Goal: Contribute content: Contribute content

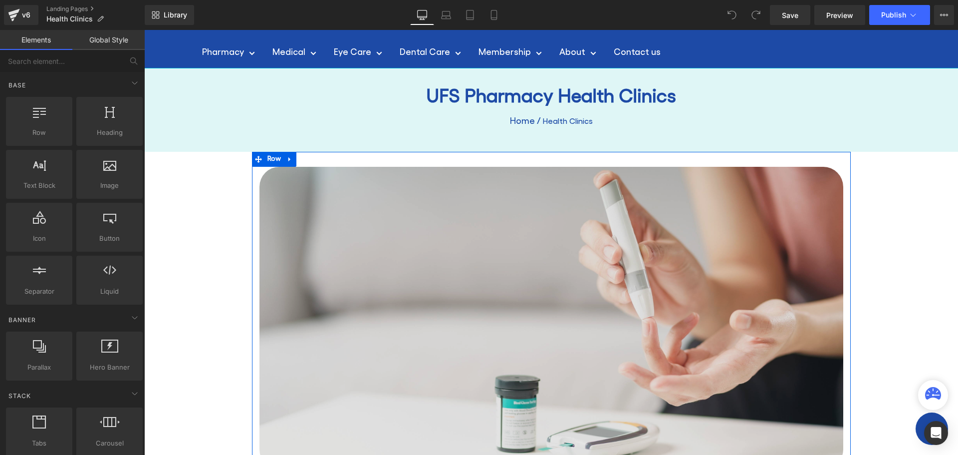
scroll to position [100, 0]
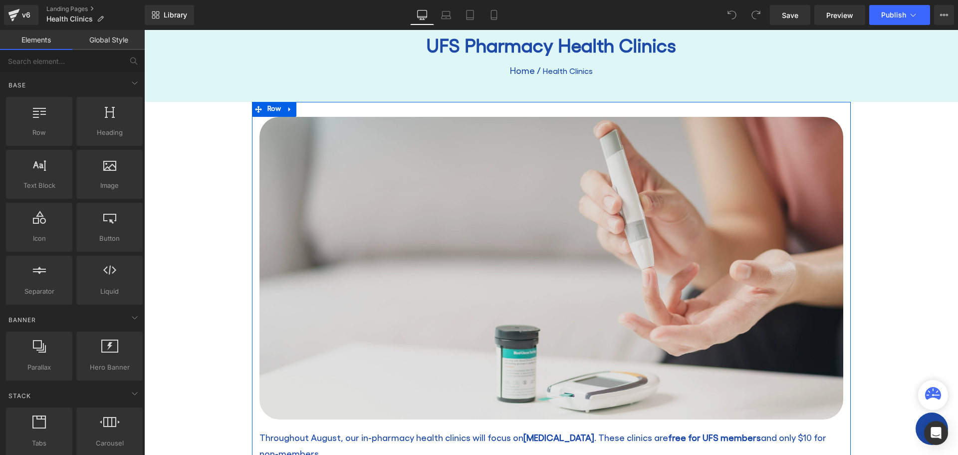
click at [391, 195] on img at bounding box center [551, 268] width 584 height 302
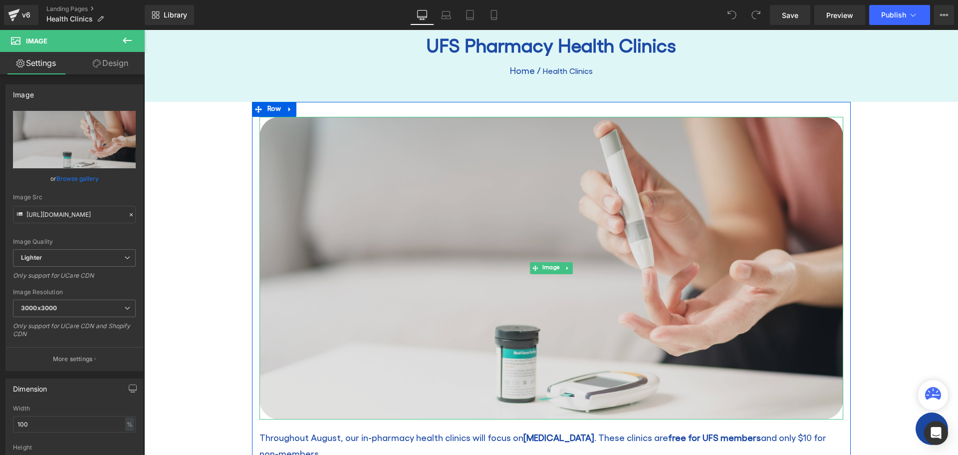
click at [486, 266] on img at bounding box center [551, 268] width 584 height 302
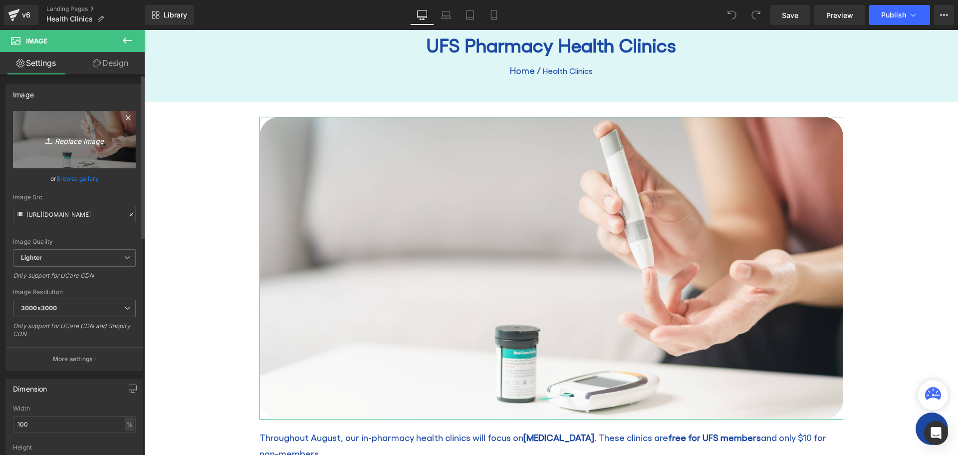
click at [68, 140] on icon "Replace Image" at bounding box center [74, 139] width 80 height 12
type input "C:\fakepath\shutterstock_2416777119 Edited.jpg"
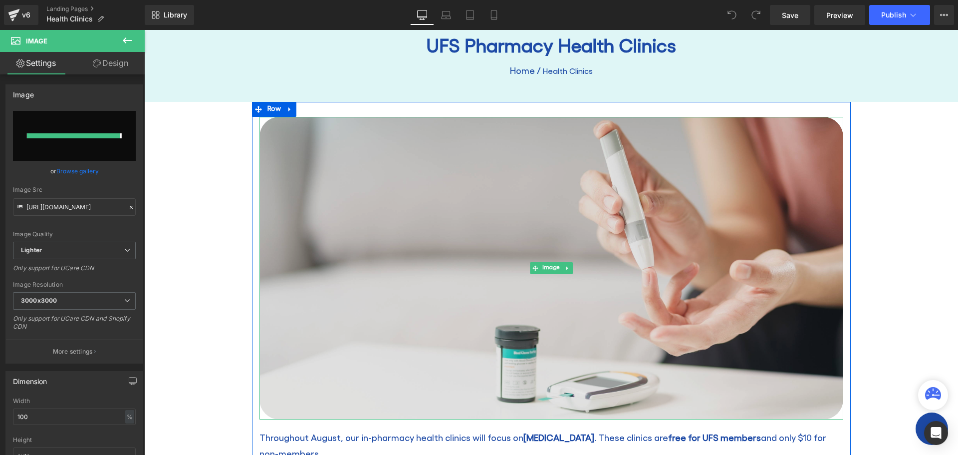
type input "[URL][DOMAIN_NAME]"
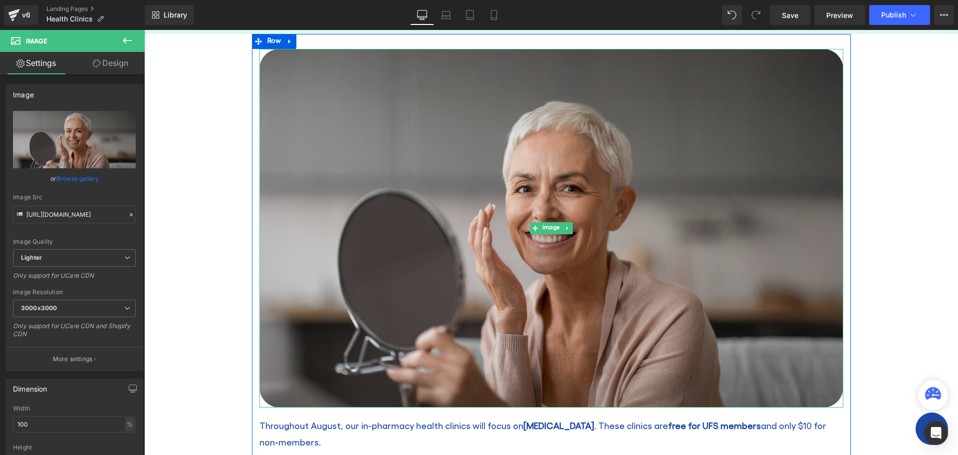
scroll to position [150, 0]
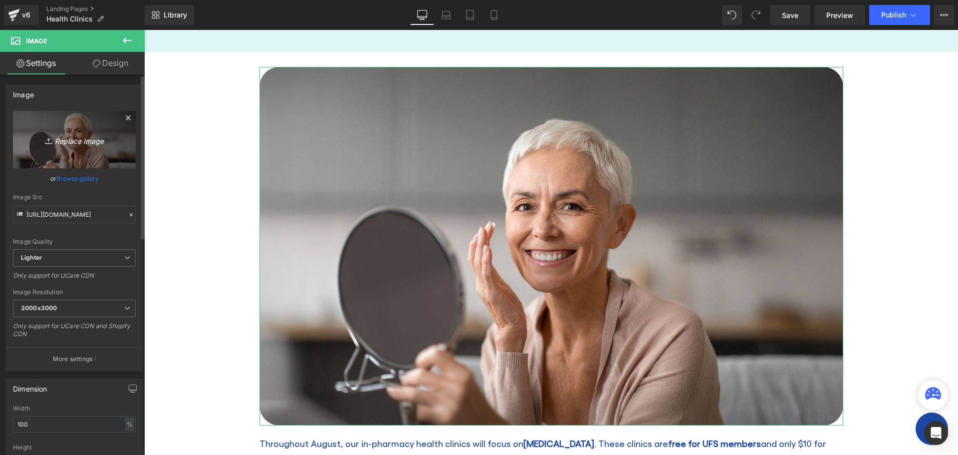
click at [73, 137] on icon "Replace Image" at bounding box center [74, 139] width 80 height 12
type input "C:\fakepath\shutterstock_2416777119 Edited.jpg"
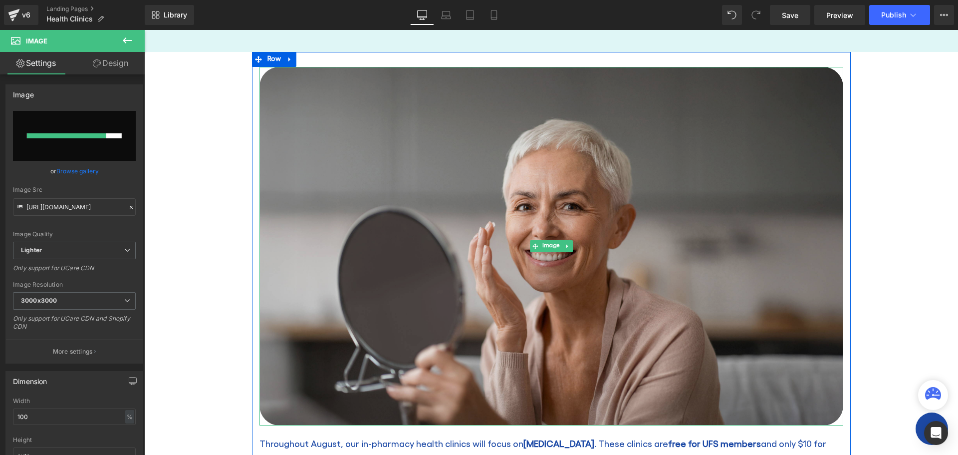
scroll to position [200, 0]
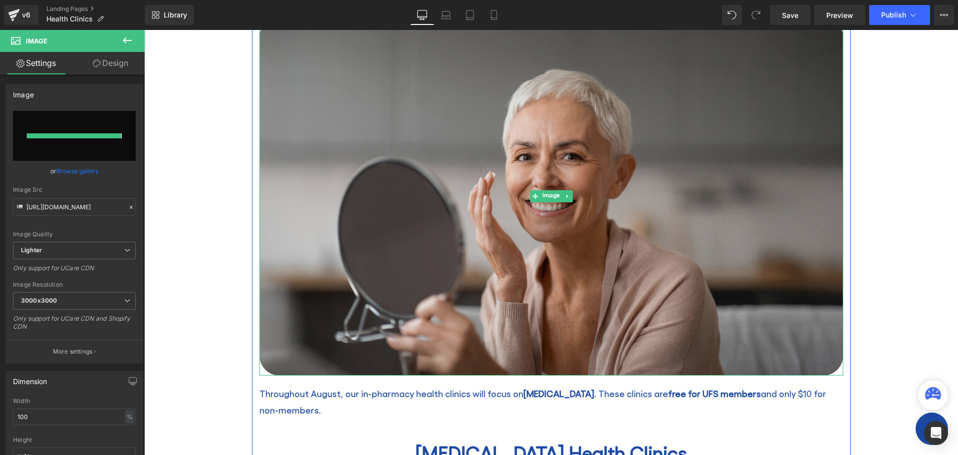
type input "[URL][DOMAIN_NAME]"
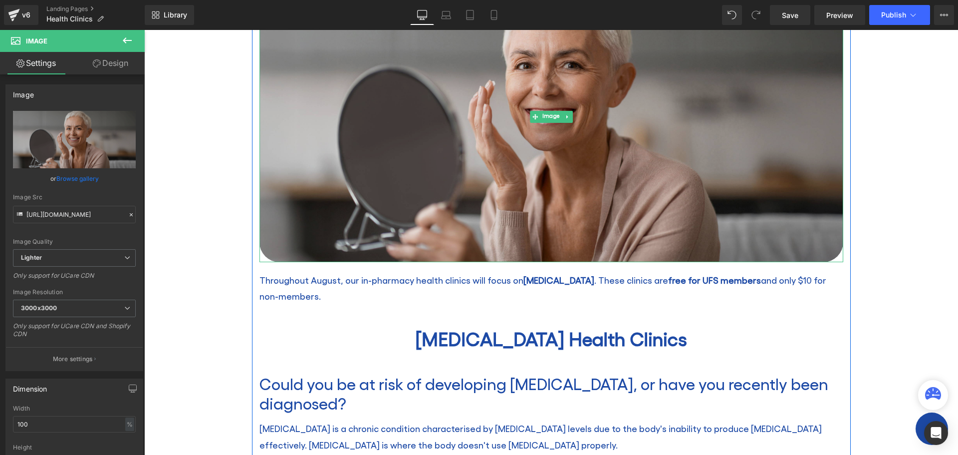
scroll to position [299, 0]
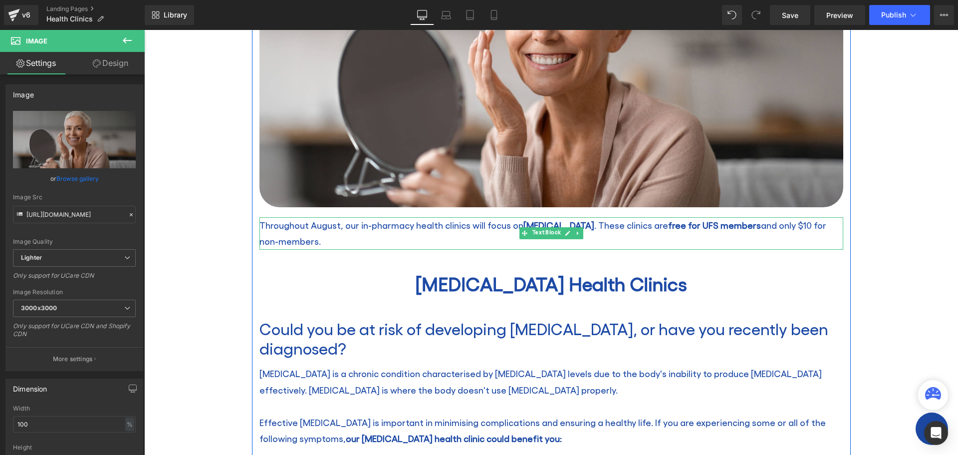
click at [303, 239] on p "Throughout August, our in-pharmacy health clinics will focus on [MEDICAL_DATA] …" at bounding box center [551, 233] width 584 height 32
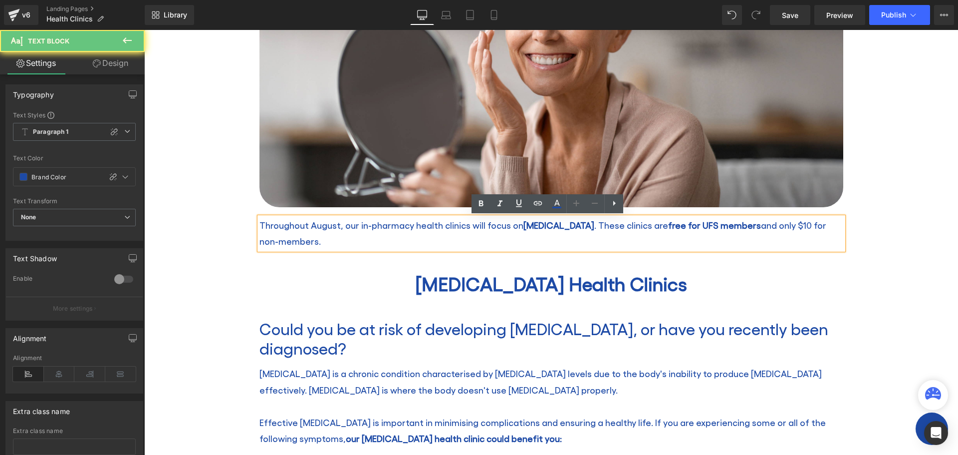
click at [303, 239] on p "Throughout August, our in-pharmacy health clinics will focus on [MEDICAL_DATA] …" at bounding box center [551, 233] width 584 height 32
drag, startPoint x: 300, startPoint y: 242, endPoint x: 244, endPoint y: 223, distance: 59.7
click at [299, 243] on p "Throughout August, our in-pharmacy health clinics will focus on [MEDICAL_DATA] …" at bounding box center [551, 233] width 584 height 32
drag, startPoint x: 299, startPoint y: 243, endPoint x: 256, endPoint y: 222, distance: 47.8
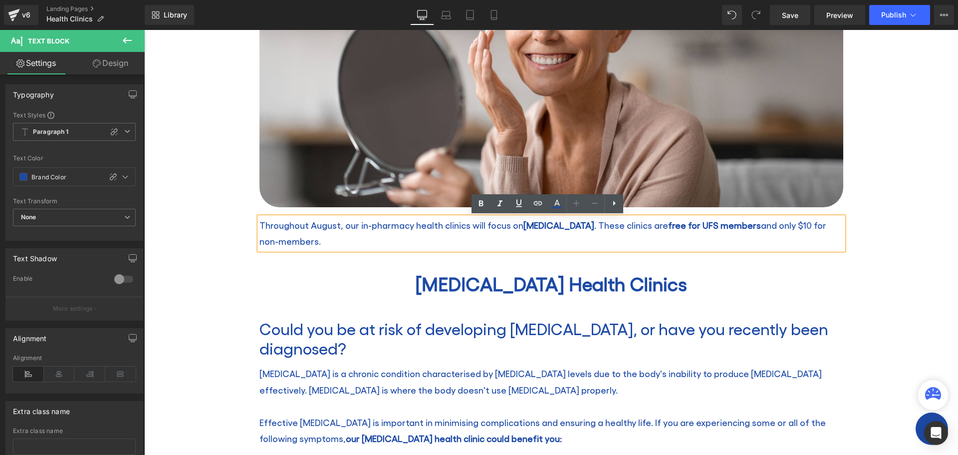
click at [259, 222] on p "Throughout August, our in-pharmacy health clinics will focus on [MEDICAL_DATA] …" at bounding box center [551, 233] width 584 height 32
paste div
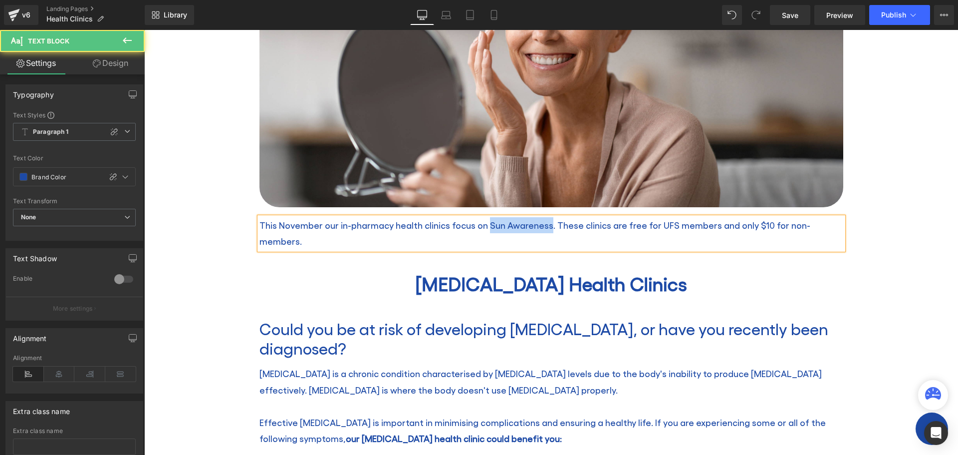
drag, startPoint x: 483, startPoint y: 224, endPoint x: 544, endPoint y: 224, distance: 61.9
click at [544, 224] on p "This November our in-pharmacy health clinics focus on Sun Awareness. These clin…" at bounding box center [551, 233] width 584 height 32
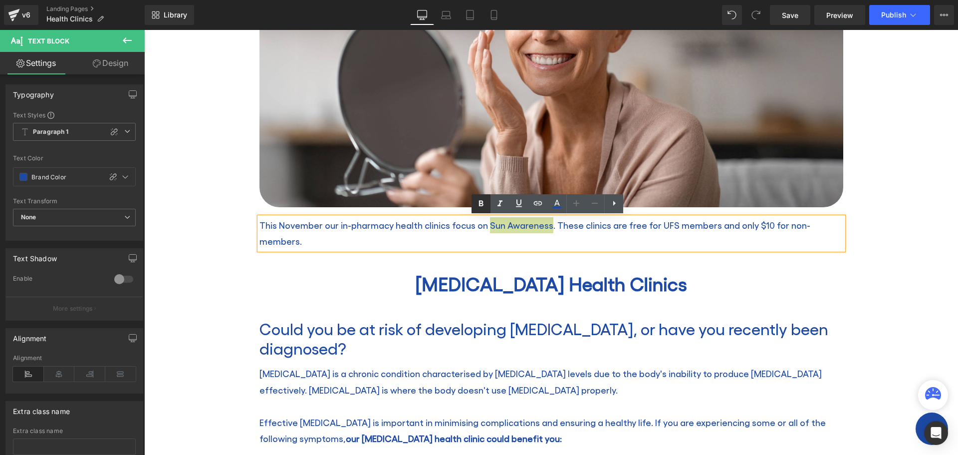
click at [483, 198] on icon at bounding box center [481, 204] width 12 height 12
drag, startPoint x: 618, startPoint y: 226, endPoint x: 707, endPoint y: 226, distance: 88.8
click at [707, 226] on p "This November our in-pharmacy health clinics focus on Sun Awareness . These cli…" at bounding box center [551, 233] width 584 height 32
click at [479, 202] on icon at bounding box center [481, 203] width 4 height 6
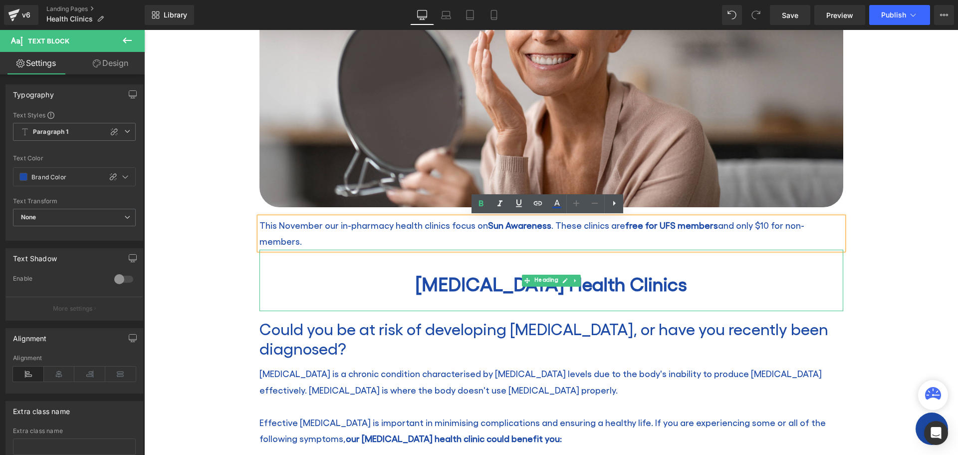
click at [429, 272] on h2 "[MEDICAL_DATA] Health Clinics" at bounding box center [551, 283] width 584 height 23
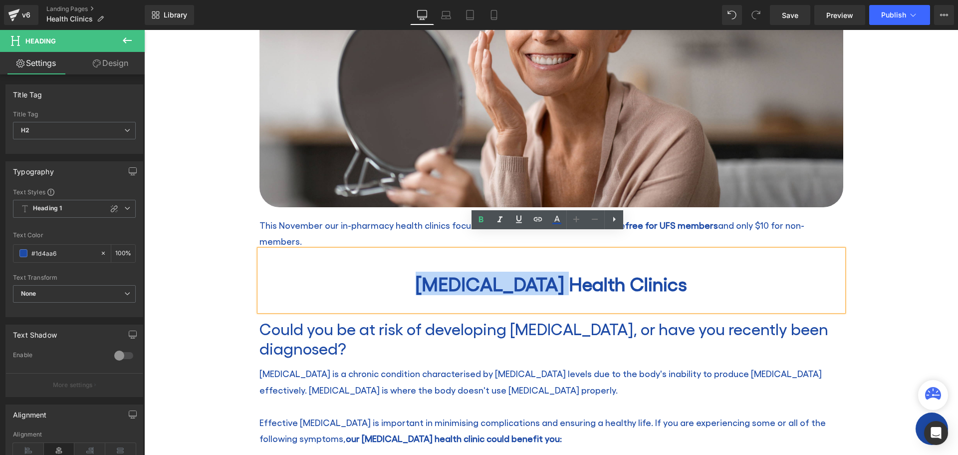
drag, startPoint x: 419, startPoint y: 267, endPoint x: 554, endPoint y: 274, distance: 135.4
click at [554, 274] on h2 "[MEDICAL_DATA] Health Clinics" at bounding box center [551, 283] width 584 height 23
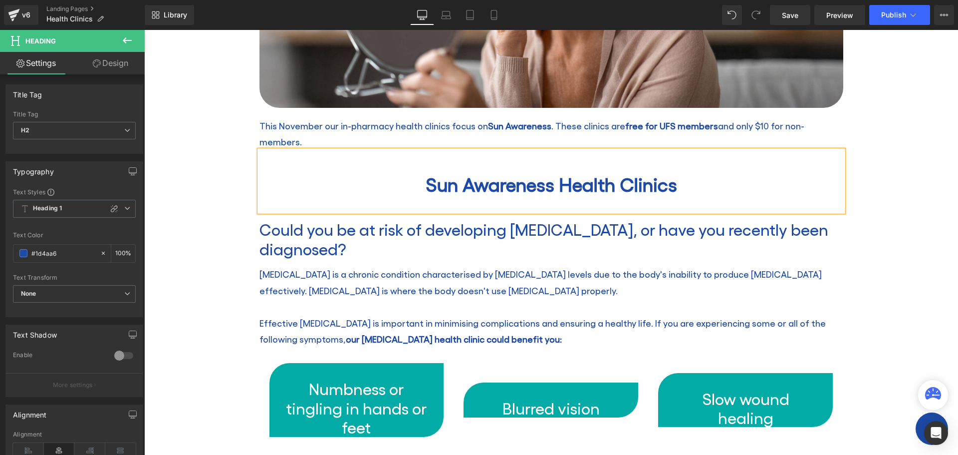
scroll to position [399, 0]
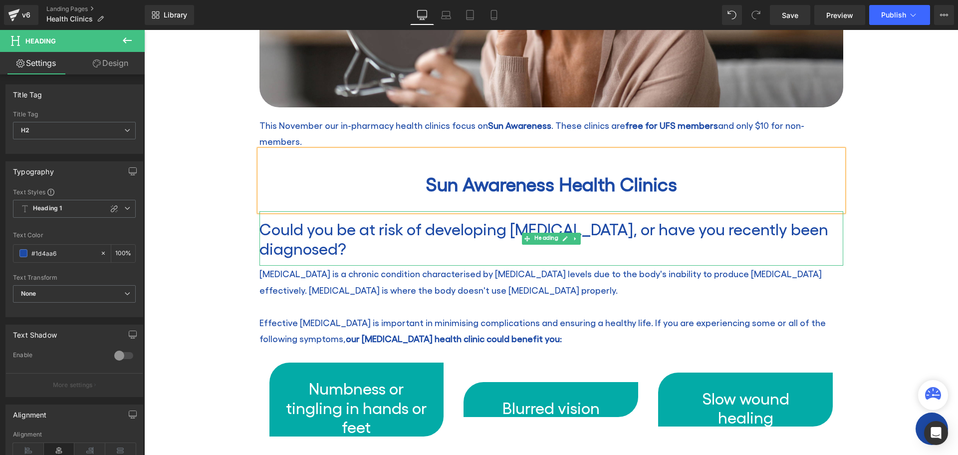
click at [351, 229] on h2 "Could you be at risk of developing [MEDICAL_DATA], or have you recently been di…" at bounding box center [551, 238] width 584 height 38
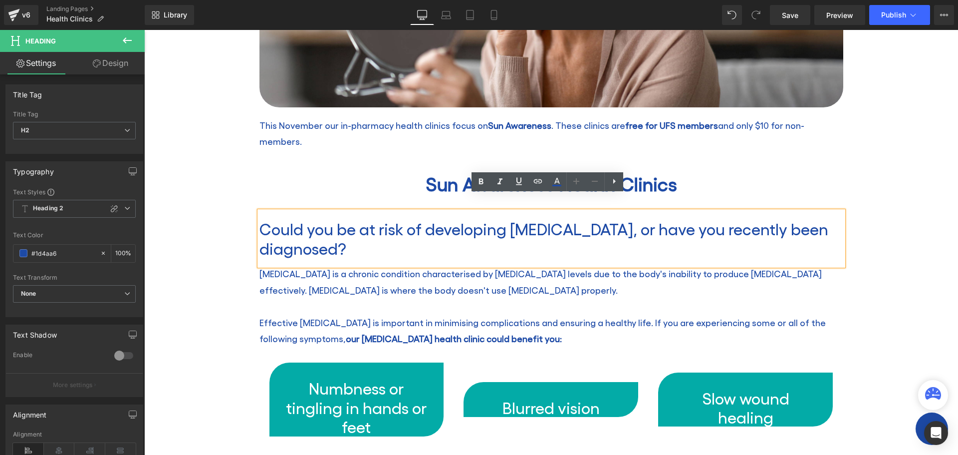
drag, startPoint x: 346, startPoint y: 232, endPoint x: 260, endPoint y: 213, distance: 87.8
click at [260, 219] on h2 "Could you be at risk of developing [MEDICAL_DATA], or have you recently been di…" at bounding box center [551, 238] width 584 height 38
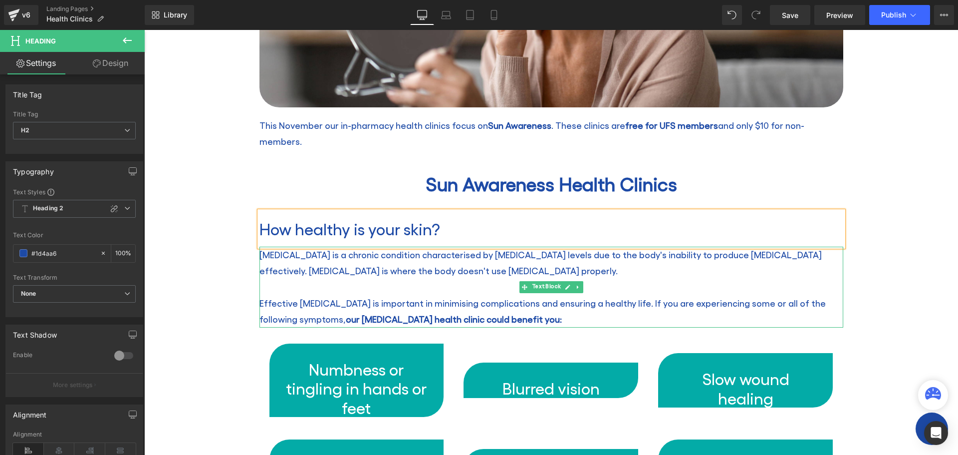
click at [525, 305] on p "Effective [MEDICAL_DATA] is important in minimising complications and ensuring …" at bounding box center [551, 311] width 584 height 32
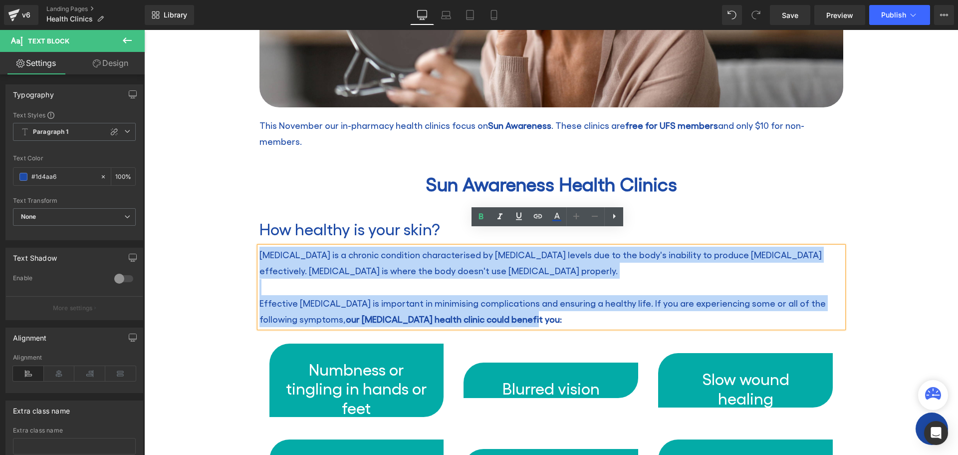
drag, startPoint x: 523, startPoint y: 300, endPoint x: 250, endPoint y: 234, distance: 281.4
click at [528, 304] on p "Effective [MEDICAL_DATA] is important in minimising complications and ensuring …" at bounding box center [551, 311] width 584 height 32
drag, startPoint x: 528, startPoint y: 302, endPoint x: 163, endPoint y: 219, distance: 374.2
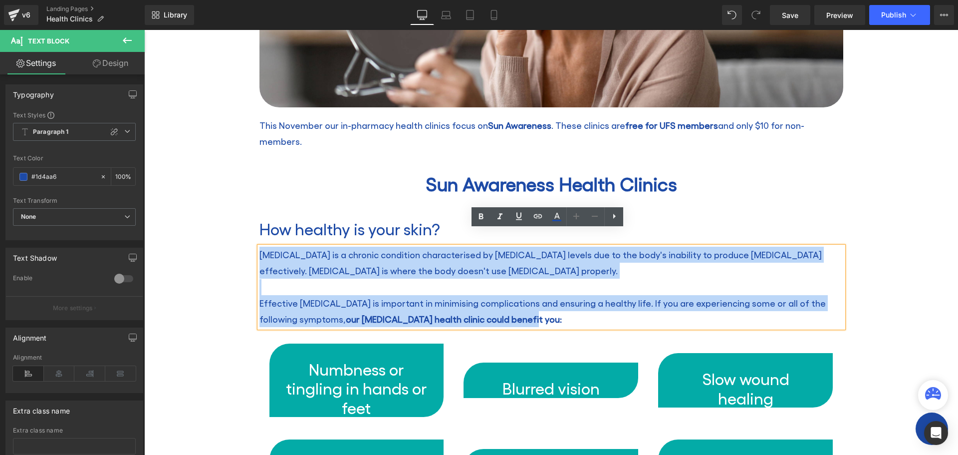
paste div
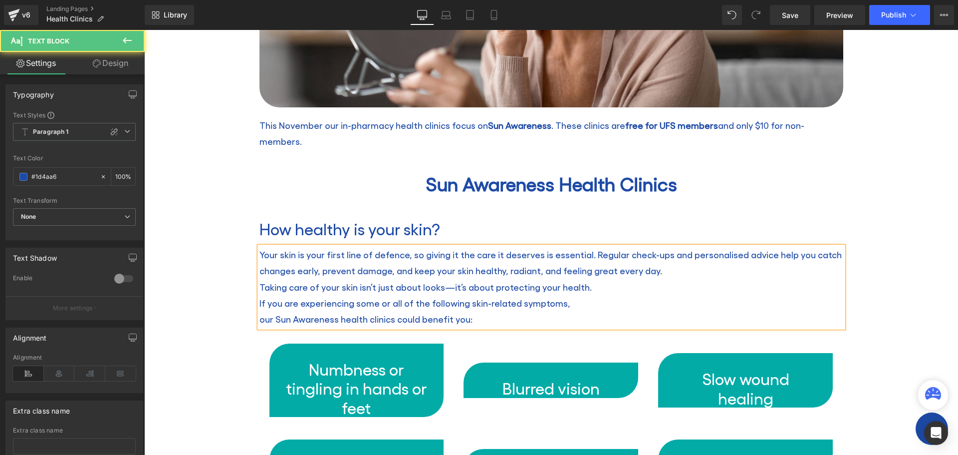
click at [259, 268] on div "Your skin is your first line of defence, so giving it the care it deserves is e…" at bounding box center [551, 287] width 584 height 81
click at [259, 271] on div "Your skin is your first line of defence, so giving it the care it deserves is e…" at bounding box center [551, 287] width 584 height 81
click at [259, 265] on div "Your skin is your first line of defence, so giving it the care it deserves is e…" at bounding box center [551, 287] width 584 height 81
click at [263, 279] on p "Taking care of your skin isn’t just about looks—it’s about protecting your heal…" at bounding box center [551, 287] width 584 height 16
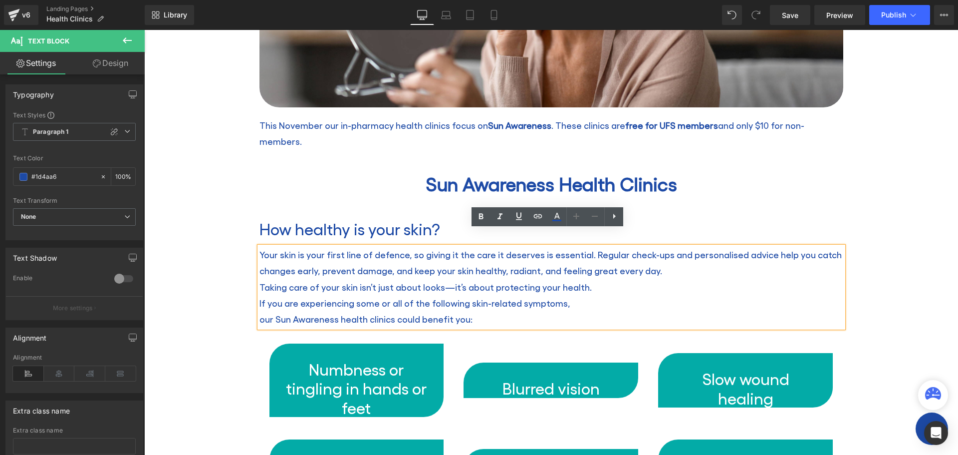
click at [259, 279] on p "Taking care of your skin isn’t just about looks—it’s about protecting your heal…" at bounding box center [551, 287] width 584 height 16
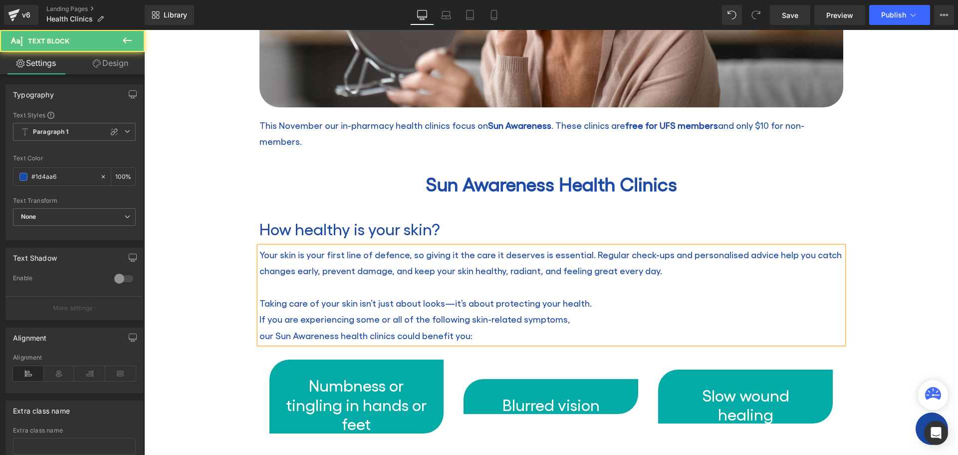
click at [259, 311] on p "If you are experiencing some or all of the following skin-related symptoms," at bounding box center [551, 319] width 584 height 16
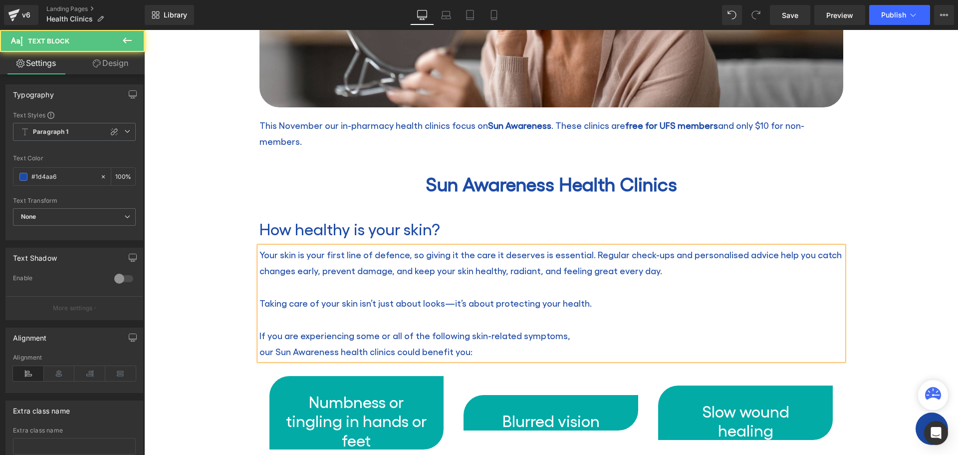
click at [259, 343] on p "our Sun Awareness health clinics could benefit you:" at bounding box center [551, 351] width 584 height 16
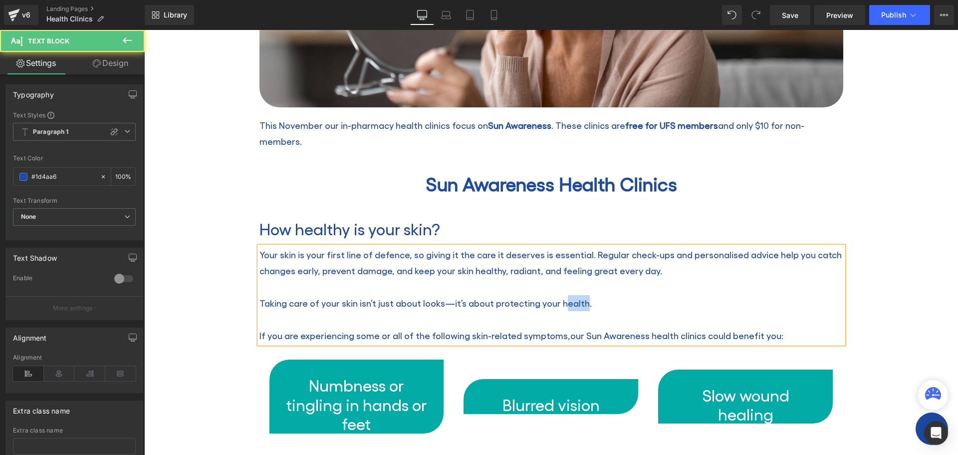
drag, startPoint x: 576, startPoint y: 287, endPoint x: 556, endPoint y: 287, distance: 20.0
click at [556, 295] on p "Taking care of your skin isn’t just about looks—it’s about protecting your heal…" at bounding box center [551, 303] width 584 height 16
click at [574, 295] on p "Taking care of your skin isn’t just about looks—it’s about protecting your heal…" at bounding box center [551, 303] width 584 height 16
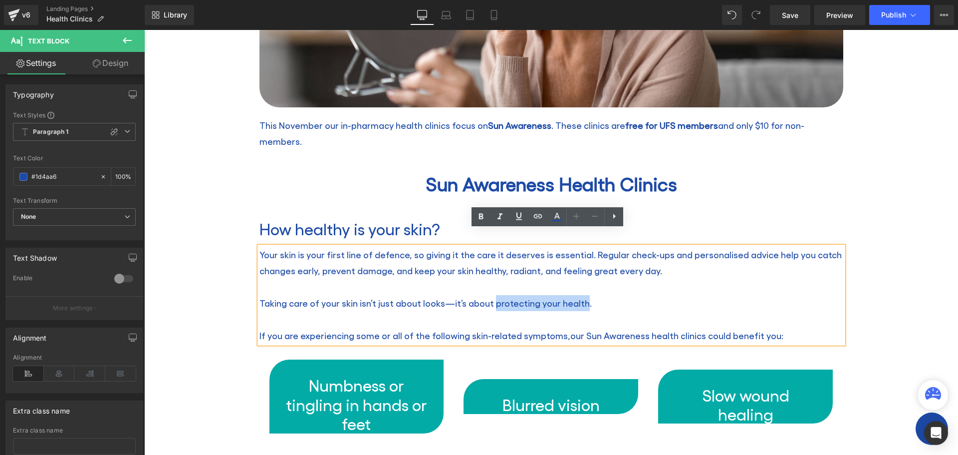
drag, startPoint x: 576, startPoint y: 287, endPoint x: 486, endPoint y: 294, distance: 91.1
click at [486, 295] on p "Taking care of your skin isn’t just about looks—it’s about protecting your heal…" at bounding box center [551, 303] width 584 height 16
click at [477, 219] on icon at bounding box center [481, 217] width 12 height 12
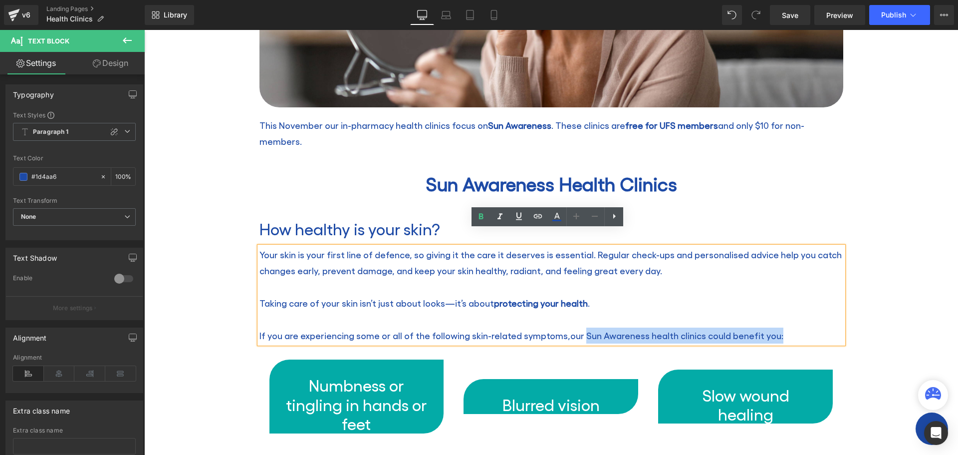
drag, startPoint x: 574, startPoint y: 318, endPoint x: 773, endPoint y: 316, distance: 199.6
click at [773, 327] on p "If you are experiencing some or all of the following skin-related symptoms, our…" at bounding box center [551, 335] width 584 height 16
click at [484, 220] on icon at bounding box center [481, 217] width 12 height 12
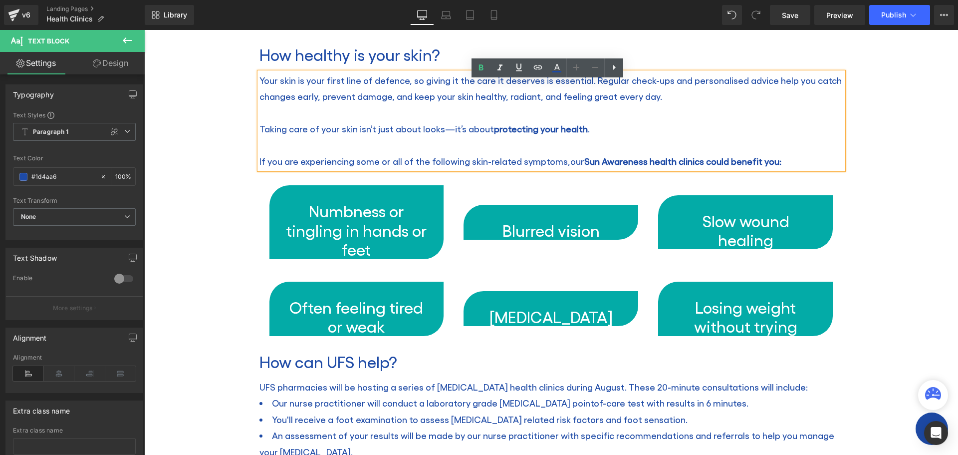
scroll to position [599, 0]
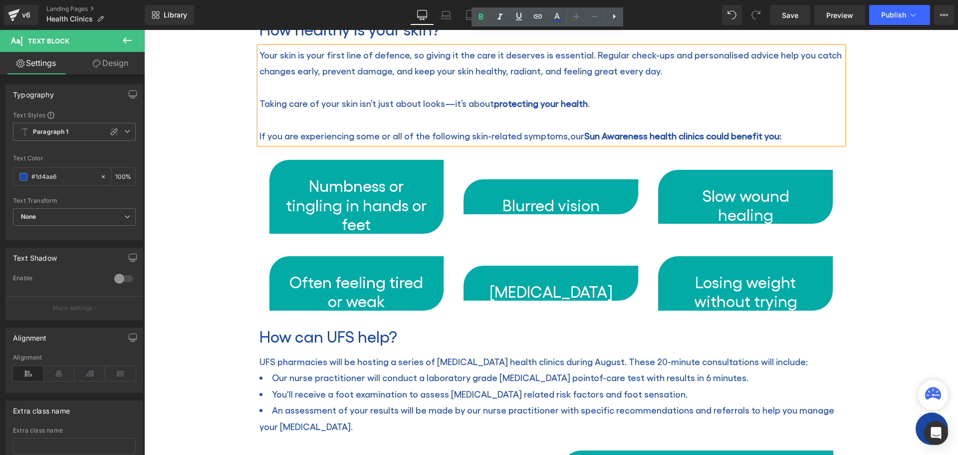
click at [356, 199] on h3 "Numbness or tingling in hands or feet" at bounding box center [356, 204] width 143 height 57
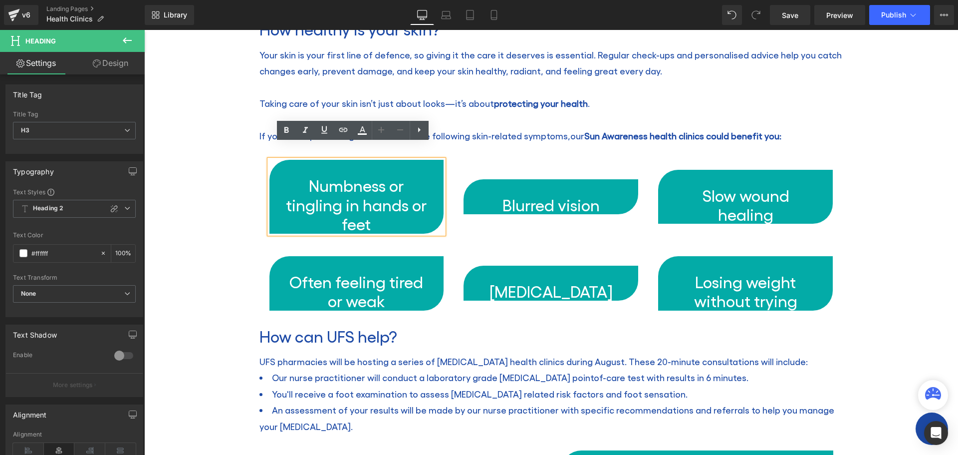
click at [365, 210] on h3 "Numbness or tingling in hands or feet" at bounding box center [356, 204] width 143 height 57
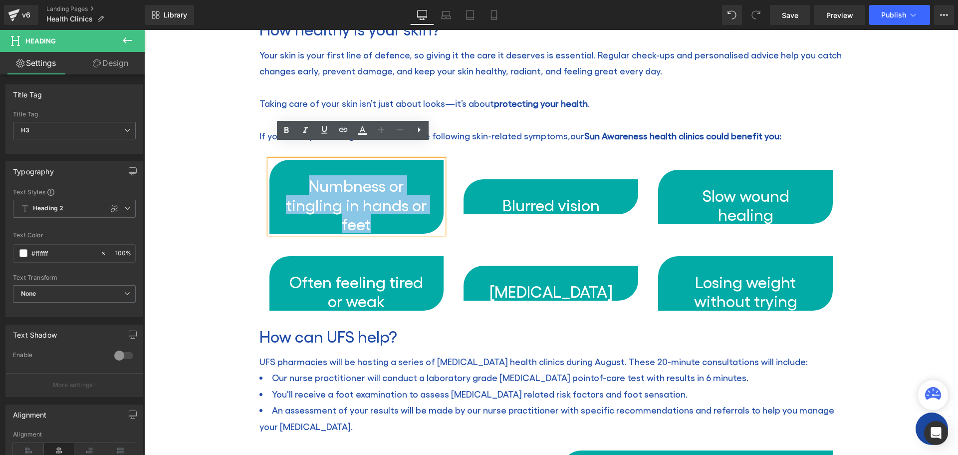
drag, startPoint x: 371, startPoint y: 207, endPoint x: 289, endPoint y: 168, distance: 91.1
click at [289, 176] on h3 "Numbness or tingling in hands or feet" at bounding box center [356, 204] width 143 height 57
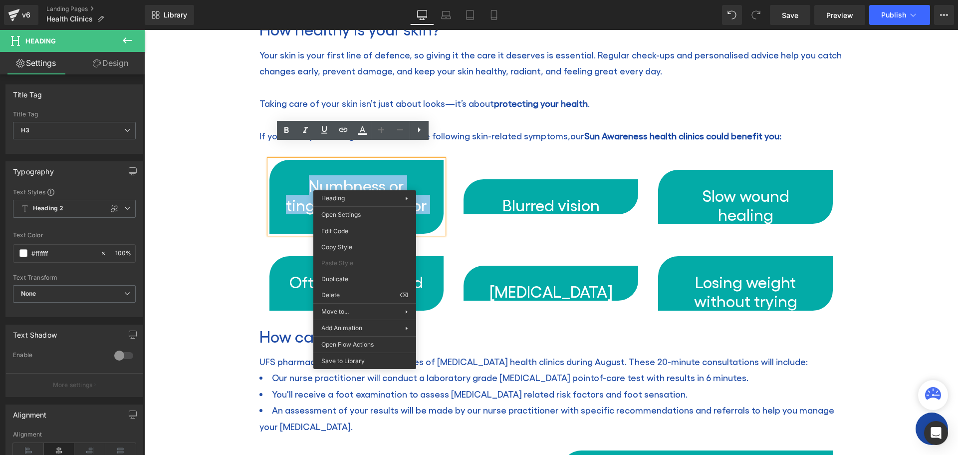
click at [300, 177] on h3 "Numbness or tingling in hands or feet" at bounding box center [356, 204] width 143 height 57
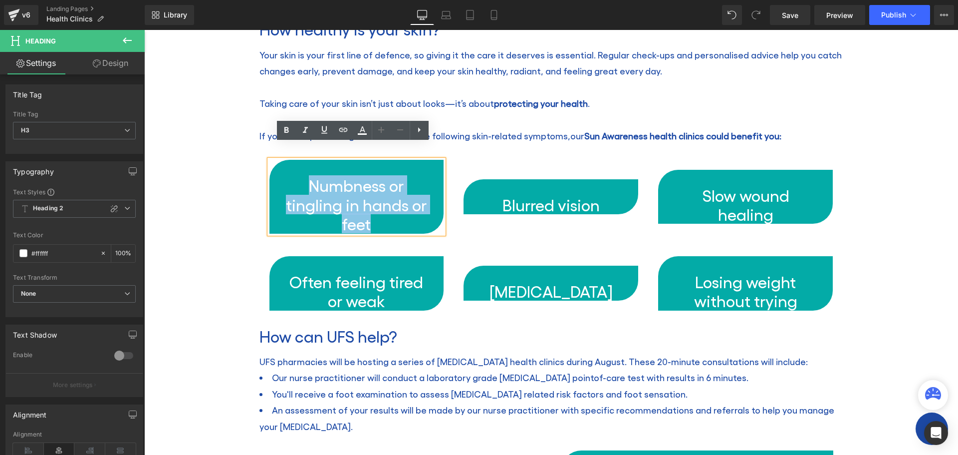
drag, startPoint x: 371, startPoint y: 210, endPoint x: 304, endPoint y: 169, distance: 78.8
click at [304, 176] on h3 "Numbness or tingling in hands or feet" at bounding box center [356, 204] width 143 height 57
paste div
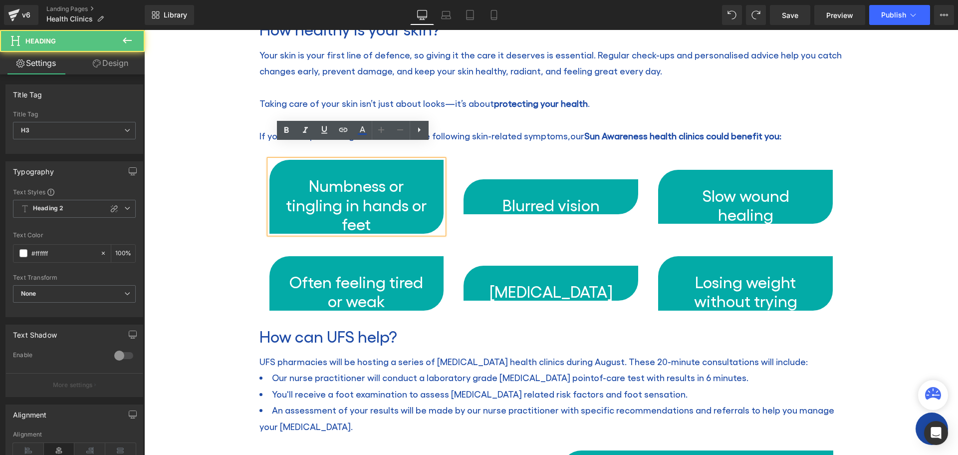
click at [362, 204] on h3 "Numbness or tingling in hands or feet" at bounding box center [356, 204] width 143 height 57
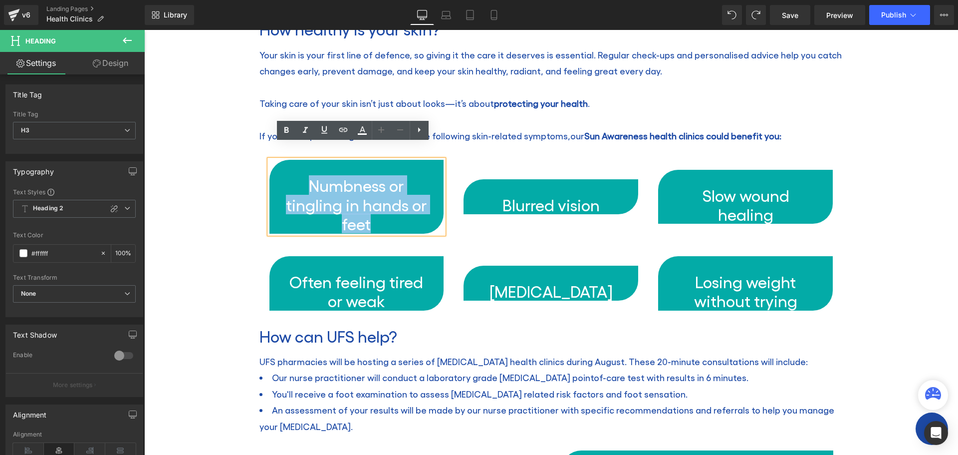
drag, startPoint x: 372, startPoint y: 210, endPoint x: 303, endPoint y: 173, distance: 78.1
click at [303, 176] on h3 "Numbness or tingling in hands or feet" at bounding box center [356, 204] width 143 height 57
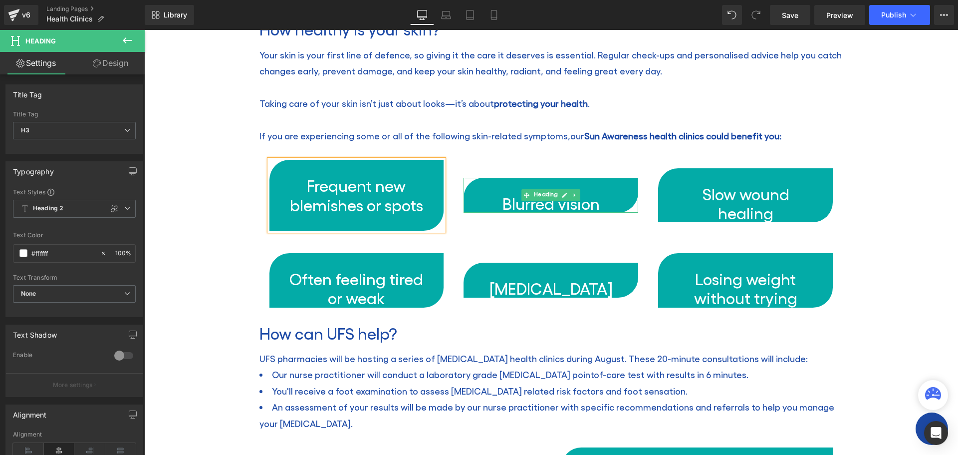
click at [599, 194] on h3 "Blurred vision" at bounding box center [551, 203] width 143 height 19
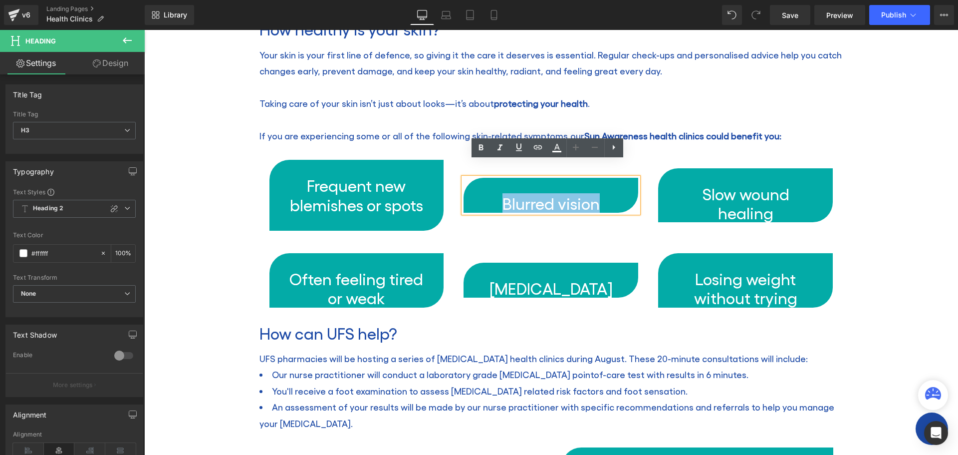
drag, startPoint x: 595, startPoint y: 189, endPoint x: 450, endPoint y: 177, distance: 146.2
click at [454, 177] on div "Blurred vision Heading" at bounding box center [551, 195] width 195 height 70
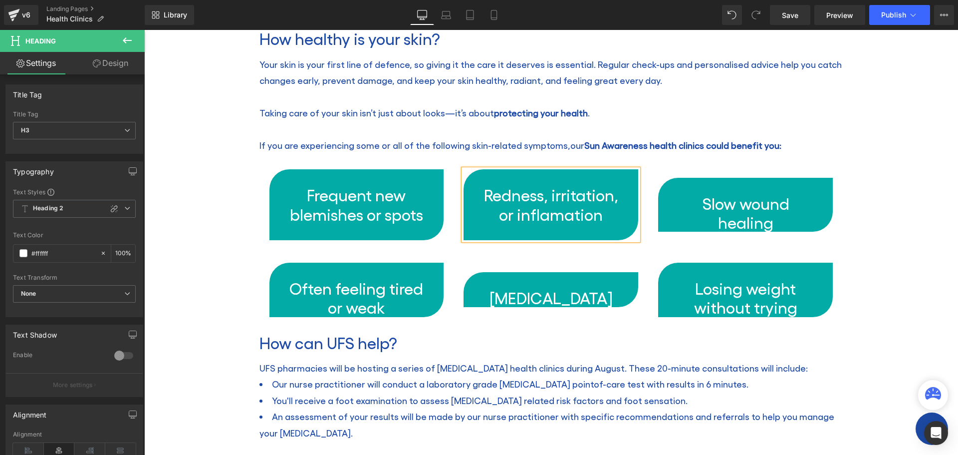
scroll to position [581, 0]
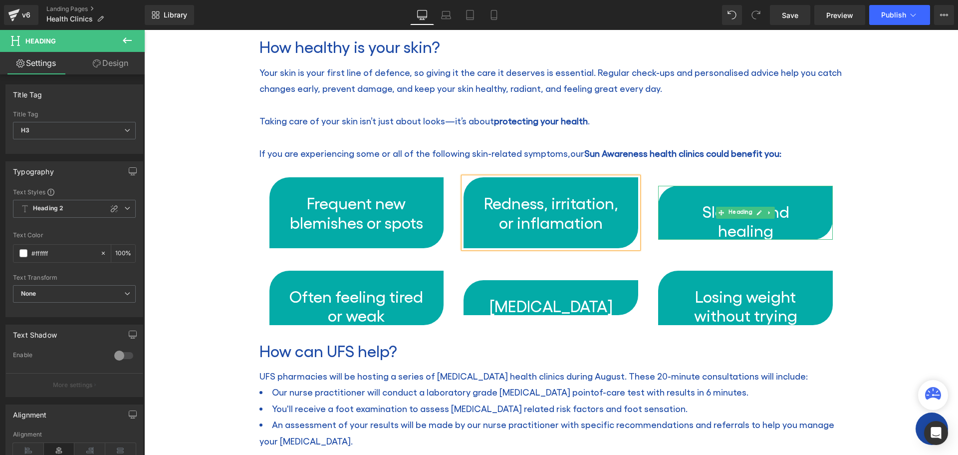
click at [776, 213] on h3 "Slow wound healing" at bounding box center [745, 221] width 143 height 38
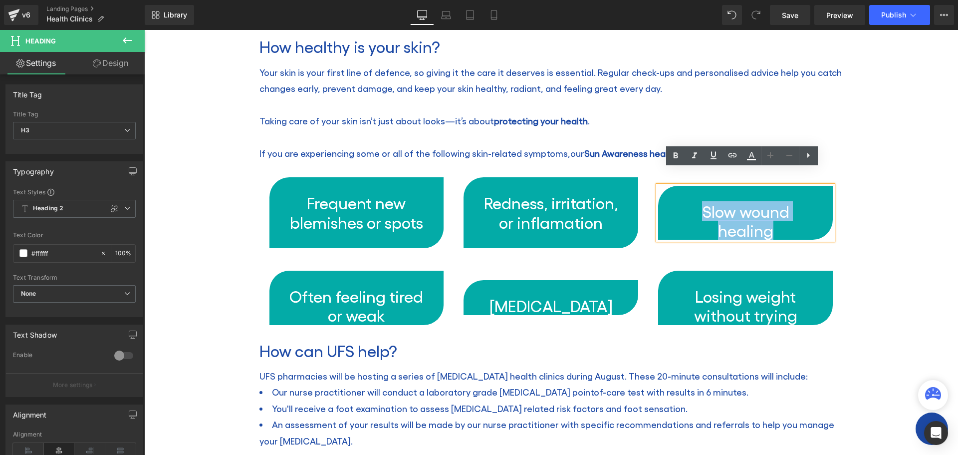
drag, startPoint x: 770, startPoint y: 219, endPoint x: 687, endPoint y: 198, distance: 85.4
click at [687, 202] on h3 "Slow wound healing" at bounding box center [745, 221] width 143 height 38
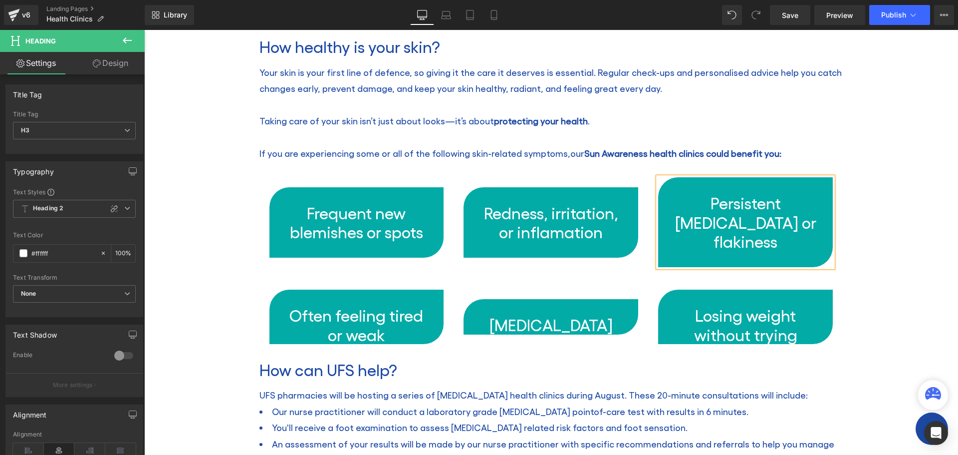
scroll to position [573, 0]
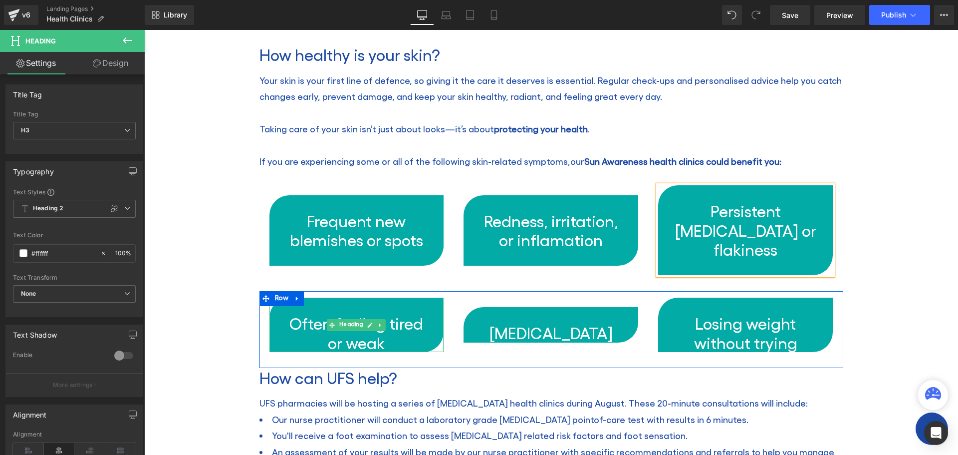
click at [383, 313] on h3 "Often feeling tired or weak" at bounding box center [356, 332] width 143 height 38
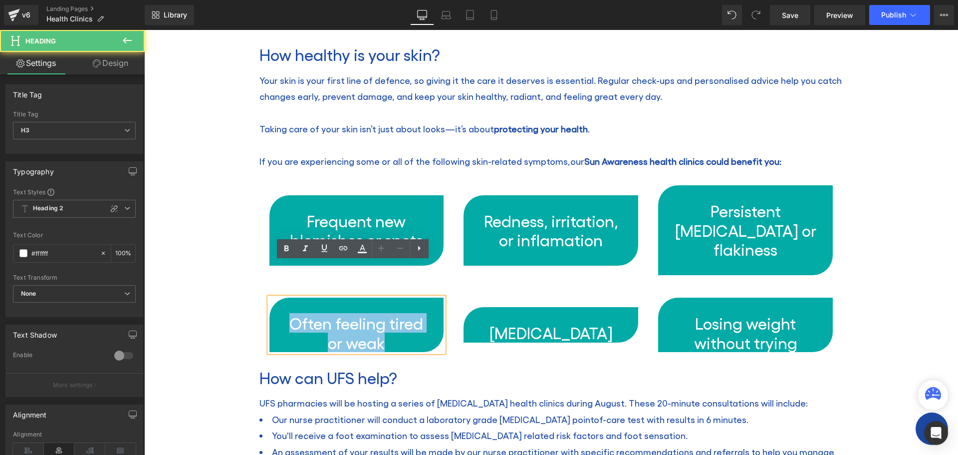
drag, startPoint x: 386, startPoint y: 308, endPoint x: 260, endPoint y: 272, distance: 130.3
click at [260, 297] on div "Often feeling tired or weak Heading" at bounding box center [356, 324] width 195 height 54
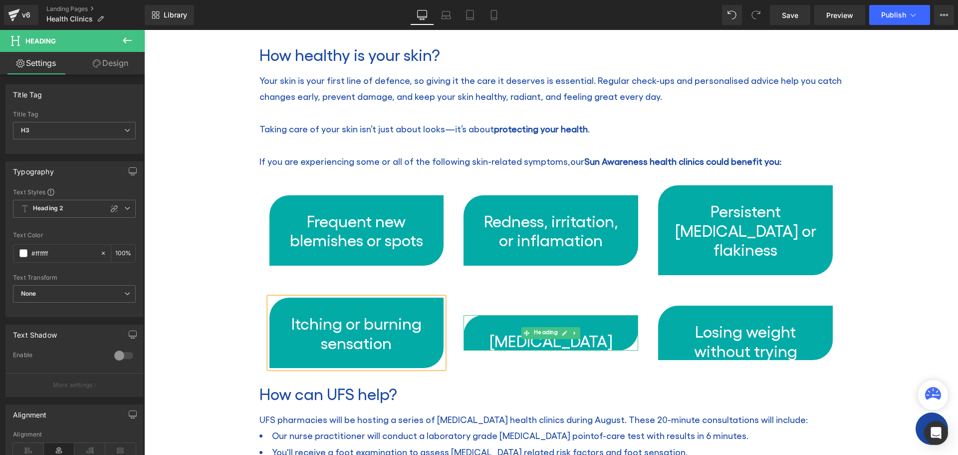
click at [609, 331] on h3 "[MEDICAL_DATA]" at bounding box center [551, 340] width 143 height 19
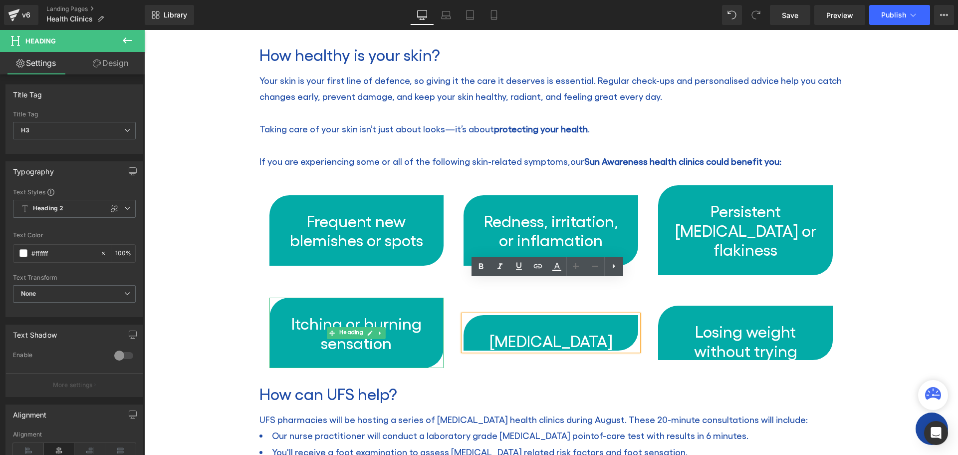
drag, startPoint x: 601, startPoint y: 305, endPoint x: 427, endPoint y: 307, distance: 174.2
click at [427, 307] on div "Itching or burning sensation Heading [MEDICAL_DATA] Heading Losing weight witho…" at bounding box center [551, 337] width 584 height 93
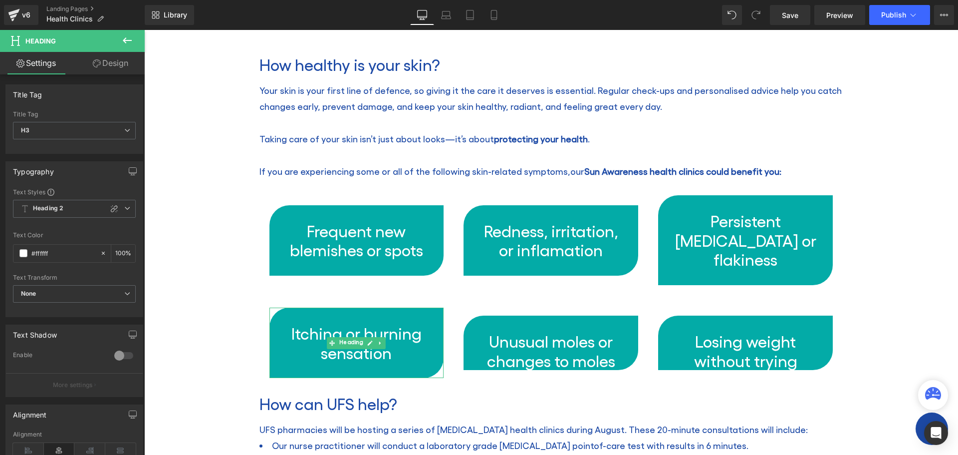
scroll to position [555, 0]
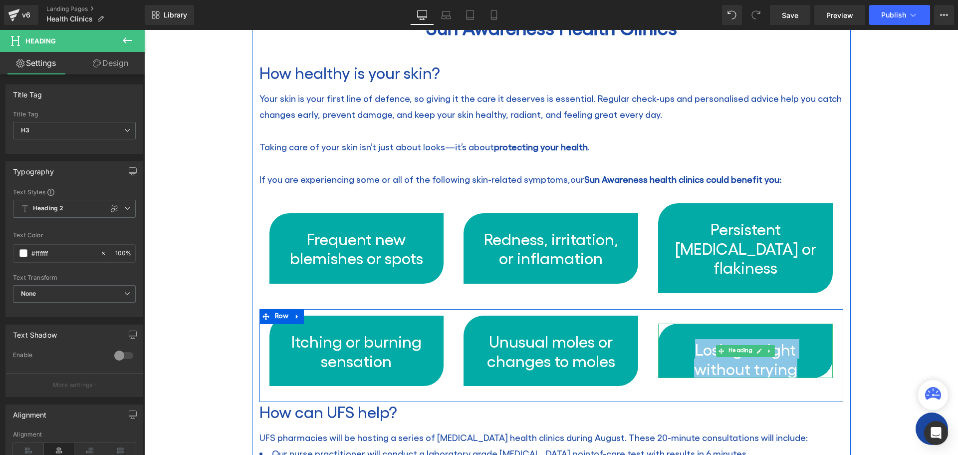
drag, startPoint x: 795, startPoint y: 338, endPoint x: 683, endPoint y: 317, distance: 114.3
click at [683, 339] on h3 "Losing weight without trying" at bounding box center [745, 358] width 143 height 38
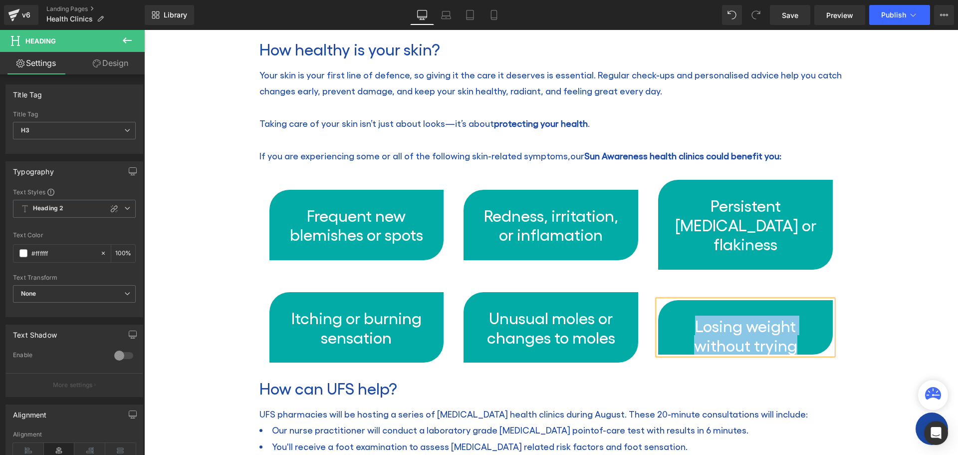
scroll to position [478, 0]
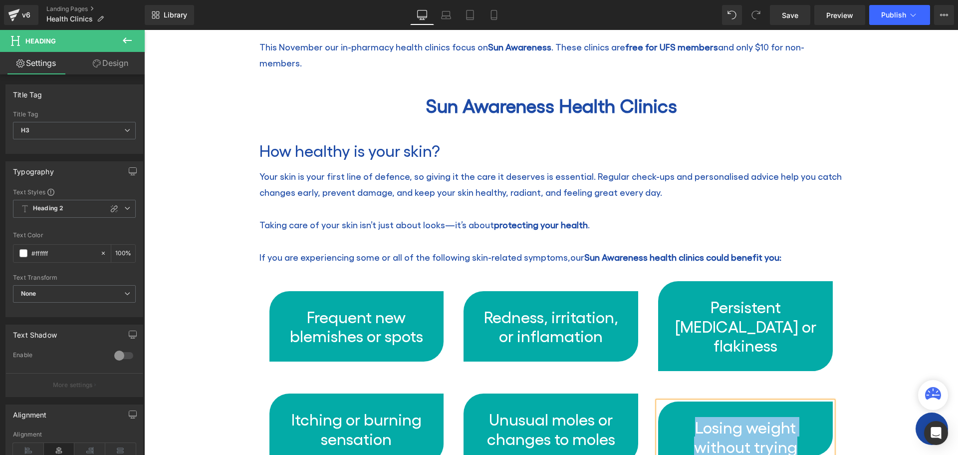
click at [754, 417] on h3 "Losing weight without trying" at bounding box center [745, 436] width 143 height 38
drag, startPoint x: 801, startPoint y: 407, endPoint x: 660, endPoint y: 394, distance: 141.4
click at [660, 401] on div "Losing weight without trying" at bounding box center [745, 428] width 175 height 54
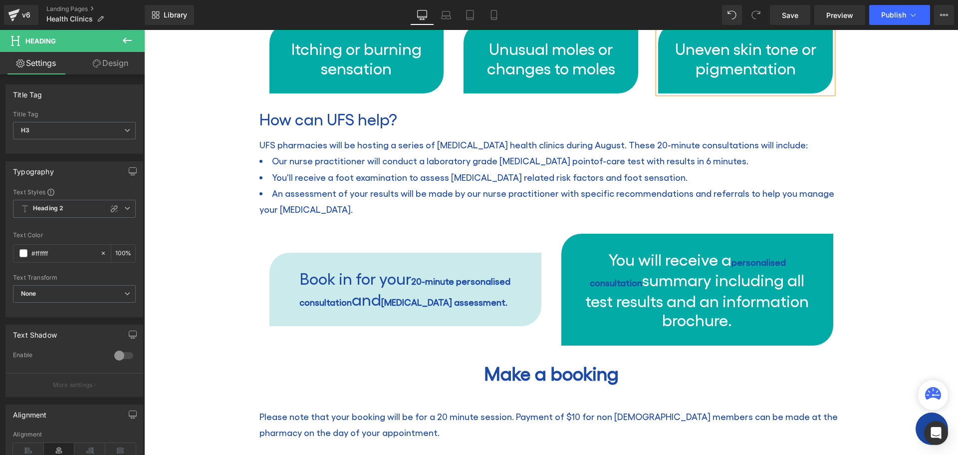
scroll to position [769, 0]
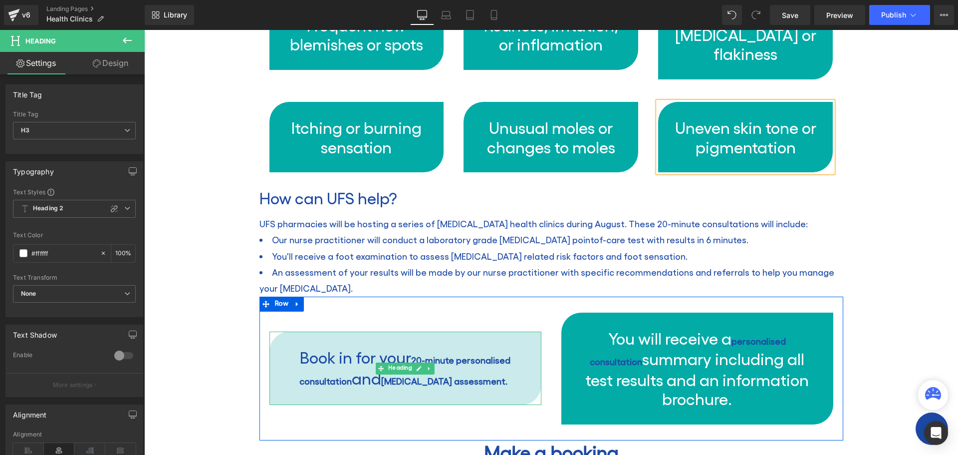
click at [491, 347] on h3 "Book in for your 20-minute personalised consultation and [MEDICAL_DATA] assessm…" at bounding box center [405, 367] width 240 height 41
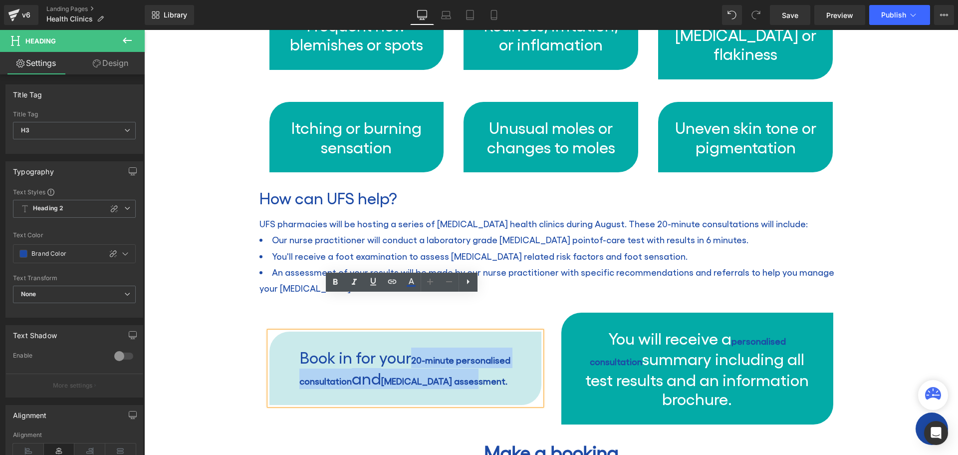
drag, startPoint x: 488, startPoint y: 345, endPoint x: 409, endPoint y: 322, distance: 82.0
click at [409, 347] on h3 "Book in for your 20-minute personalised consultation and [MEDICAL_DATA] assessm…" at bounding box center [405, 367] width 240 height 41
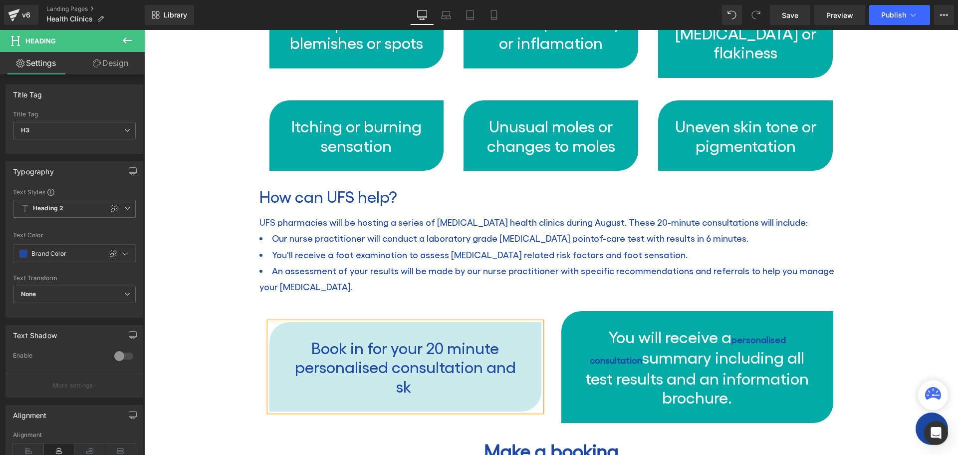
scroll to position [761, 0]
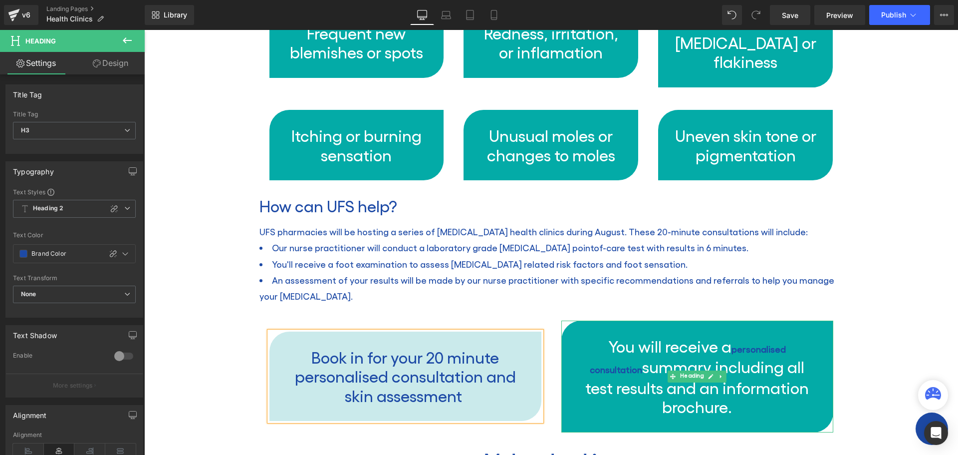
click at [732, 368] on h3 "You will receive a personalised consultation summary including all test results…" at bounding box center [697, 376] width 240 height 80
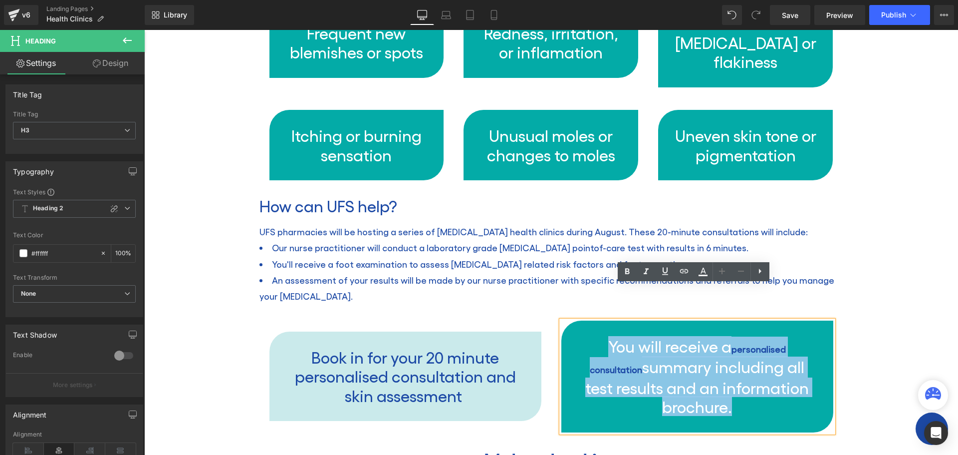
drag, startPoint x: 724, startPoint y: 373, endPoint x: 572, endPoint y: 312, distance: 163.9
click at [572, 320] on div "You will receive a personalised consultation summary including all test results…" at bounding box center [697, 376] width 272 height 112
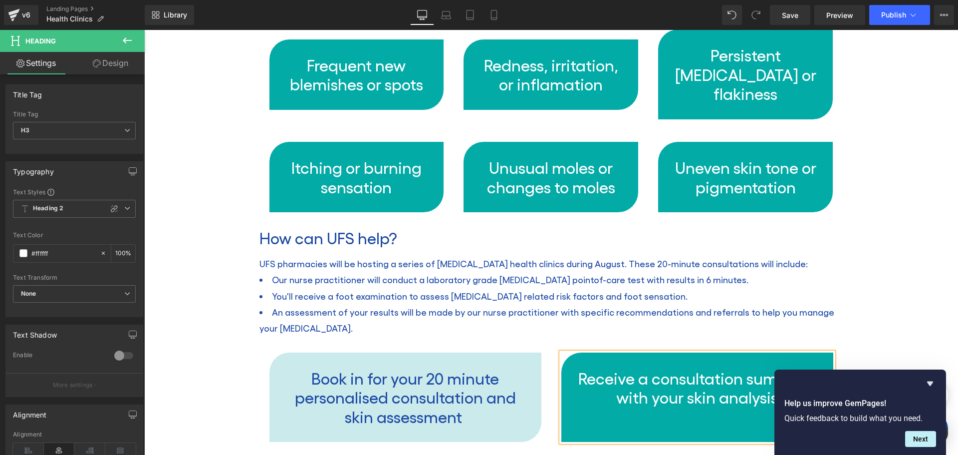
scroll to position [711, 0]
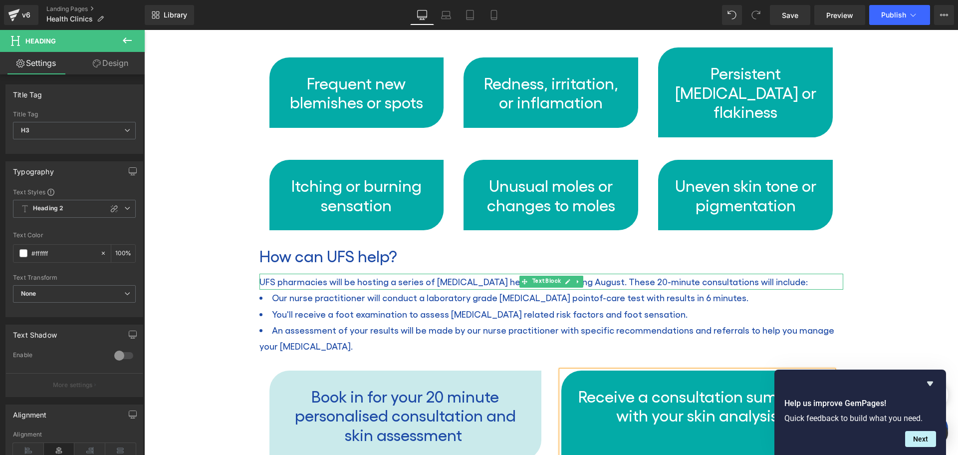
click at [282, 273] on p "UFS pharmacies will be hosting a series of [MEDICAL_DATA] health clinics during…" at bounding box center [551, 281] width 584 height 16
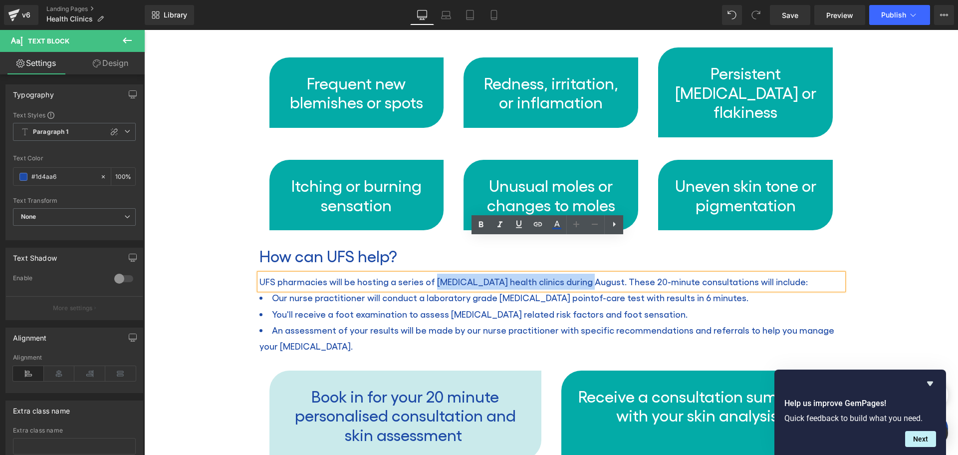
drag, startPoint x: 429, startPoint y: 247, endPoint x: 579, endPoint y: 250, distance: 149.7
click at [579, 273] on p "UFS pharmacies will be hosting a series of [MEDICAL_DATA] health clinics during…" at bounding box center [551, 281] width 584 height 16
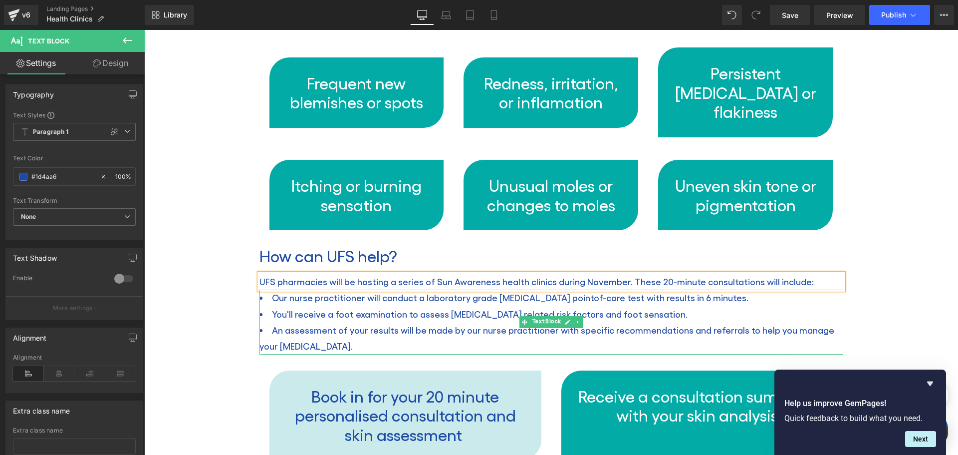
click at [310, 322] on li "An assessment of your results will be made by our nurse practitioner with speci…" at bounding box center [551, 338] width 584 height 32
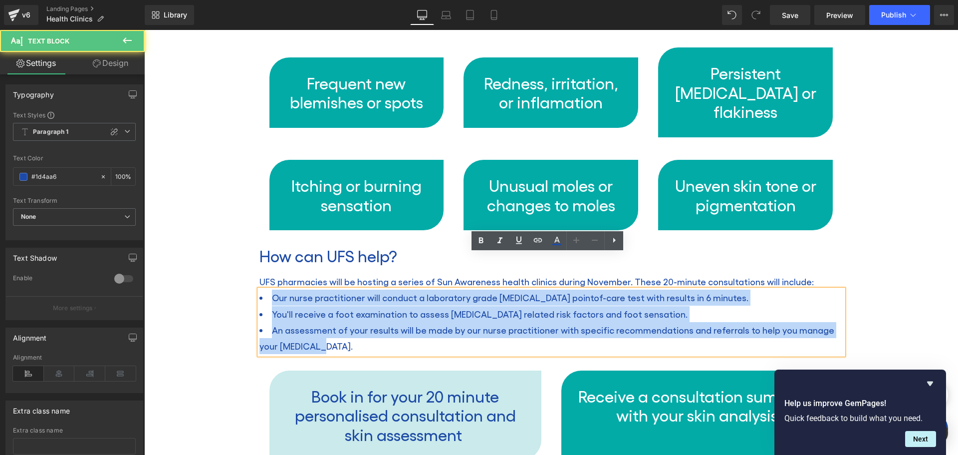
drag, startPoint x: 297, startPoint y: 311, endPoint x: 269, endPoint y: 265, distance: 54.0
click at [269, 289] on ul "Our nurse practitioner will conduct a laboratory grade [MEDICAL_DATA] point of-…" at bounding box center [551, 321] width 584 height 65
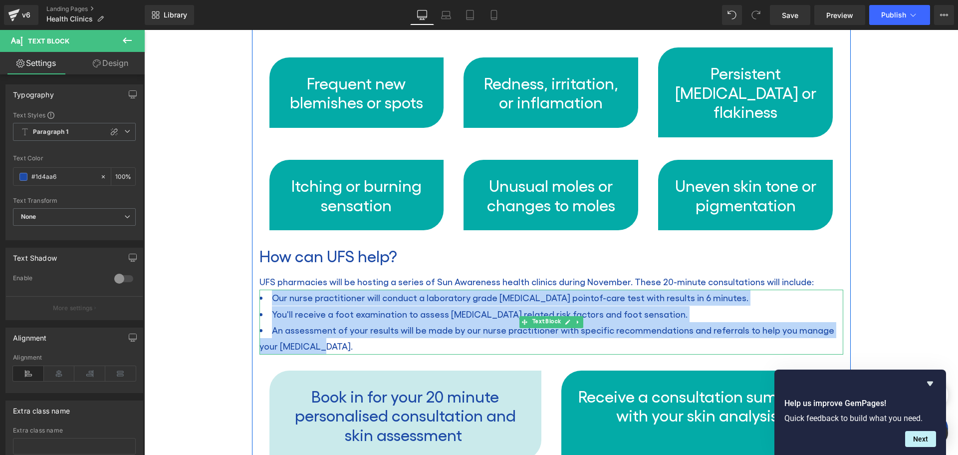
click at [308, 322] on li "An assessment of your results will be made by our nurse practitioner with speci…" at bounding box center [551, 338] width 584 height 32
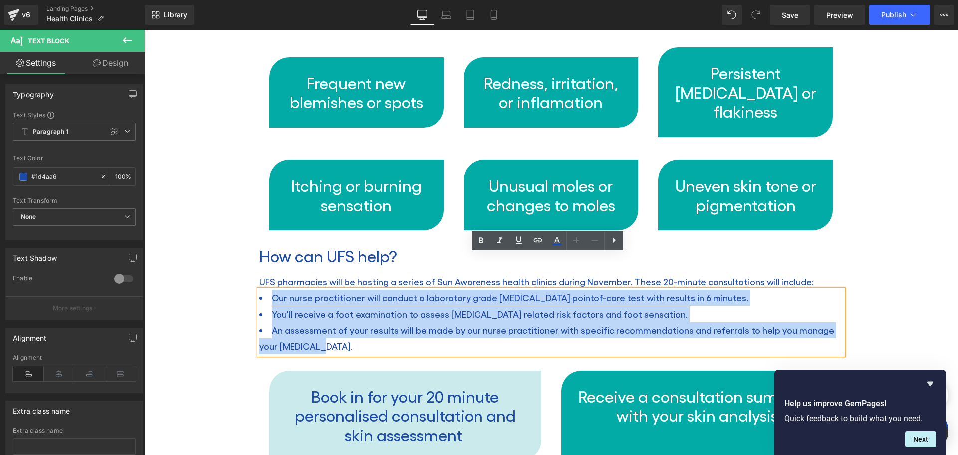
drag, startPoint x: 296, startPoint y: 312, endPoint x: 262, endPoint y: 262, distance: 60.6
click at [262, 289] on ul "Our nurse practitioner will conduct a laboratory grade [MEDICAL_DATA] point of-…" at bounding box center [551, 321] width 584 height 65
paste div
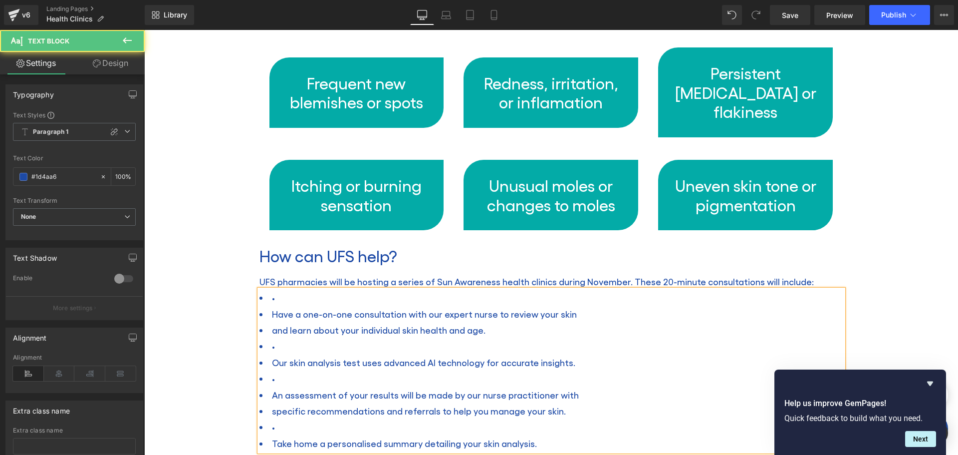
click at [270, 289] on li "•" at bounding box center [551, 297] width 584 height 16
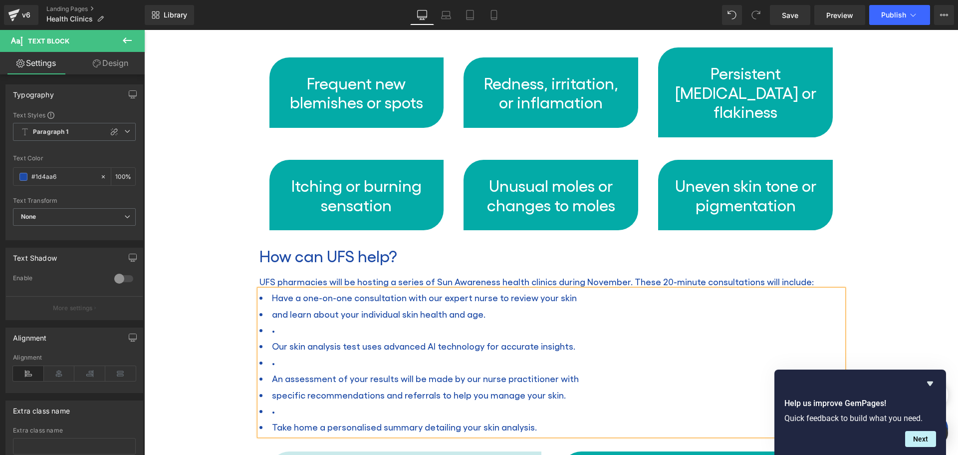
click at [295, 289] on li "Have a one-on-one consultation with our expert nurse to review your skin" at bounding box center [551, 297] width 584 height 16
click at [267, 306] on li "and learn about your individual skin health and age." at bounding box center [551, 314] width 584 height 16
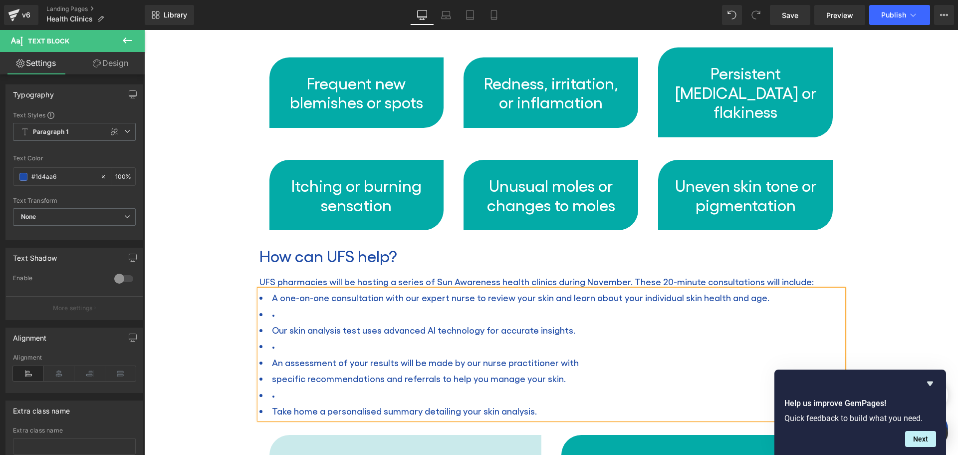
click at [281, 306] on li "•" at bounding box center [551, 314] width 584 height 16
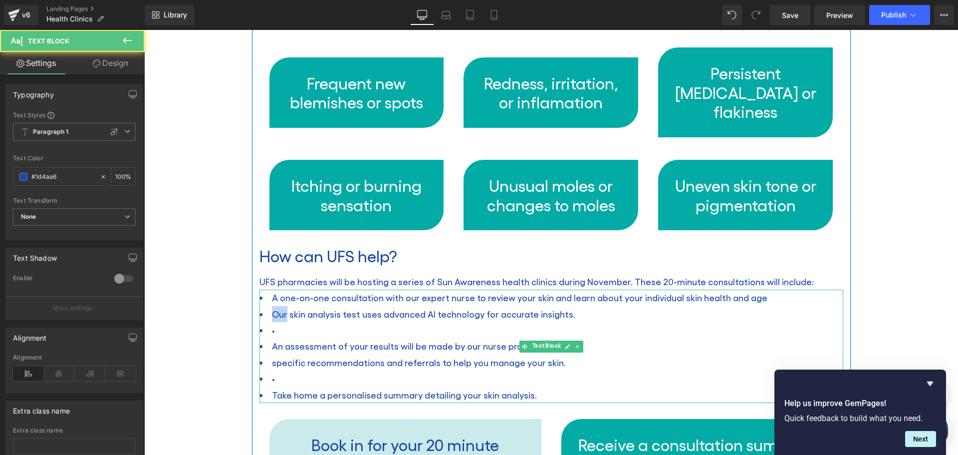
drag, startPoint x: 283, startPoint y: 278, endPoint x: 268, endPoint y: 276, distance: 15.1
click at [268, 306] on li "Our skin analysis test uses advanced AI technology for accurate insights." at bounding box center [551, 314] width 584 height 16
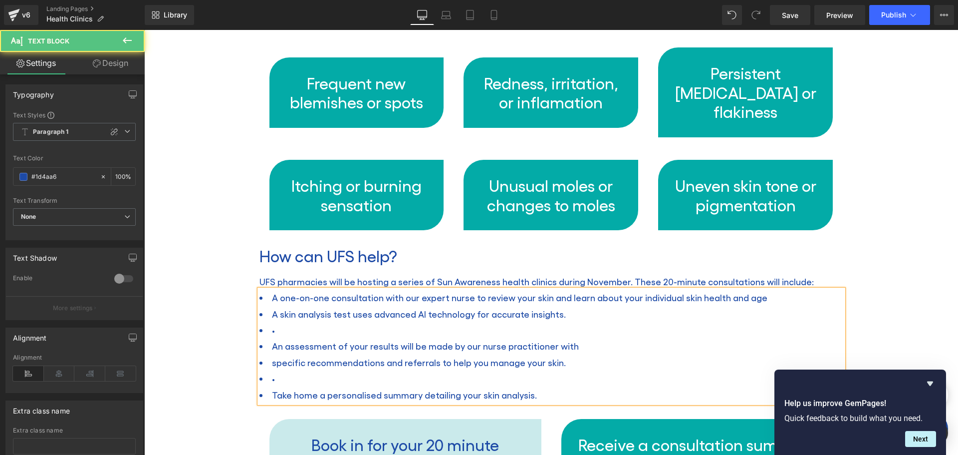
click at [272, 322] on li "•" at bounding box center [551, 330] width 584 height 16
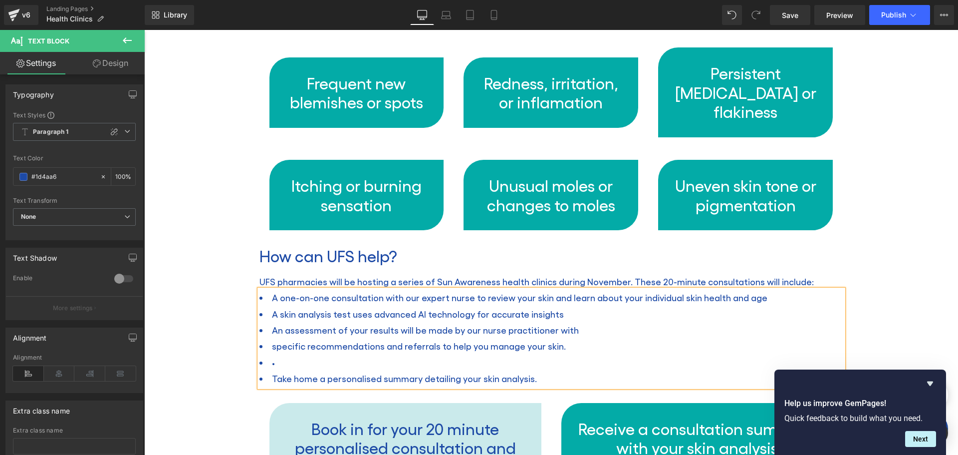
click at [365, 306] on li "A skin analysis test uses advanced AI technology for accurate insights" at bounding box center [551, 314] width 584 height 16
drag, startPoint x: 392, startPoint y: 293, endPoint x: 443, endPoint y: 295, distance: 50.9
click at [443, 322] on li "An assessment of your results will be made by our nurse practitioner with" at bounding box center [551, 330] width 584 height 16
click at [269, 338] on li "specific recommendations and referrals to help you manage your skin." at bounding box center [551, 346] width 584 height 16
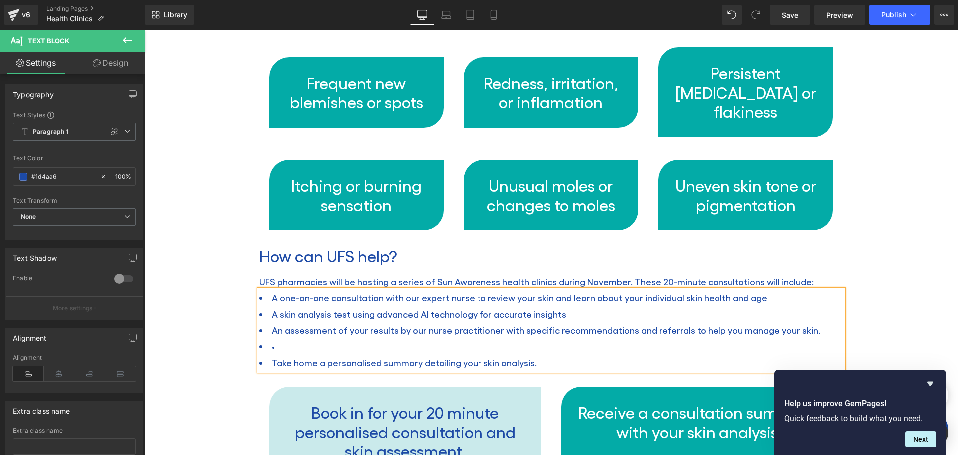
click at [800, 322] on li "An assessment of your results by our nurse practitioner with specific recommend…" at bounding box center [551, 330] width 584 height 16
click at [273, 338] on li "•" at bounding box center [551, 346] width 584 height 16
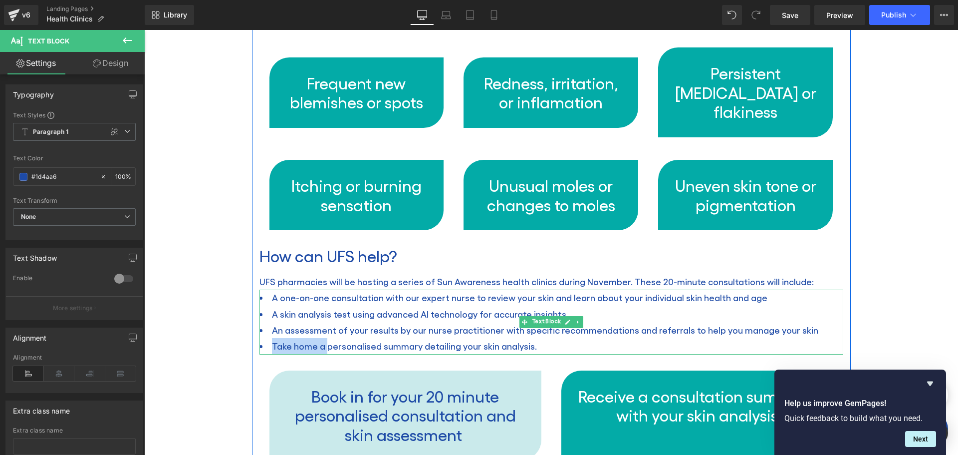
drag, startPoint x: 268, startPoint y: 311, endPoint x: 323, endPoint y: 312, distance: 54.9
click at [323, 338] on li "Take home a personalised summary detailing your skin analysis." at bounding box center [551, 346] width 584 height 16
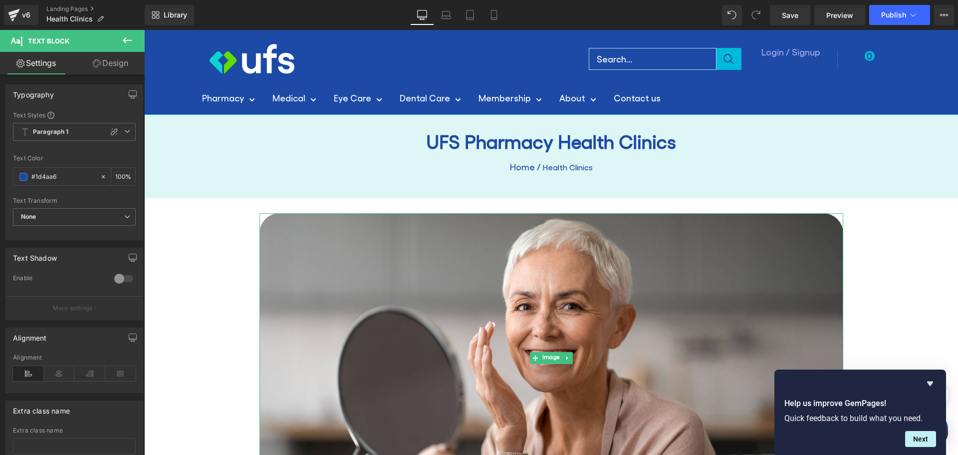
scroll to position [0, 0]
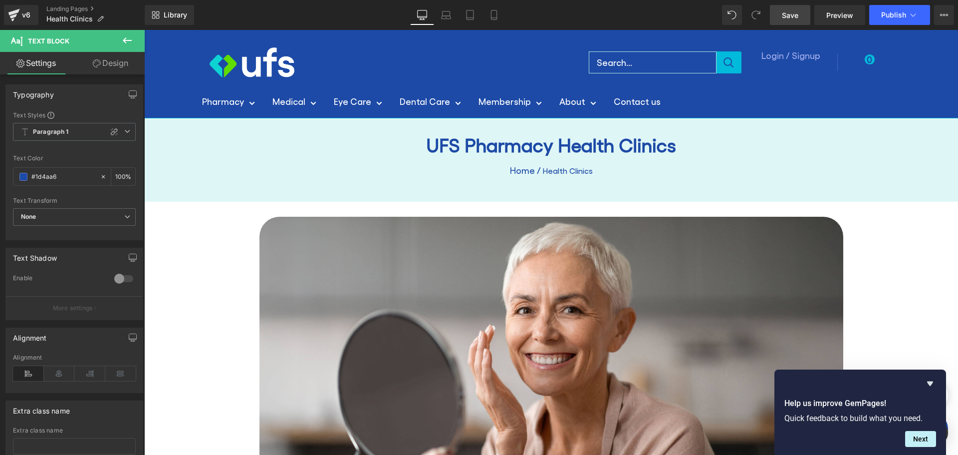
click at [781, 13] on link "Save" at bounding box center [790, 15] width 40 height 20
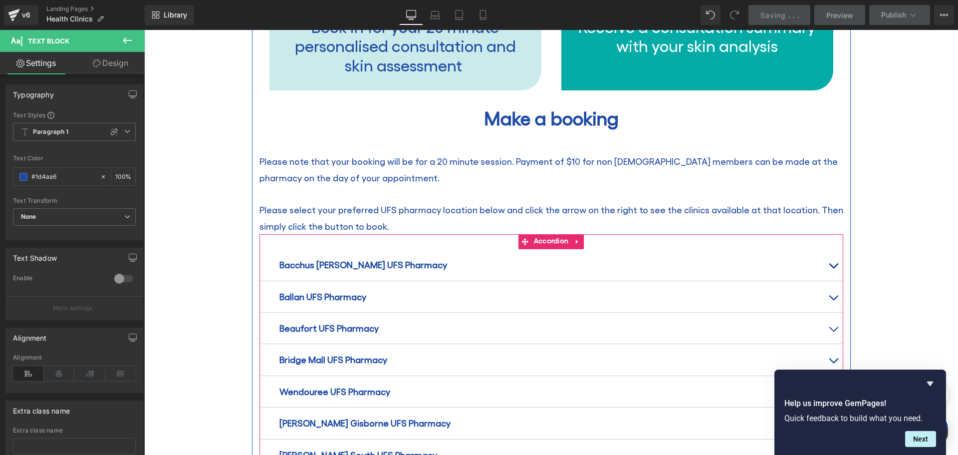
scroll to position [1098, 0]
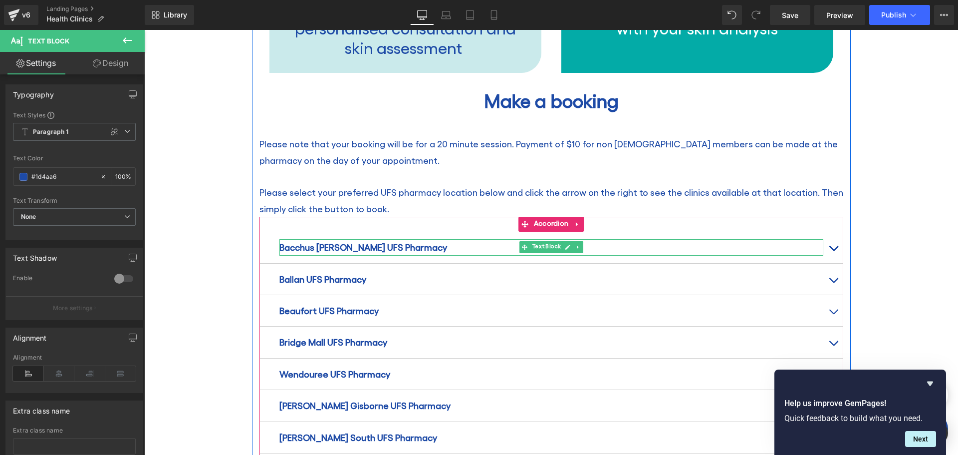
click at [393, 242] on strong "Bacchus [PERSON_NAME] UFS Pharmacy" at bounding box center [363, 247] width 168 height 10
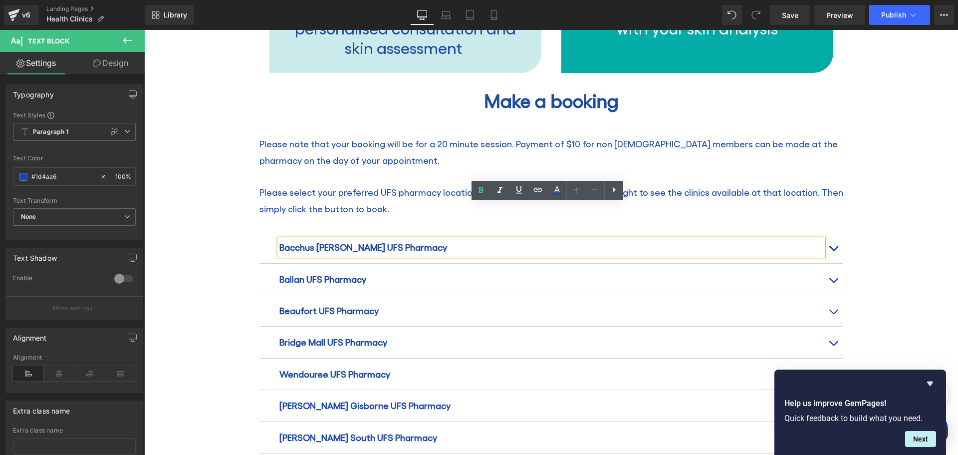
click at [824, 232] on button "button" at bounding box center [833, 247] width 20 height 31
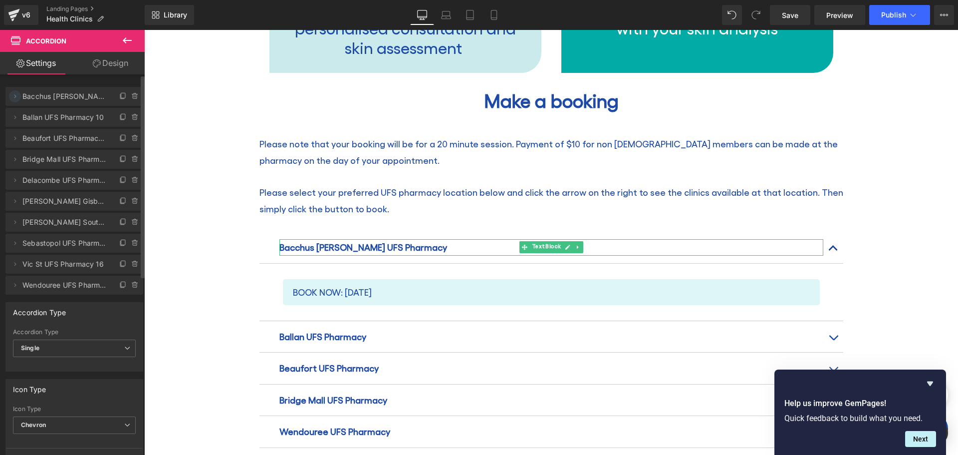
click at [15, 94] on icon at bounding box center [15, 96] width 8 height 8
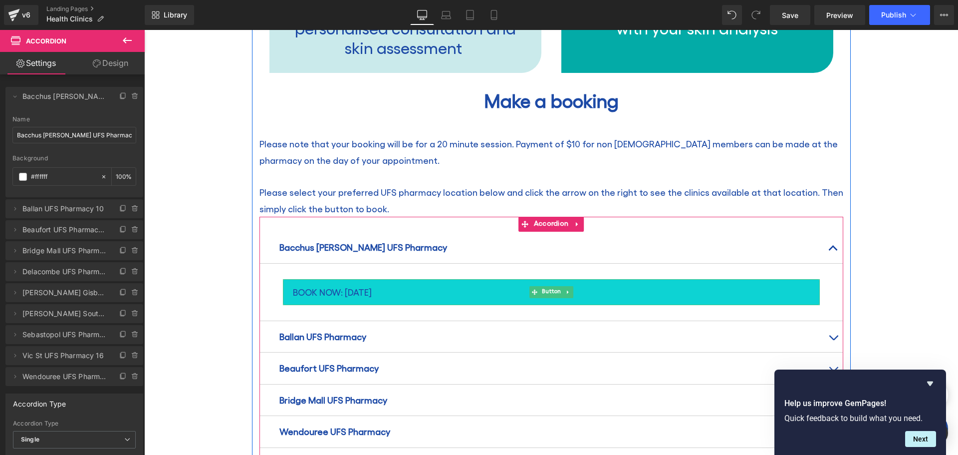
click at [365, 284] on span "BOOK NOW: [DATE]" at bounding box center [332, 292] width 79 height 16
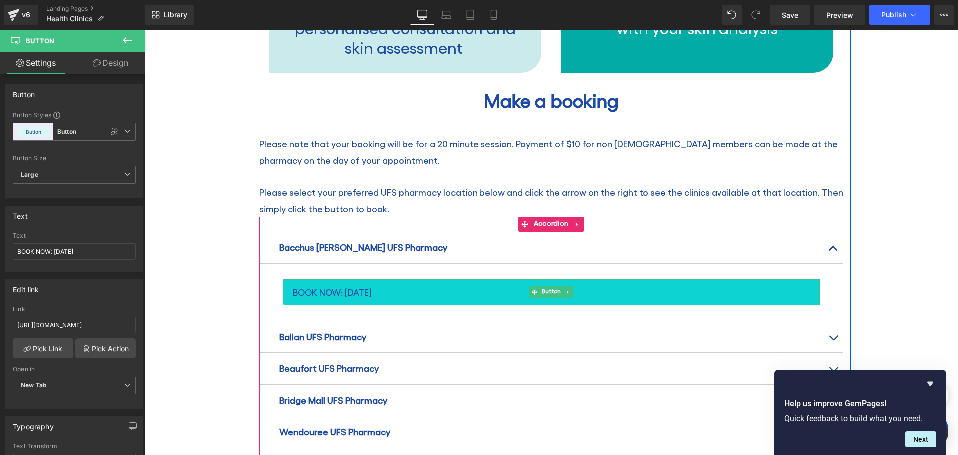
click at [404, 279] on link "BOOK NOW: [DATE]" at bounding box center [551, 292] width 537 height 26
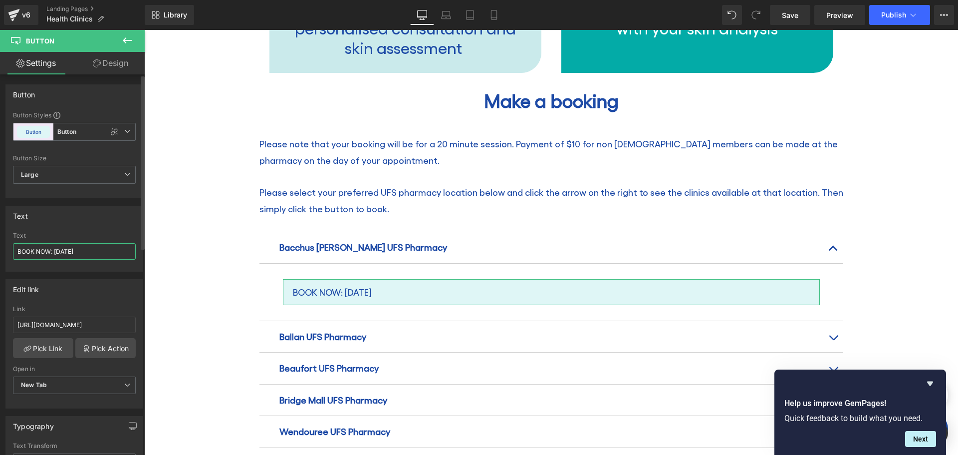
click at [80, 251] on input "BOOK NOW: [DATE]" at bounding box center [74, 251] width 123 height 16
drag, startPoint x: 81, startPoint y: 250, endPoint x: 54, endPoint y: 250, distance: 27.0
click at [54, 250] on input "BOOK NOW: [DATE]" at bounding box center [74, 251] width 123 height 16
type input "BOOK NOW: [DATE]"
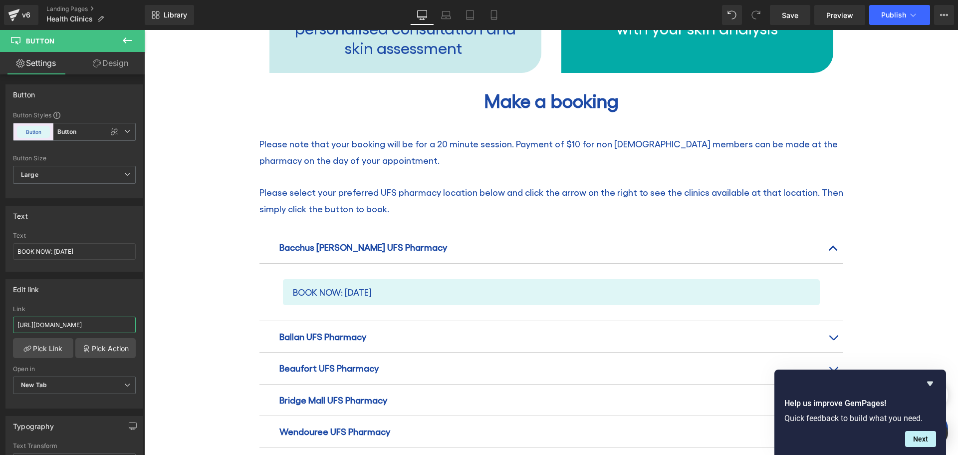
drag, startPoint x: 161, startPoint y: 352, endPoint x: 191, endPoint y: 326, distance: 39.9
click at [60, 319] on input "text" at bounding box center [74, 324] width 123 height 16
paste input "[URL][DOMAIN_NAME]"
type input "[URL][DOMAIN_NAME]"
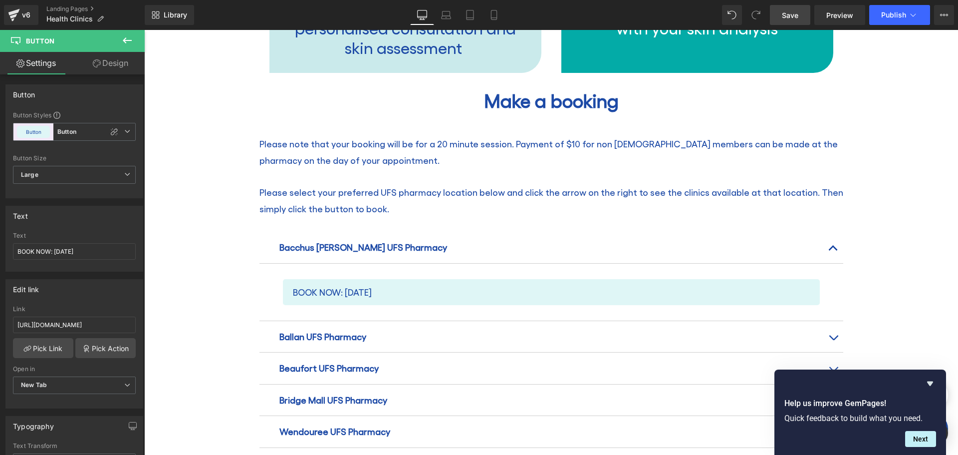
click at [783, 10] on span "Save" at bounding box center [790, 15] width 16 height 10
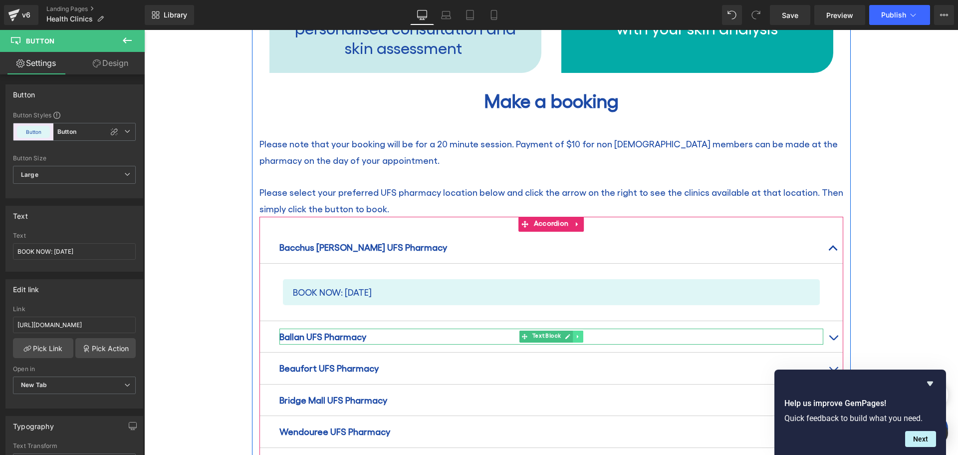
click at [577, 335] on icon at bounding box center [577, 336] width 1 height 3
click at [580, 333] on icon at bounding box center [582, 336] width 5 height 6
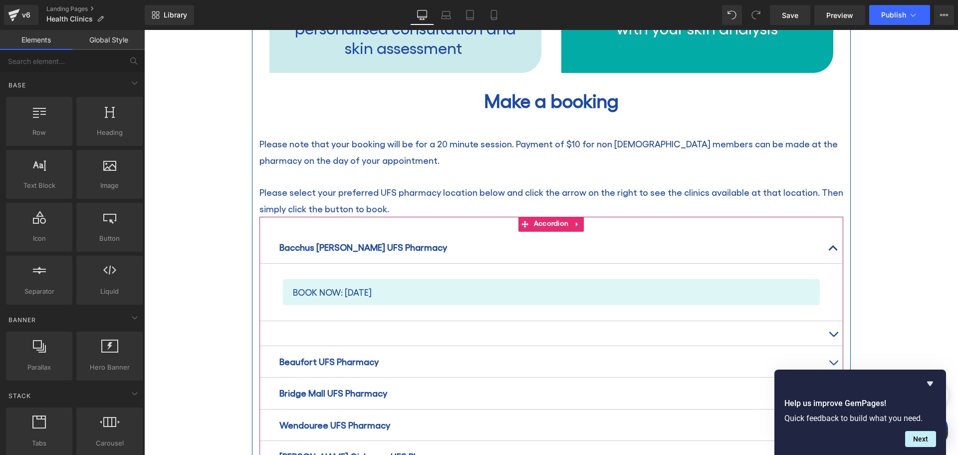
click at [579, 321] on div at bounding box center [551, 333] width 584 height 25
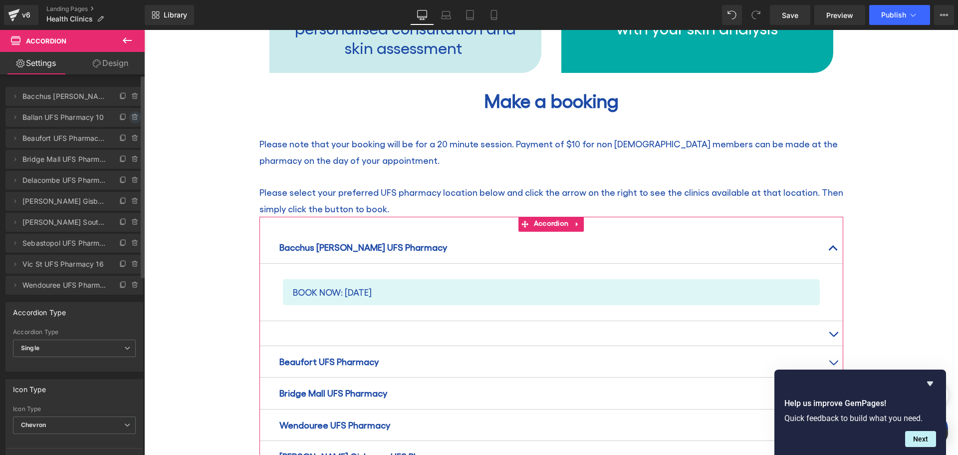
click at [131, 118] on icon at bounding box center [135, 117] width 8 height 8
click at [131, 118] on button "Delete" at bounding box center [124, 117] width 31 height 13
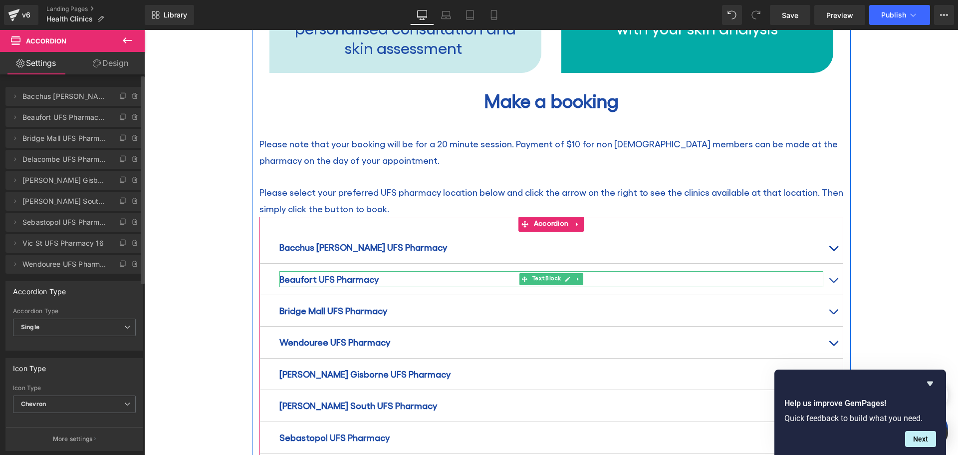
click at [390, 271] on p "Beaufort UFS Pharmacy" at bounding box center [551, 279] width 544 height 16
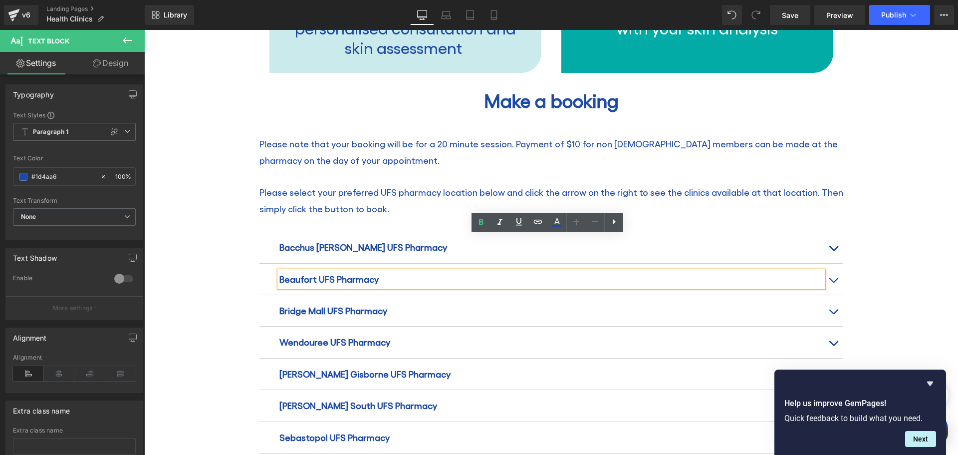
click at [829, 263] on button "button" at bounding box center [833, 278] width 20 height 31
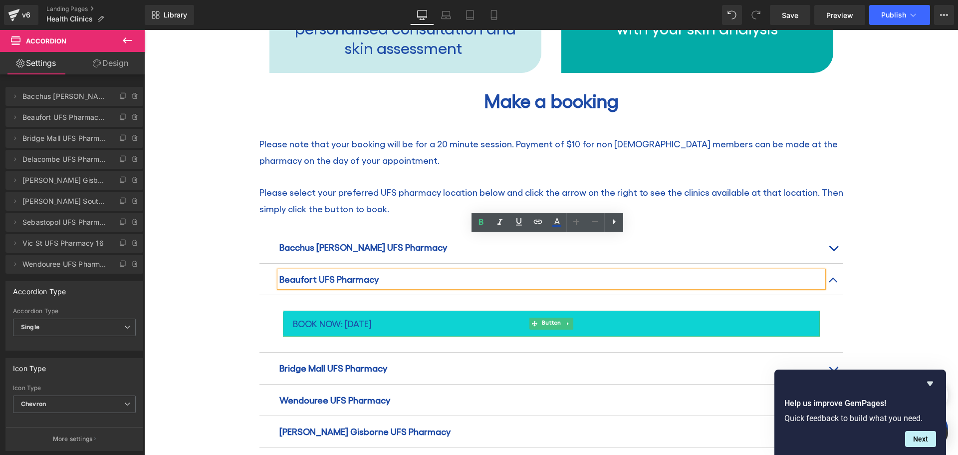
click at [372, 315] on span "BOOK NOW: [DATE]" at bounding box center [332, 323] width 79 height 16
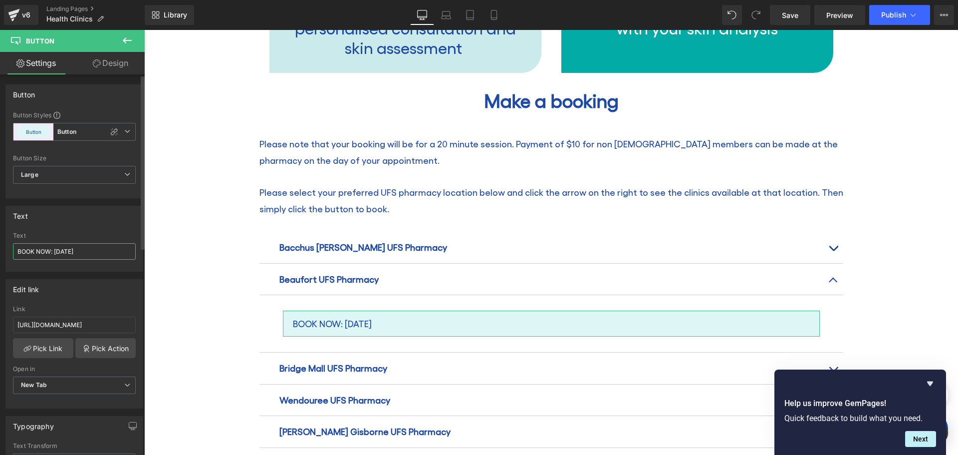
drag, startPoint x: 55, startPoint y: 250, endPoint x: 81, endPoint y: 251, distance: 26.5
click at [81, 251] on input "BOOK NOW: [DATE]" at bounding box center [74, 251] width 123 height 16
click at [67, 253] on input "BOOK NOW: [DATE]" at bounding box center [74, 251] width 123 height 16
click at [79, 248] on input "BOOK NOW: [DATE]" at bounding box center [74, 251] width 123 height 16
click at [81, 251] on input "BOOK NOW: [DATE]" at bounding box center [74, 251] width 123 height 16
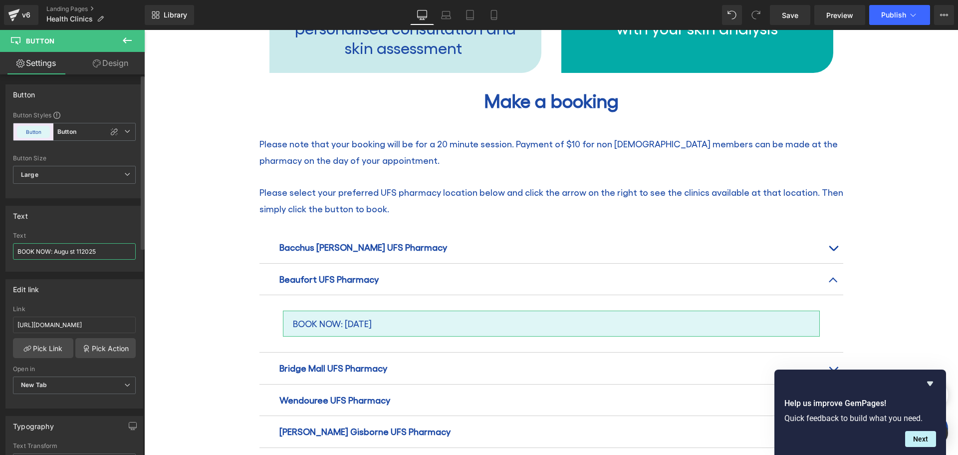
click at [85, 250] on input "BOOK NOW: Augu st 112025" at bounding box center [74, 251] width 123 height 16
click at [83, 251] on input "BOOK NOW: Augu st 112025" at bounding box center [74, 251] width 123 height 16
type input "BOOK NOW: [DATE]"
drag, startPoint x: 161, startPoint y: 354, endPoint x: 271, endPoint y: 356, distance: 110.3
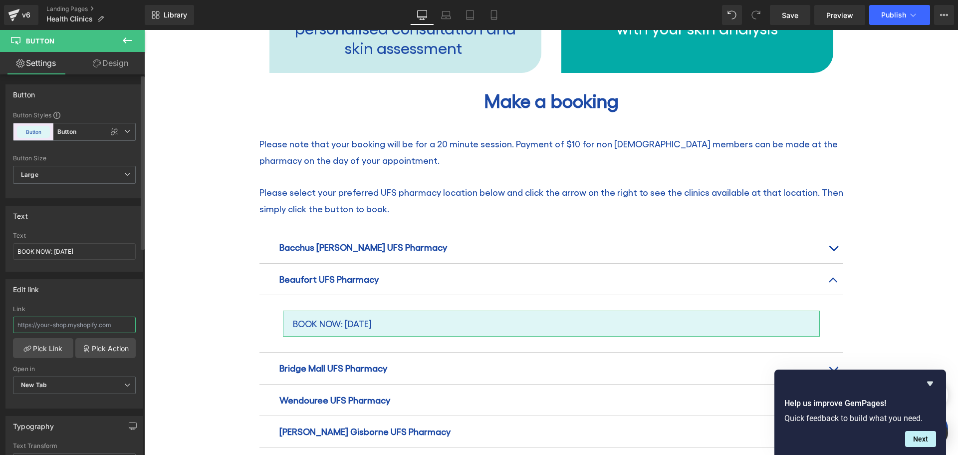
scroll to position [0, 0]
click at [62, 329] on input "text" at bounding box center [74, 324] width 123 height 16
paste input "[URL][DOMAIN_NAME]"
type input "[URL][DOMAIN_NAME]"
click at [782, 11] on span "Save" at bounding box center [790, 15] width 16 height 10
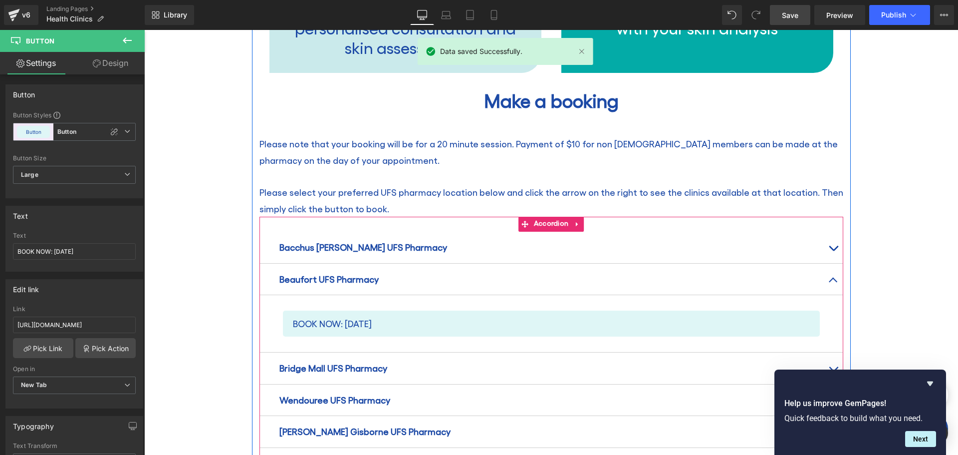
click at [420, 360] on p "Bridge Mall UFS Pharmacy" at bounding box center [551, 368] width 544 height 16
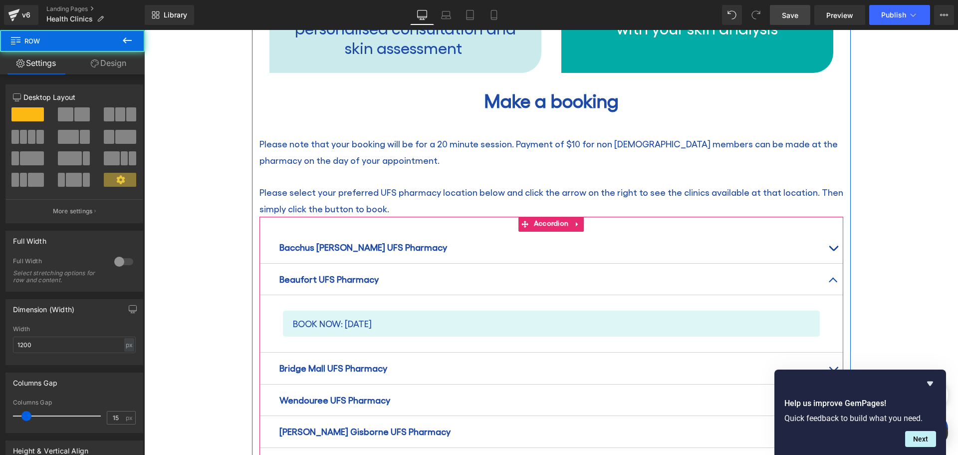
click at [832, 352] on button "button" at bounding box center [833, 367] width 20 height 31
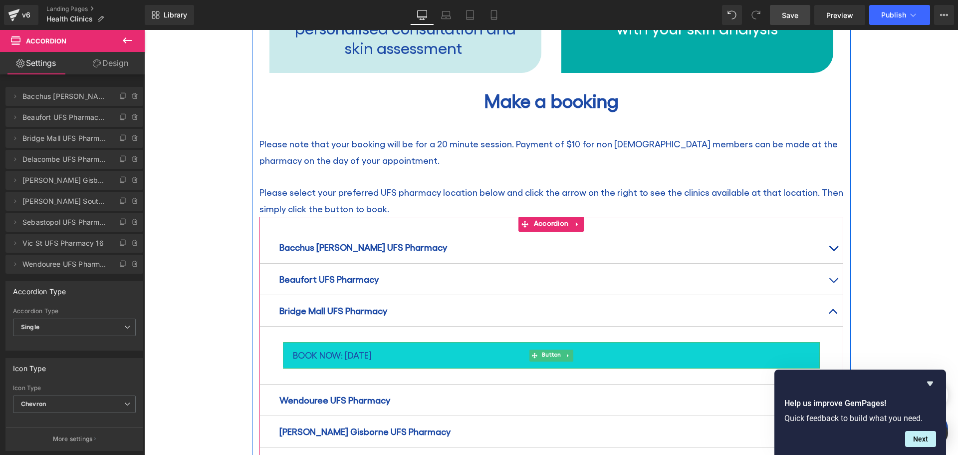
click at [352, 347] on span "BOOK NOW: [DATE]" at bounding box center [332, 355] width 79 height 16
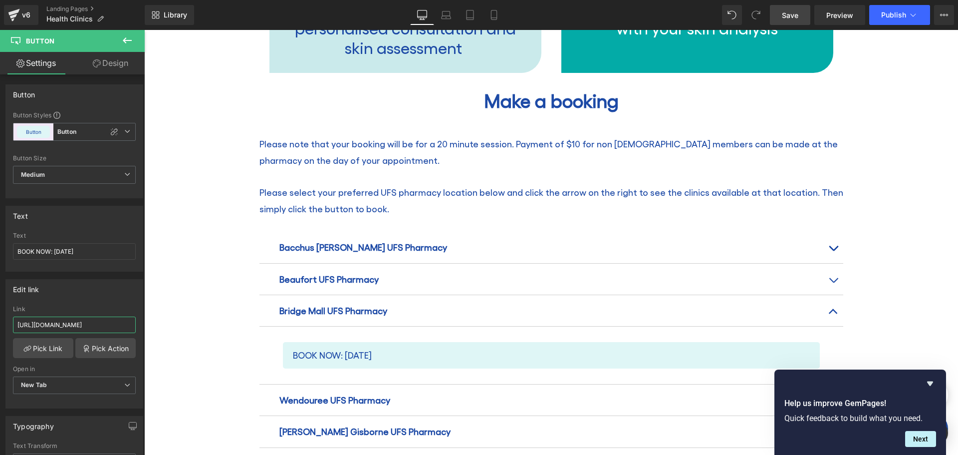
scroll to position [0, 23]
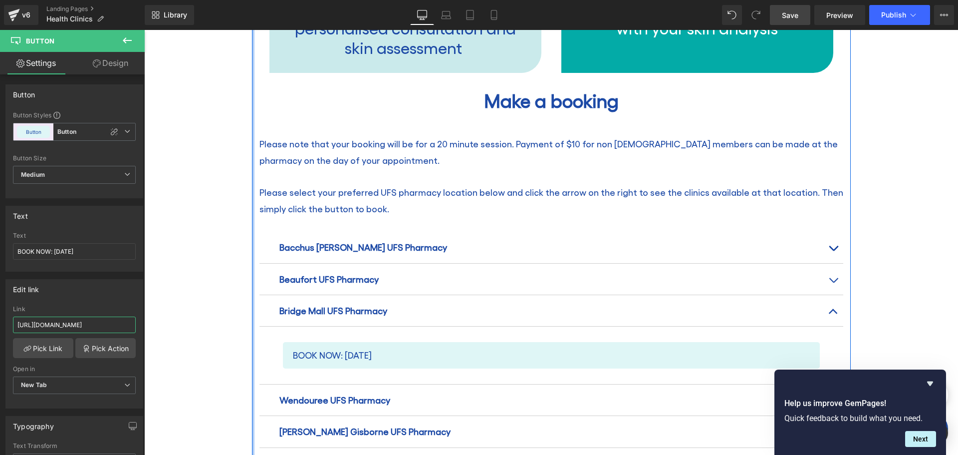
drag, startPoint x: 192, startPoint y: 321, endPoint x: 250, endPoint y: 326, distance: 58.1
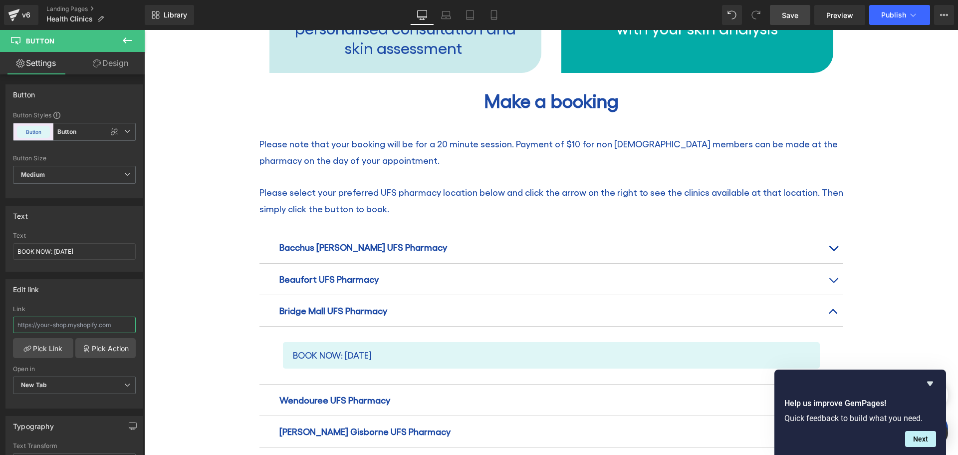
scroll to position [0, 0]
drag, startPoint x: 55, startPoint y: 251, endPoint x: 80, endPoint y: 252, distance: 24.5
click at [80, 252] on input "BOOK NOW: [DATE]" at bounding box center [74, 251] width 123 height 16
type input "BOOK NOW: [DATE]"
click at [25, 324] on input "text" at bounding box center [74, 324] width 123 height 16
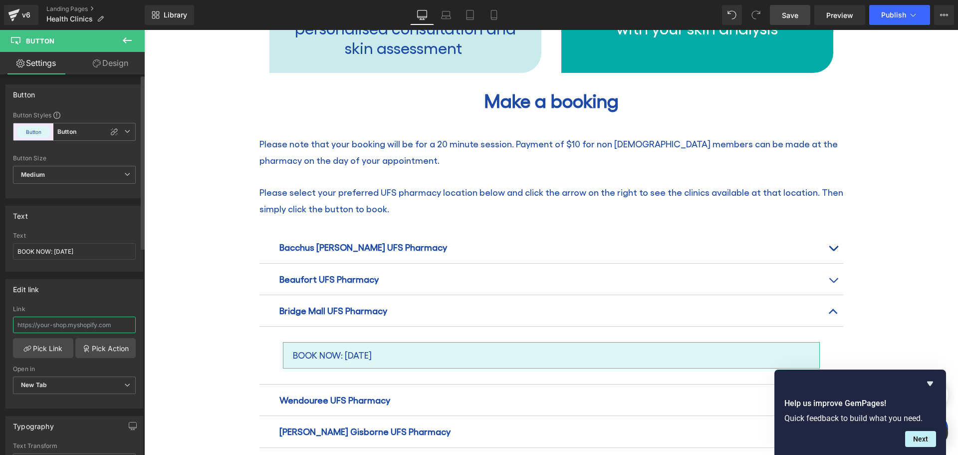
paste input "[URL][DOMAIN_NAME]"
type input "[URL][DOMAIN_NAME]"
click at [794, 17] on span "Save" at bounding box center [790, 15] width 16 height 10
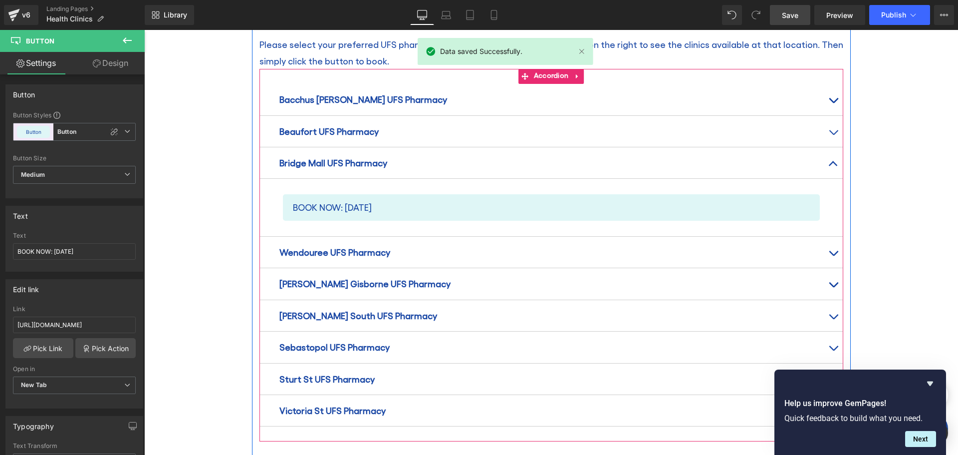
scroll to position [1247, 0]
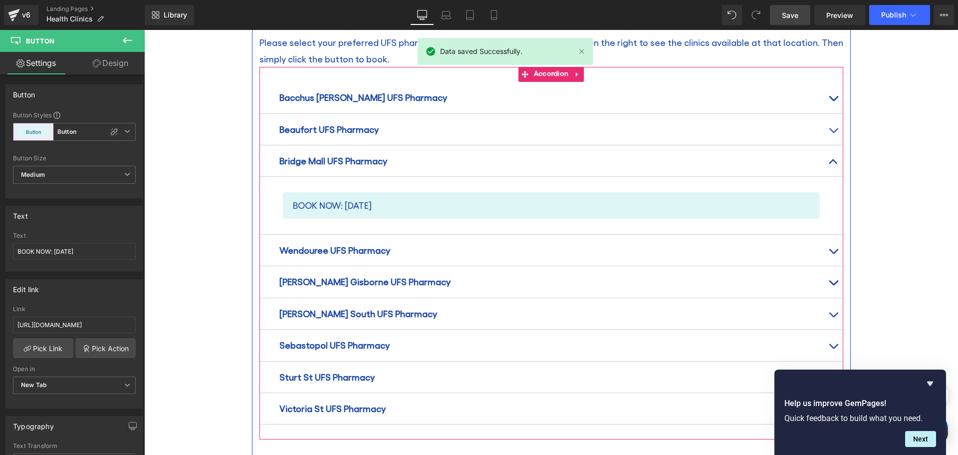
click at [450, 242] on p "Wendouree UFS Pharmacy" at bounding box center [551, 250] width 544 height 16
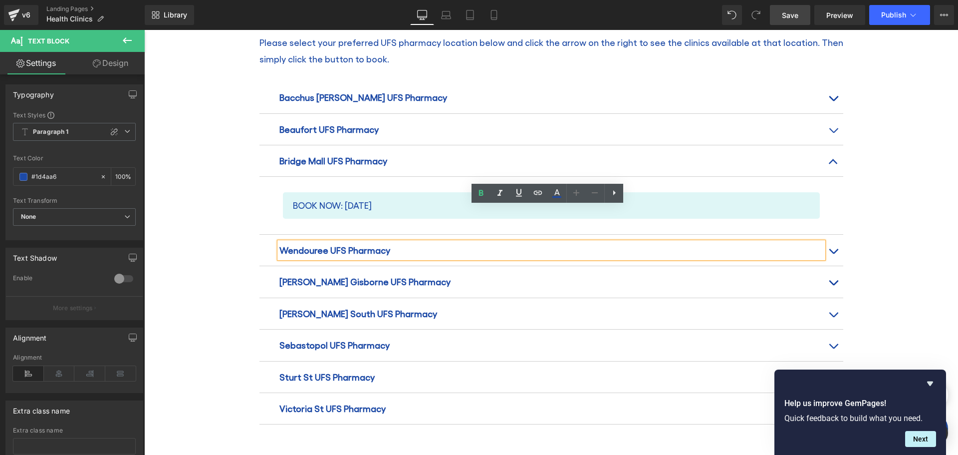
click at [833, 253] on span "button" at bounding box center [833, 253] width 0 height 0
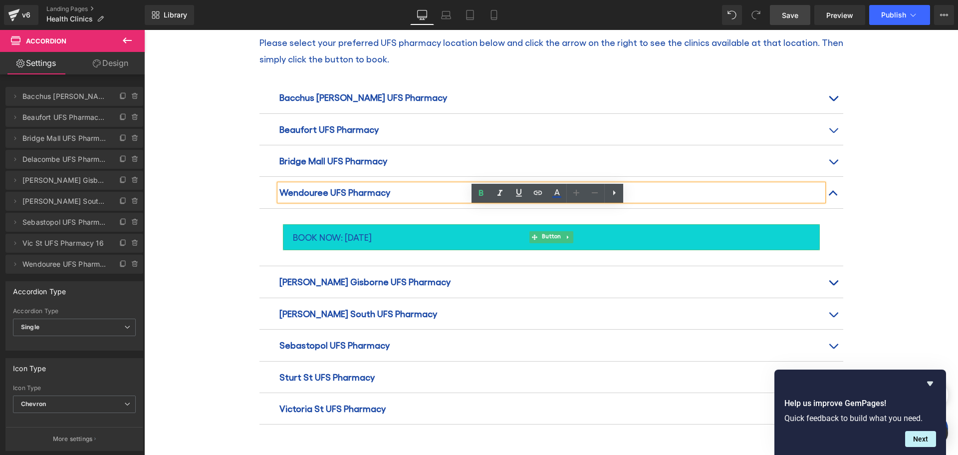
click at [351, 229] on span "BOOK NOW: [DATE]" at bounding box center [332, 237] width 79 height 16
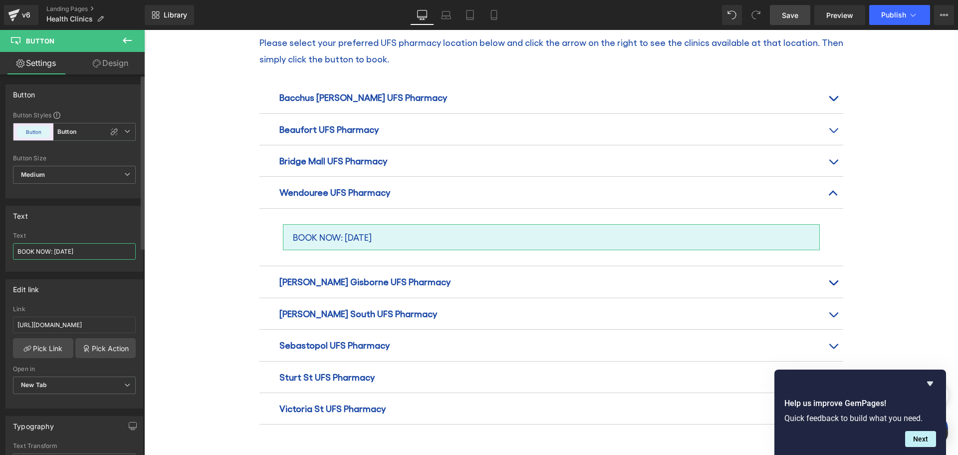
drag, startPoint x: 56, startPoint y: 248, endPoint x: 45, endPoint y: 234, distance: 18.5
click at [82, 254] on input "BOOK NOW: [DATE]" at bounding box center [74, 251] width 123 height 16
click at [85, 251] on input "BOOK NOW: [DATE]" at bounding box center [74, 251] width 123 height 16
type input "BOOK NOW: [DATE]"
click at [19, 324] on input "[URL][DOMAIN_NAME]" at bounding box center [74, 324] width 123 height 16
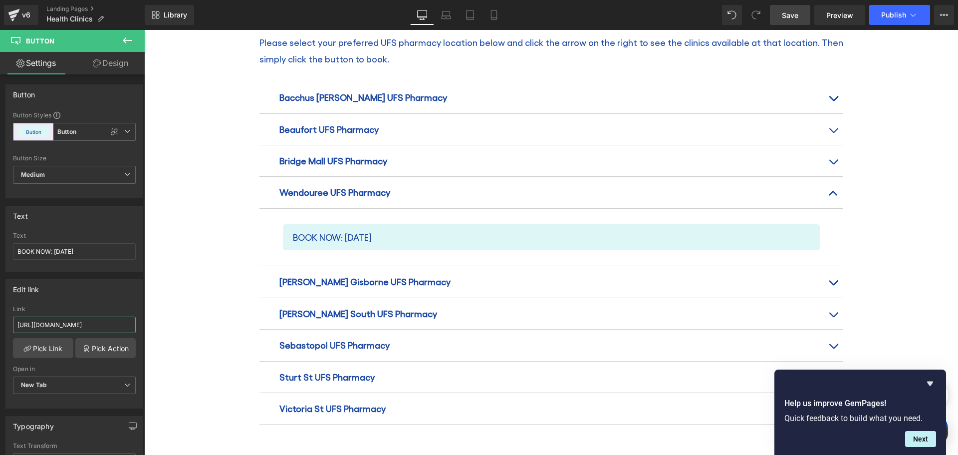
drag, startPoint x: 163, startPoint y: 353, endPoint x: 206, endPoint y: 321, distance: 53.5
click at [62, 322] on input "text" at bounding box center [74, 324] width 123 height 16
paste input "[URL][DOMAIN_NAME]"
type input "[URL][DOMAIN_NAME]"
click at [790, 13] on span "Save" at bounding box center [790, 15] width 16 height 10
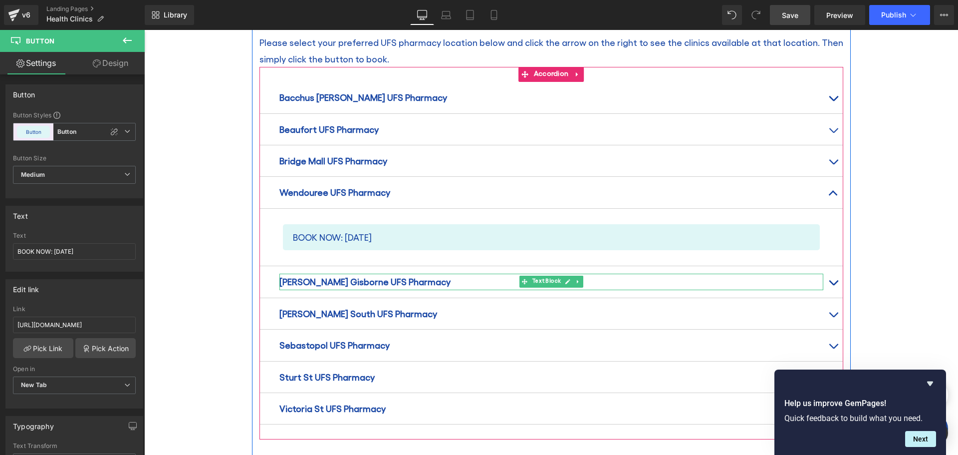
click at [358, 276] on strong "[PERSON_NAME] Gisborne UFS Pharmacy" at bounding box center [364, 281] width 171 height 10
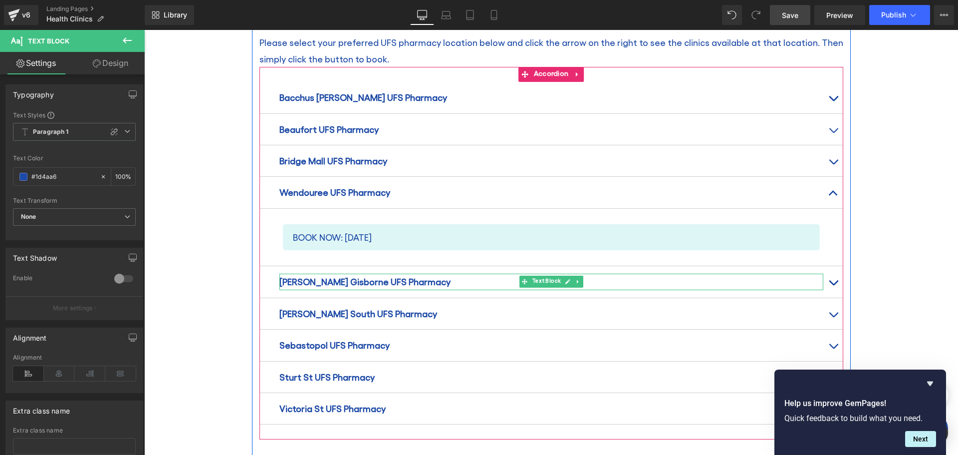
click at [436, 273] on p "[PERSON_NAME] Gisborne UFS Pharmacy" at bounding box center [551, 281] width 544 height 16
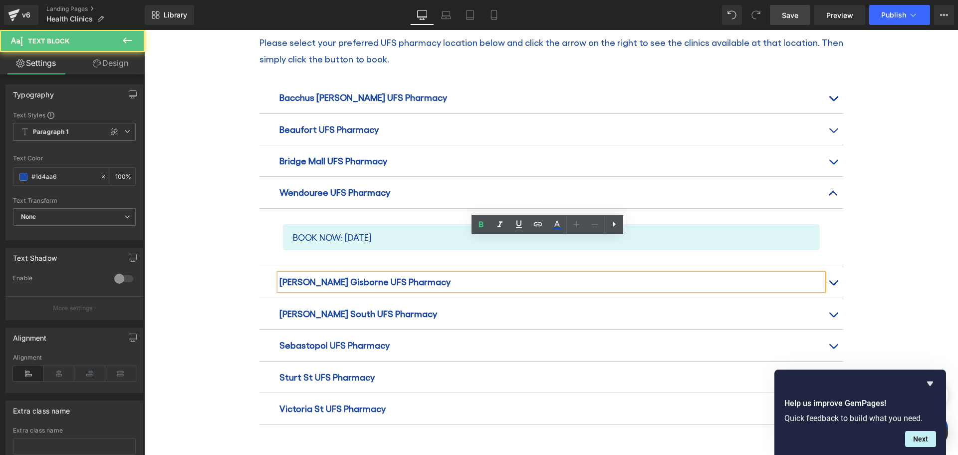
click at [631, 273] on p "[PERSON_NAME] Gisborne UFS Pharmacy" at bounding box center [551, 281] width 544 height 16
click at [830, 266] on button "button" at bounding box center [833, 281] width 20 height 31
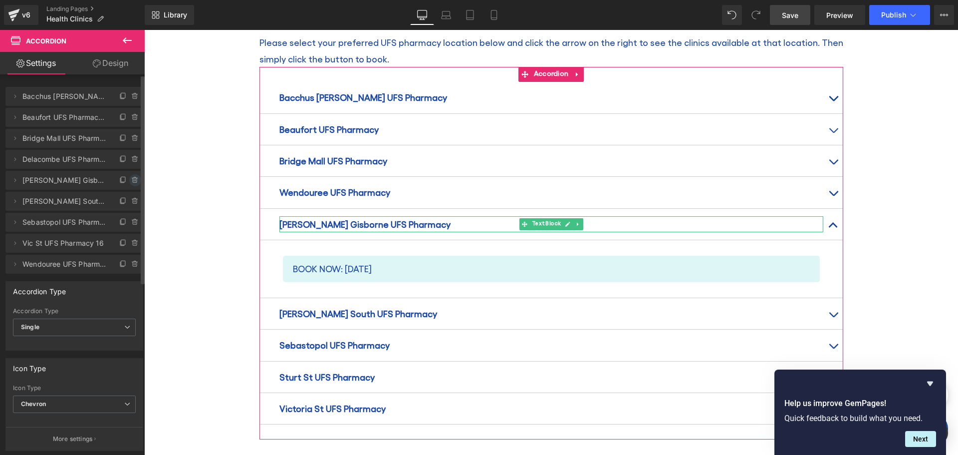
click at [131, 180] on icon at bounding box center [135, 180] width 8 height 8
click at [120, 180] on button "Delete" at bounding box center [124, 180] width 31 height 13
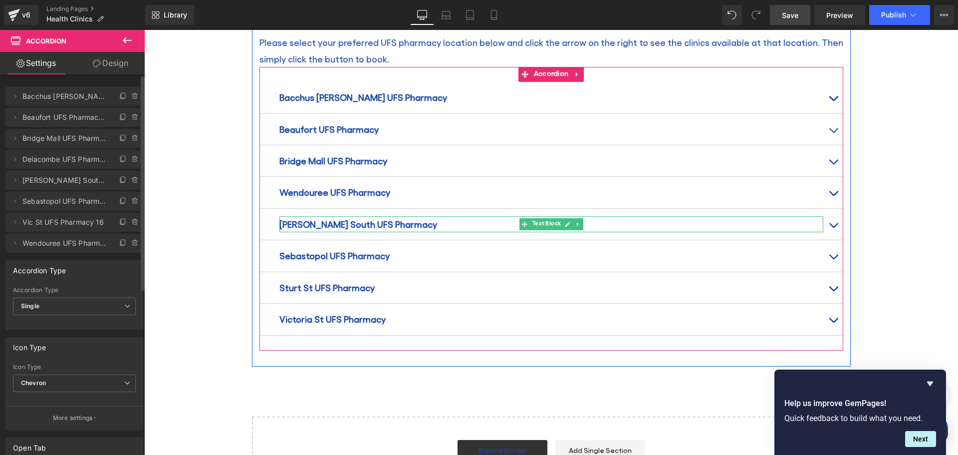
click at [292, 219] on strong "[PERSON_NAME] South UFS Pharmacy" at bounding box center [358, 224] width 158 height 10
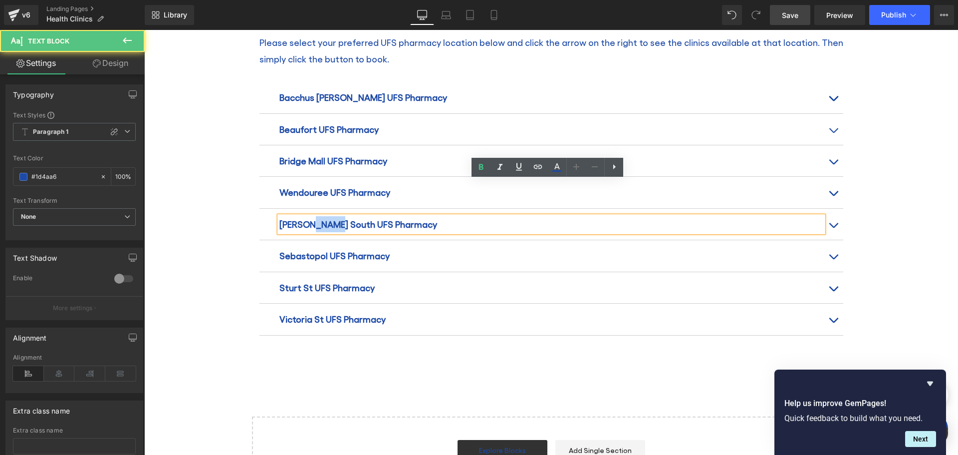
drag, startPoint x: 328, startPoint y: 190, endPoint x: 306, endPoint y: 185, distance: 23.0
click at [306, 219] on strong "[PERSON_NAME] South UFS Pharmacy" at bounding box center [358, 224] width 158 height 10
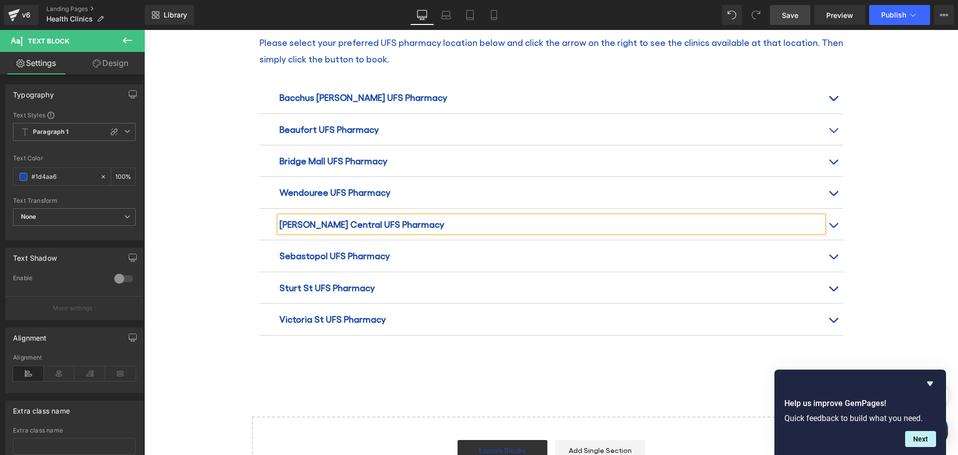
click at [833, 228] on span "button" at bounding box center [833, 228] width 0 height 0
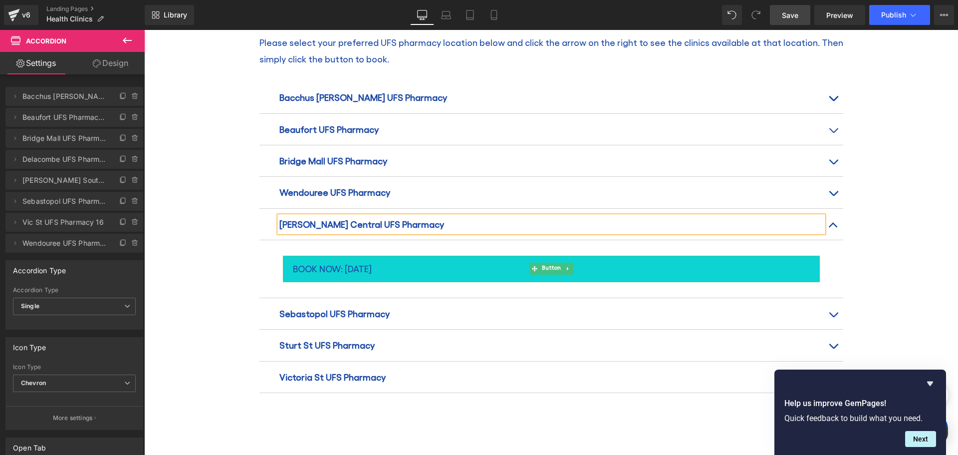
click at [369, 260] on span "BOOK NOW: [DATE]" at bounding box center [332, 268] width 79 height 16
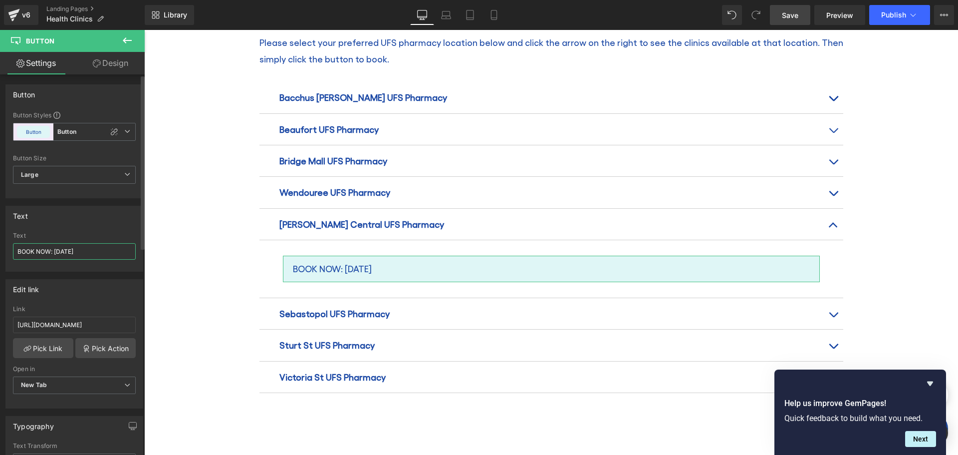
click at [57, 249] on input "BOOK NOW: [DATE]" at bounding box center [74, 251] width 123 height 16
drag, startPoint x: 54, startPoint y: 249, endPoint x: 79, endPoint y: 251, distance: 25.1
click at [79, 251] on input "BOOK NOW: [DATE]" at bounding box center [74, 251] width 123 height 16
type input "BOOK NOW: [DATE]"
type input "Clinic"
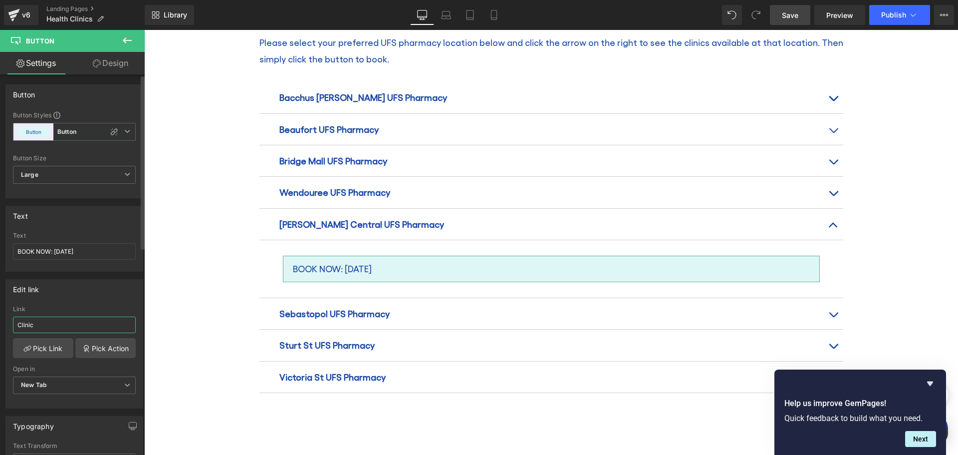
drag, startPoint x: 44, startPoint y: 317, endPoint x: 45, endPoint y: 322, distance: 5.0
click at [44, 317] on input "Clinic" at bounding box center [74, 324] width 123 height 16
drag, startPoint x: 42, startPoint y: 326, endPoint x: 6, endPoint y: 319, distance: 36.6
click at [6, 319] on div "Clinic Link Clinic Pick Link Pick Action Current Tab New Tab Open in New Tab Cu…" at bounding box center [74, 356] width 137 height 102
paste input "[URL][DOMAIN_NAME]"
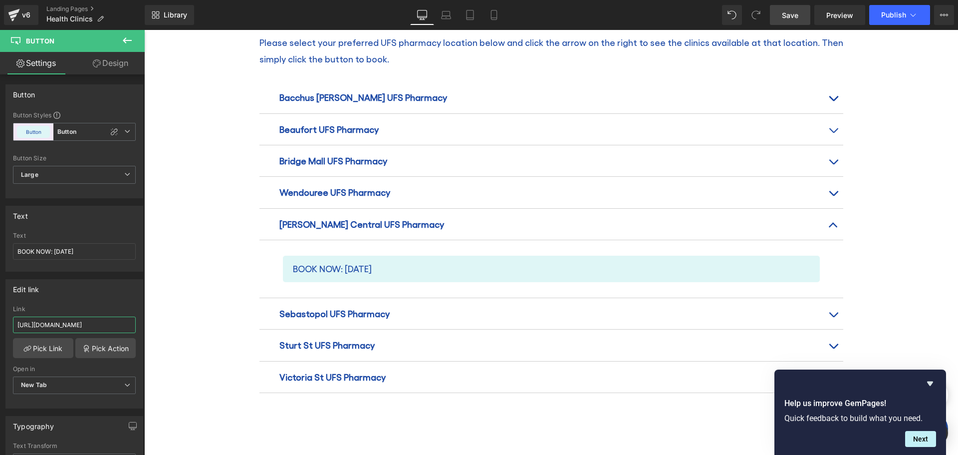
type input "[URL][DOMAIN_NAME]"
click at [785, 12] on span "Save" at bounding box center [790, 15] width 16 height 10
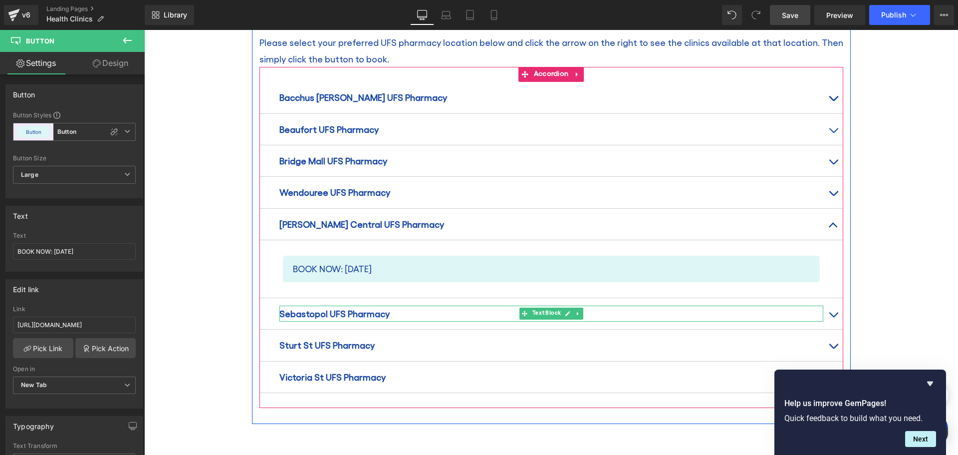
click at [415, 305] on p "Sebastopol UFS Pharmacy" at bounding box center [551, 313] width 544 height 16
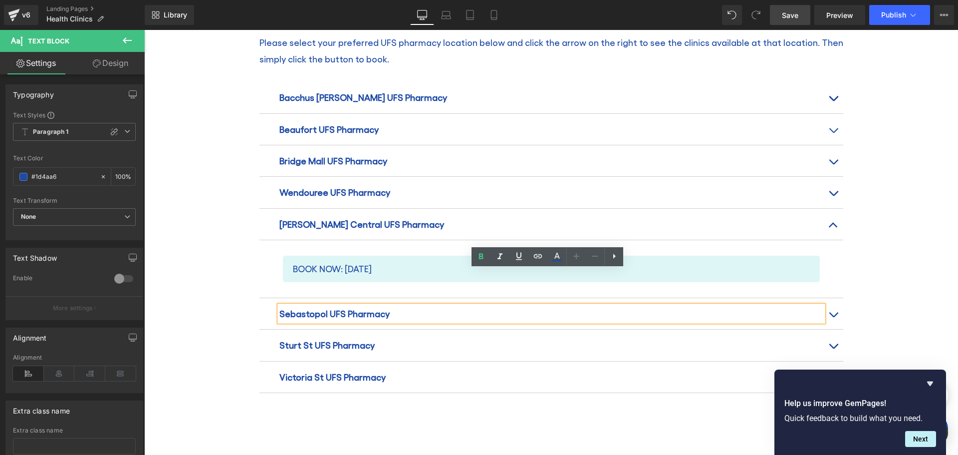
click at [826, 298] on button "button" at bounding box center [833, 313] width 20 height 31
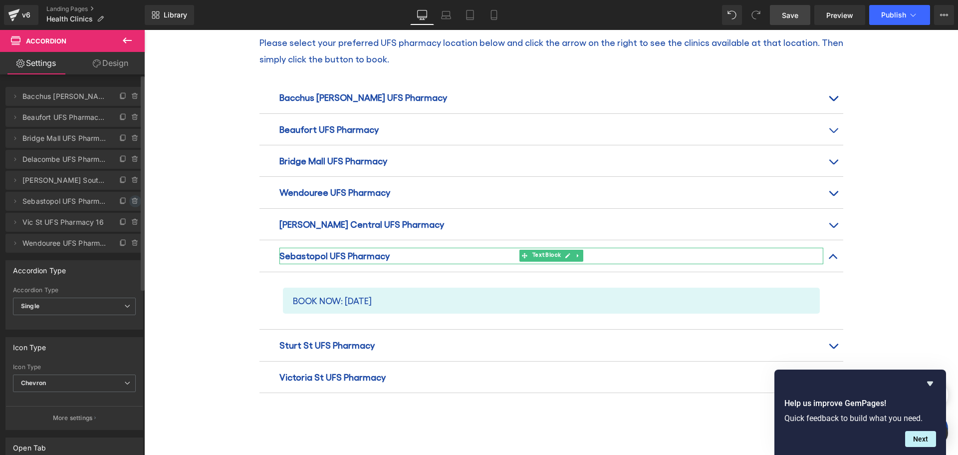
click at [134, 201] on icon at bounding box center [134, 201] width 0 height 2
click at [122, 203] on button "Delete" at bounding box center [124, 201] width 31 height 13
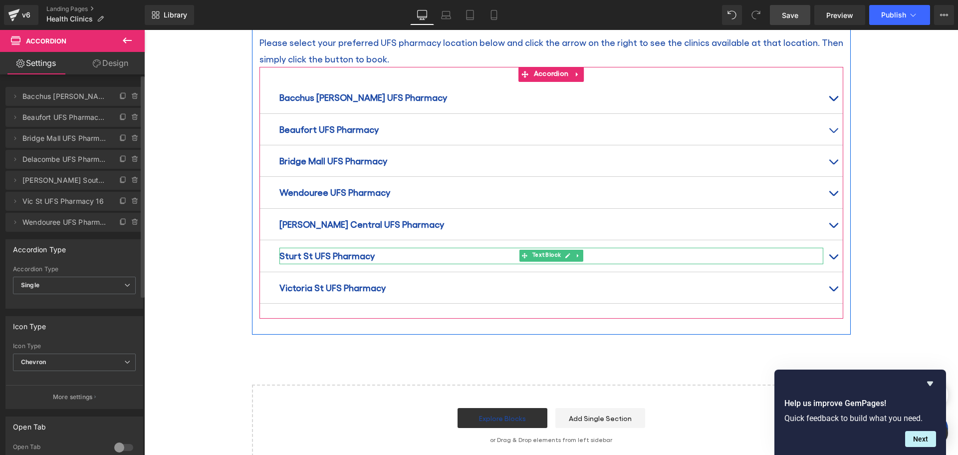
click at [350, 250] on strong "Sturt St UFS Pharmacy" at bounding box center [326, 255] width 95 height 10
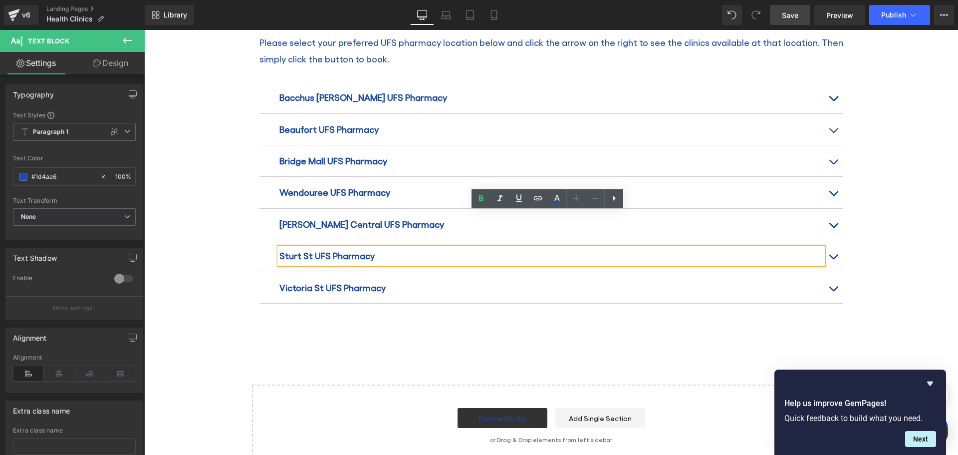
click at [831, 240] on button "button" at bounding box center [833, 255] width 20 height 31
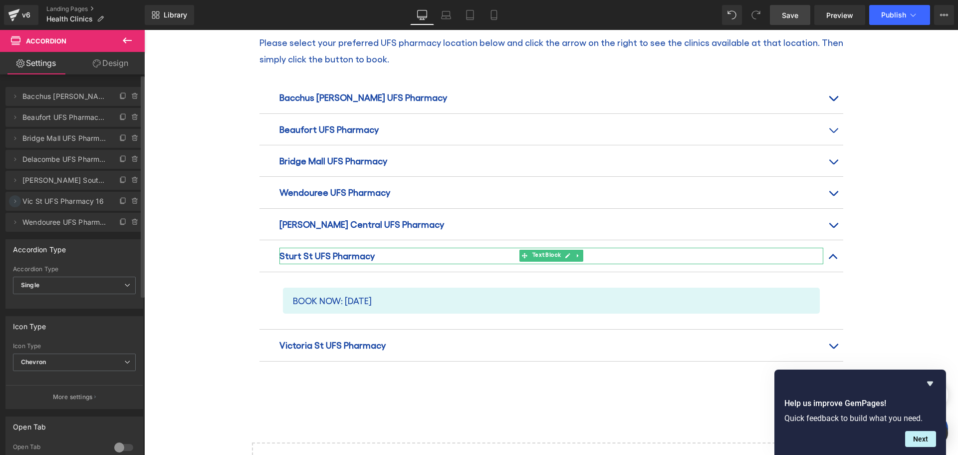
click at [12, 201] on icon at bounding box center [15, 201] width 8 height 8
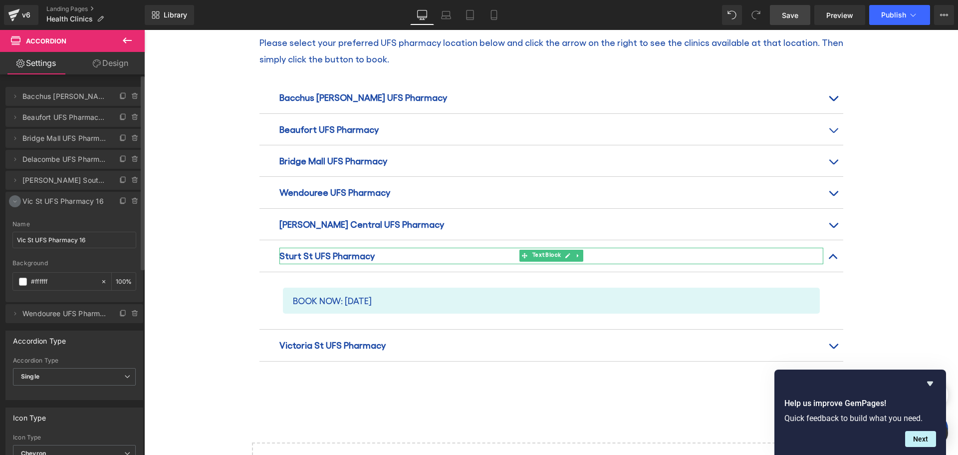
click at [12, 201] on icon at bounding box center [15, 201] width 8 height 8
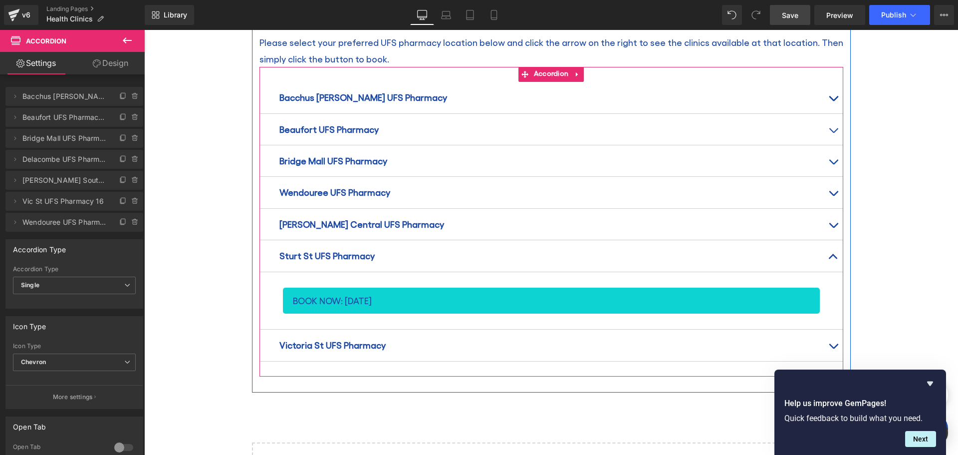
click at [366, 292] on span "BOOK NOW: [DATE]" at bounding box center [332, 300] width 79 height 16
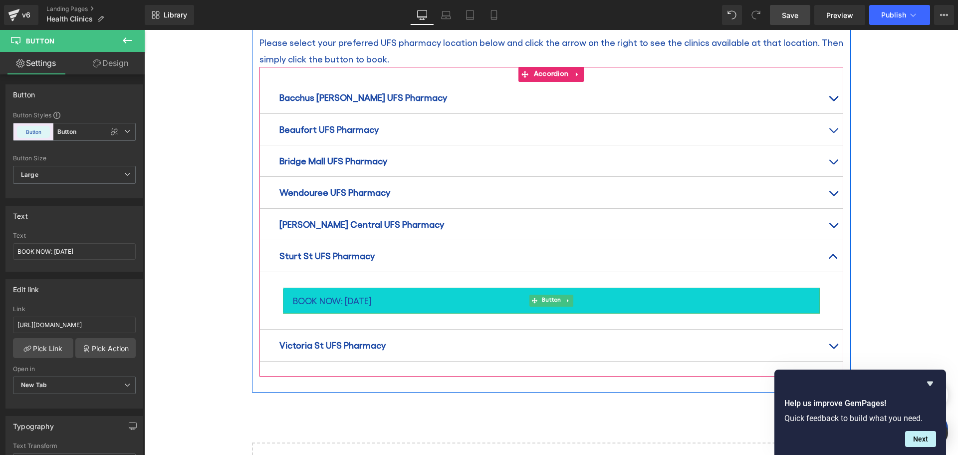
click at [367, 292] on span "BOOK NOW: [DATE]" at bounding box center [332, 300] width 79 height 16
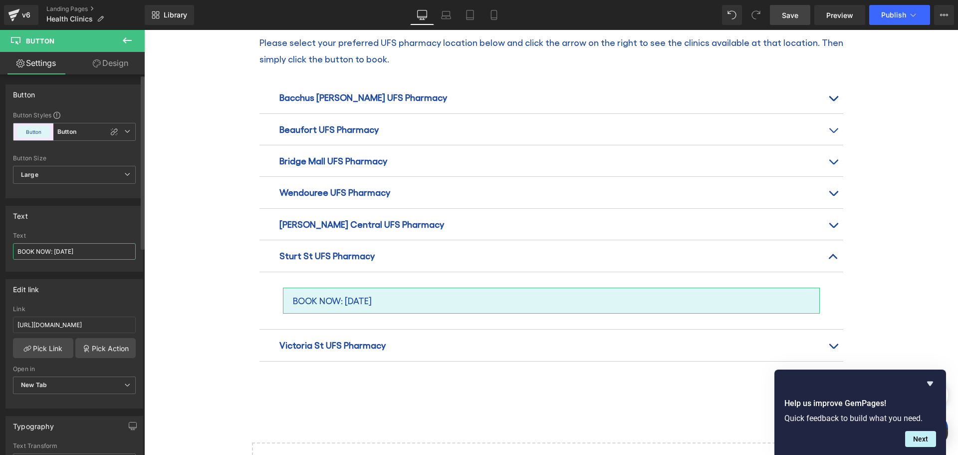
drag, startPoint x: 55, startPoint y: 252, endPoint x: 83, endPoint y: 254, distance: 28.0
click at [83, 254] on input "BOOK NOW: [DATE]" at bounding box center [74, 251] width 123 height 16
type input "BOOK NOW: [DATE]"
click at [17, 325] on input "[URL][DOMAIN_NAME]" at bounding box center [74, 324] width 123 height 16
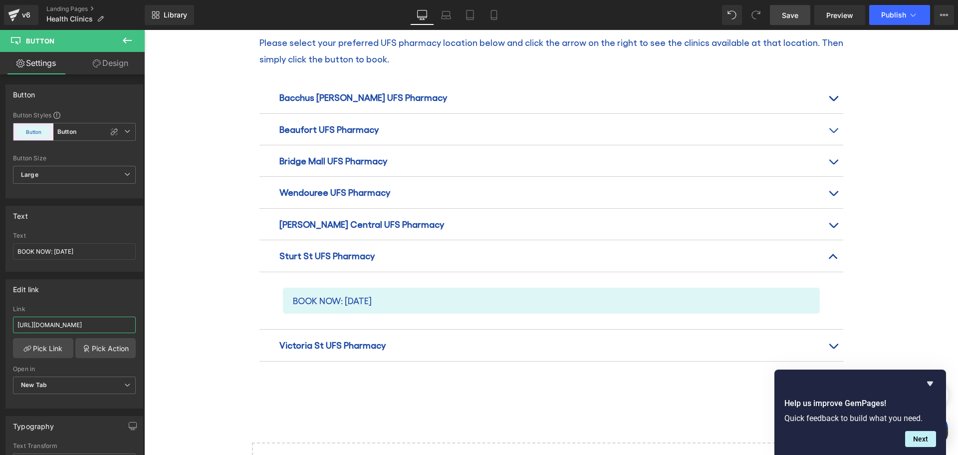
drag, startPoint x: 161, startPoint y: 354, endPoint x: 165, endPoint y: 334, distance: 20.8
click at [56, 325] on input "text" at bounding box center [74, 324] width 123 height 16
paste input "[URL][DOMAIN_NAME]"
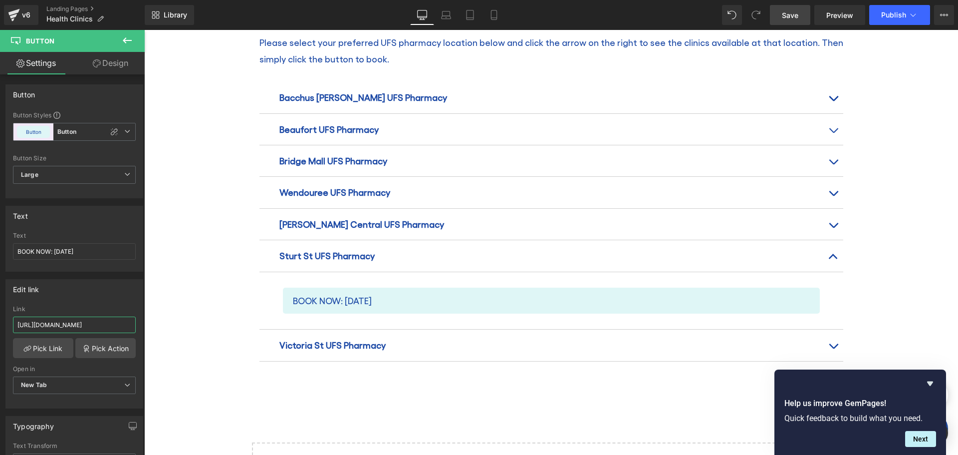
type input "[URL][DOMAIN_NAME]"
drag, startPoint x: 789, startPoint y: 11, endPoint x: 841, endPoint y: 26, distance: 54.5
click at [789, 11] on span "Save" at bounding box center [790, 15] width 16 height 10
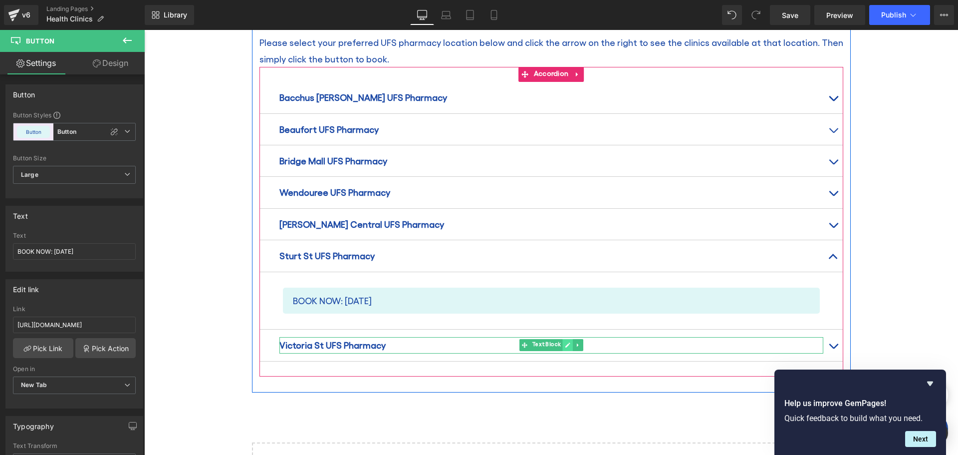
click at [563, 339] on link at bounding box center [567, 345] width 10 height 12
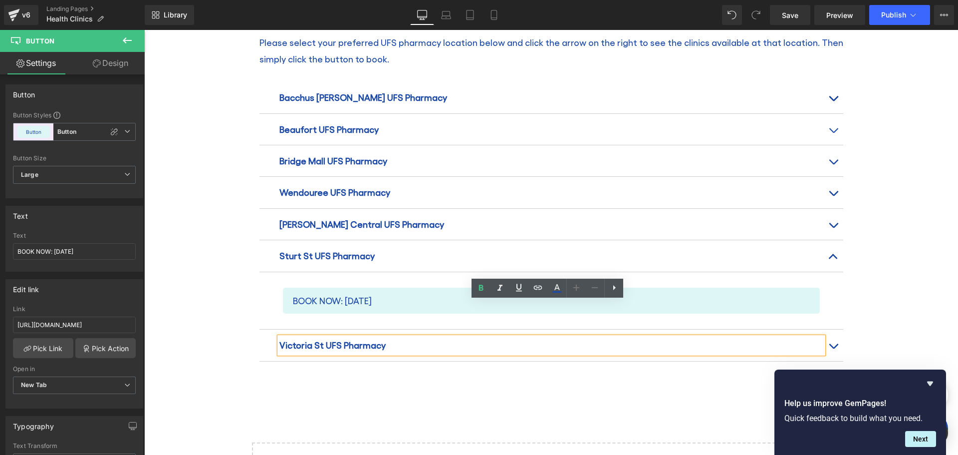
click at [827, 329] on button "button" at bounding box center [833, 344] width 20 height 31
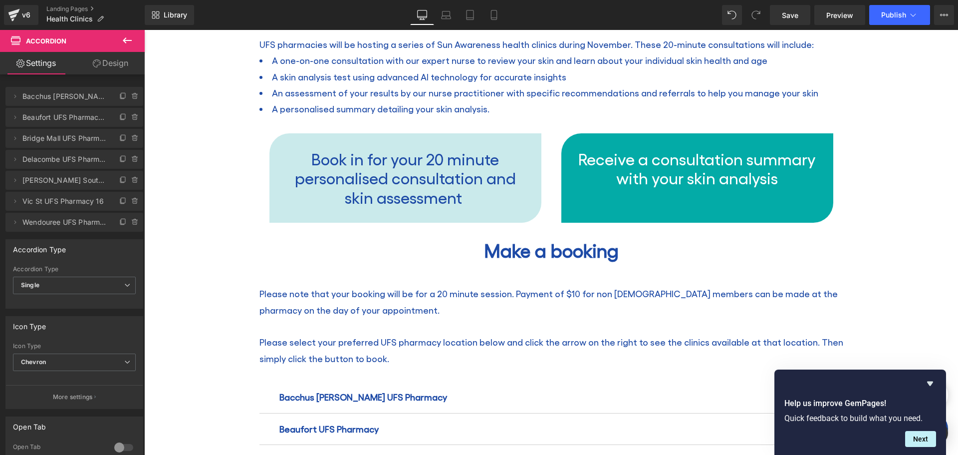
scroll to position [998, 0]
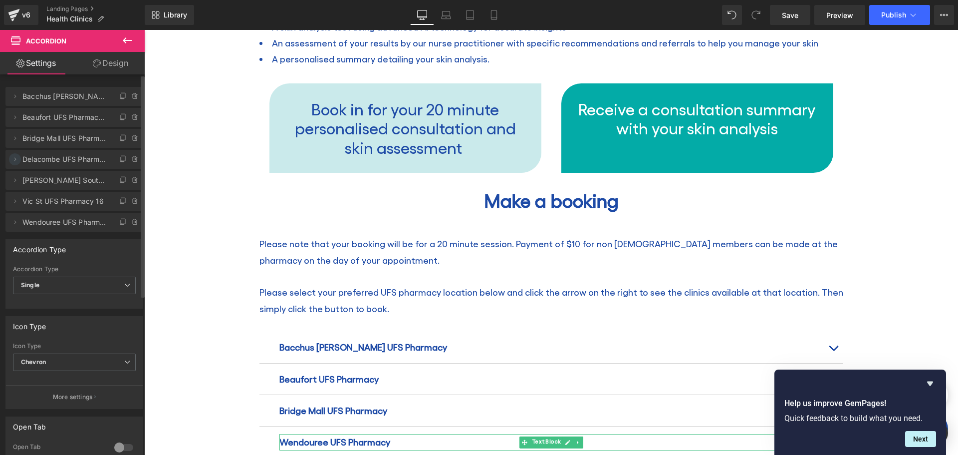
click at [14, 160] on icon at bounding box center [15, 159] width 8 height 8
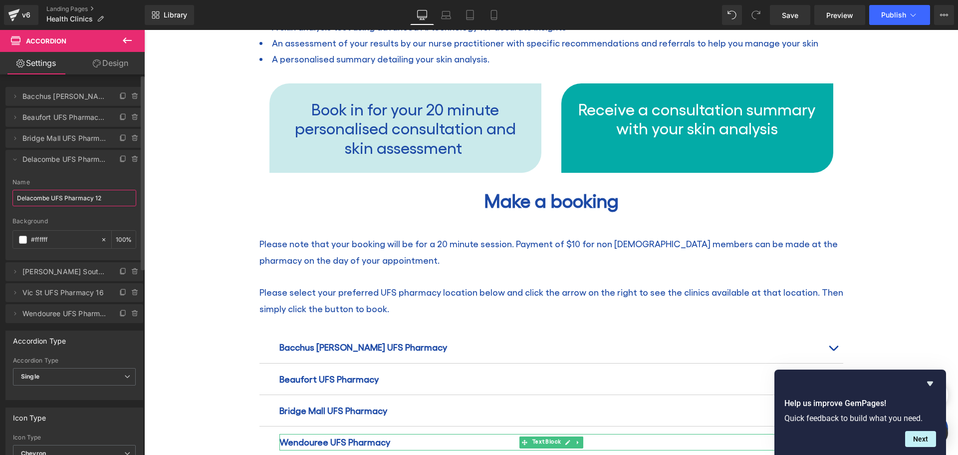
drag, startPoint x: 15, startPoint y: 196, endPoint x: 126, endPoint y: 195, distance: 110.3
click at [126, 195] on input "Delacombe UFS Pharmacy 12" at bounding box center [74, 198] width 124 height 16
type input "Wendouree"
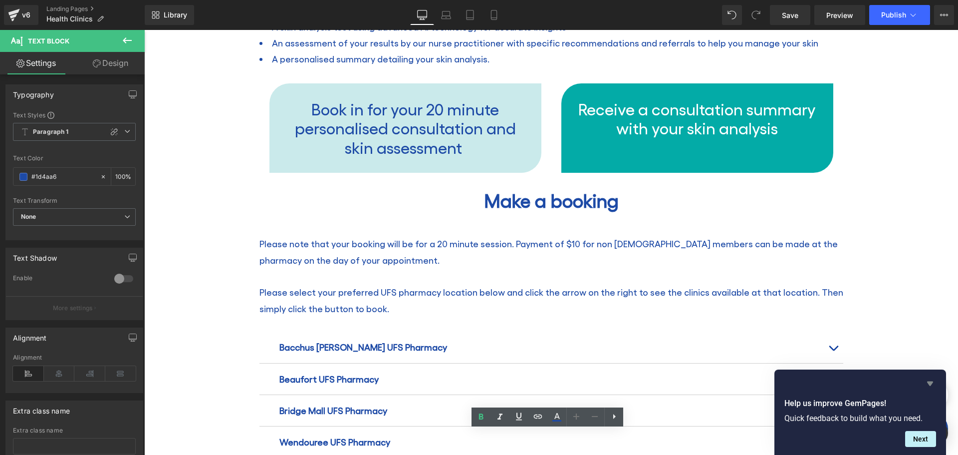
click at [927, 382] on icon "Hide survey" at bounding box center [930, 383] width 12 height 12
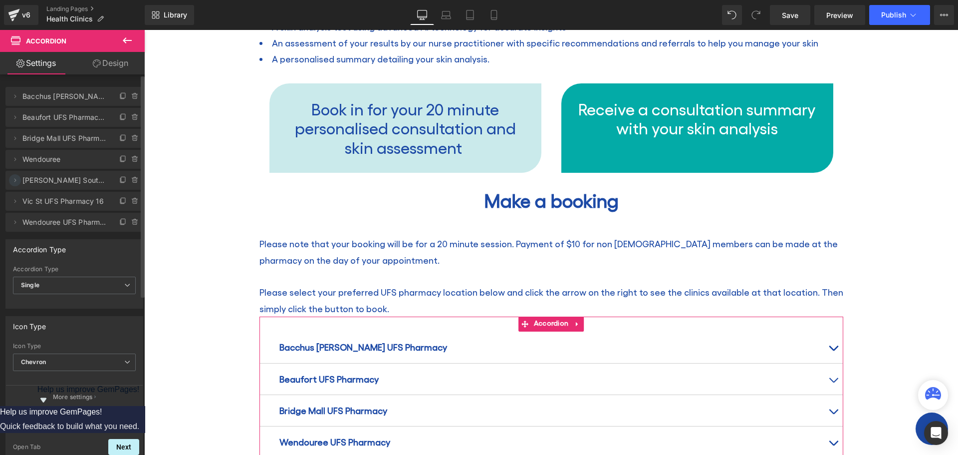
click at [12, 181] on icon at bounding box center [15, 180] width 8 height 8
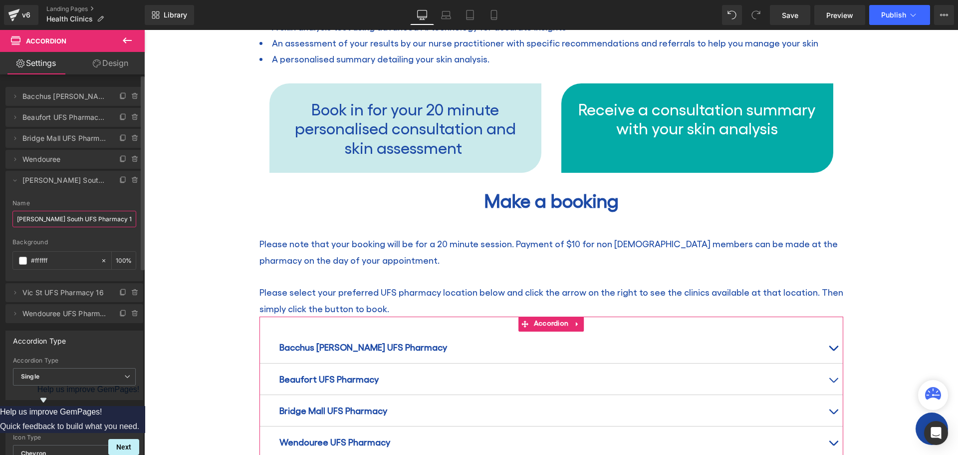
drag, startPoint x: 54, startPoint y: 218, endPoint x: 37, endPoint y: 218, distance: 17.5
click at [37, 218] on input "[PERSON_NAME] South UFS Pharmacy 13" at bounding box center [74, 219] width 124 height 16
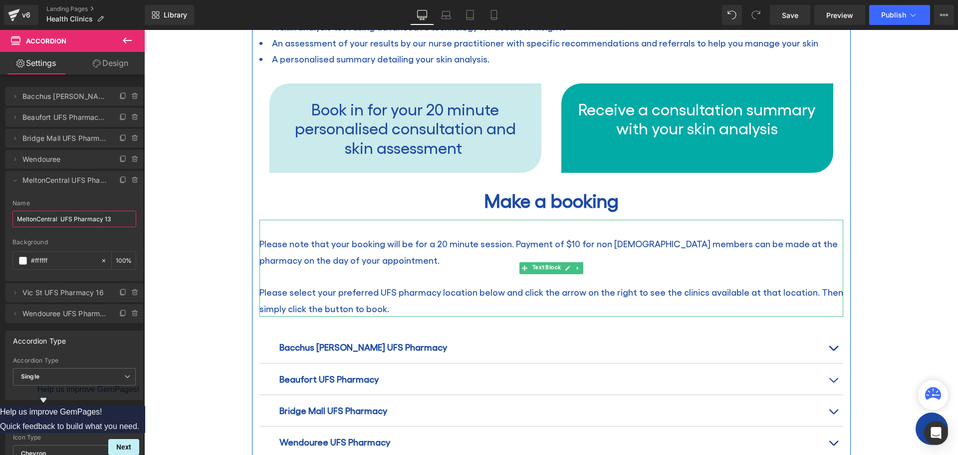
type input "[PERSON_NAME] Central UFS Pharmacy 13"
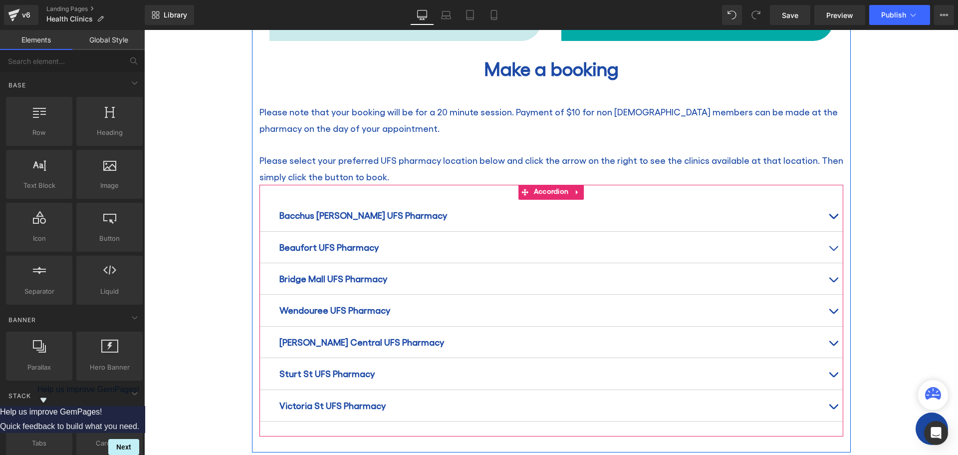
scroll to position [1148, 0]
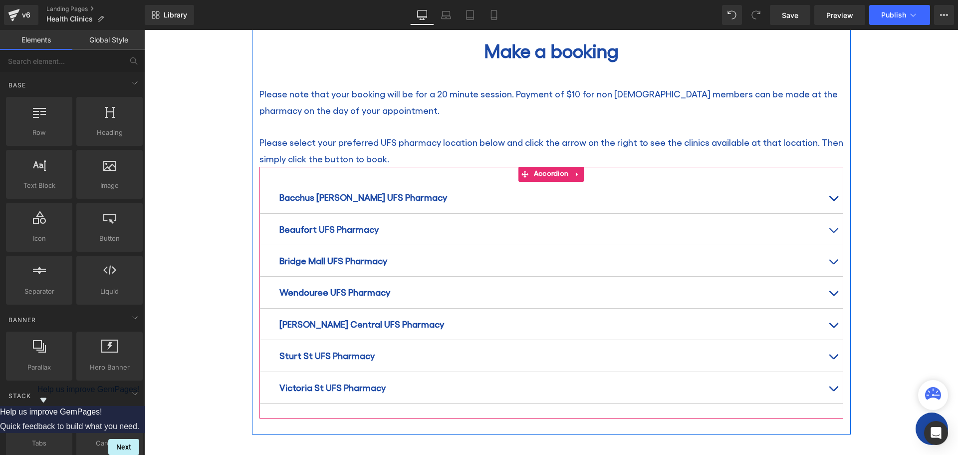
click at [834, 340] on button "button" at bounding box center [833, 355] width 20 height 31
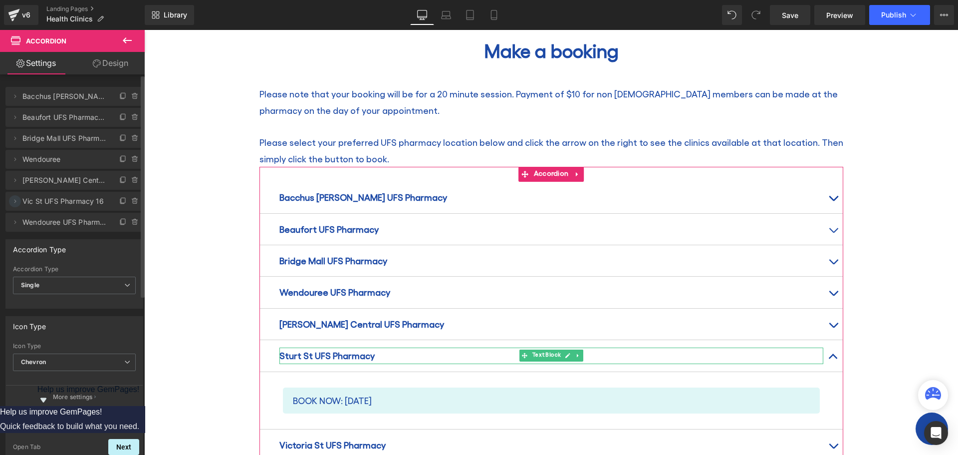
click at [14, 200] on icon at bounding box center [15, 200] width 2 height 3
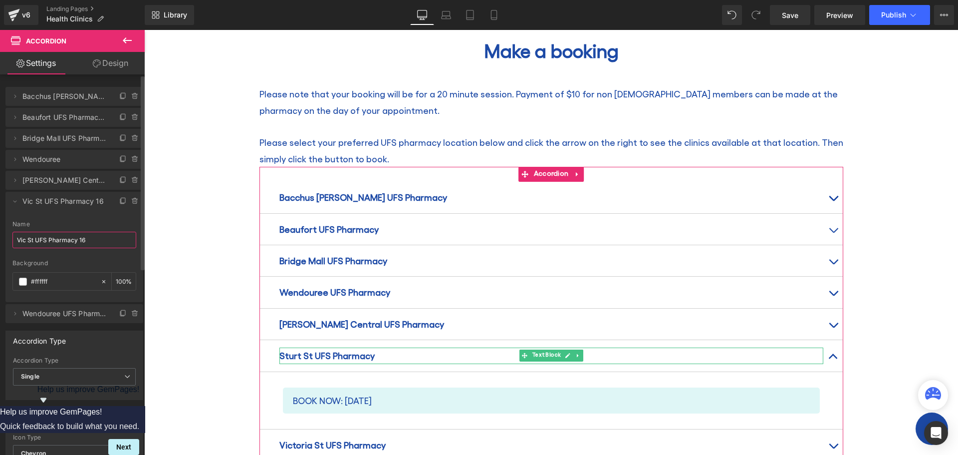
drag, startPoint x: 17, startPoint y: 240, endPoint x: 32, endPoint y: 237, distance: 14.8
click at [32, 237] on input "Vic St UFS Pharmacy 16" at bounding box center [74, 240] width 124 height 16
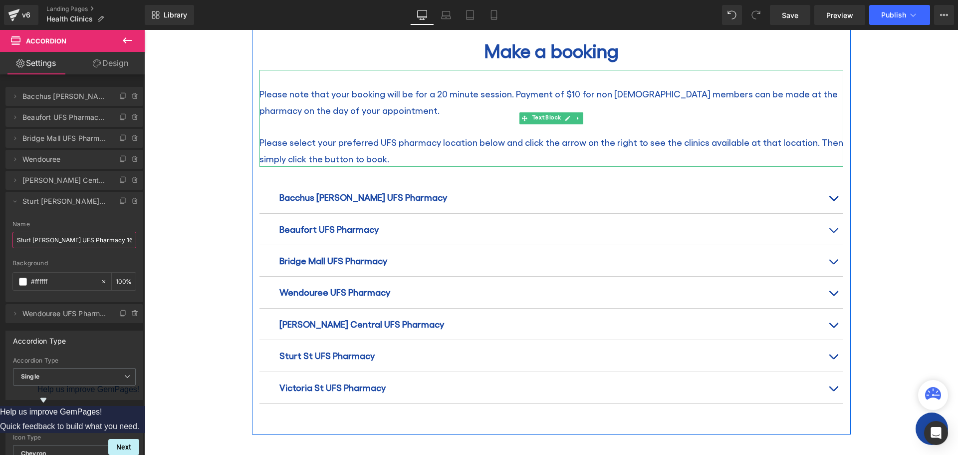
type input "[GEOGRAPHIC_DATA] UFS Pharmacy 16"
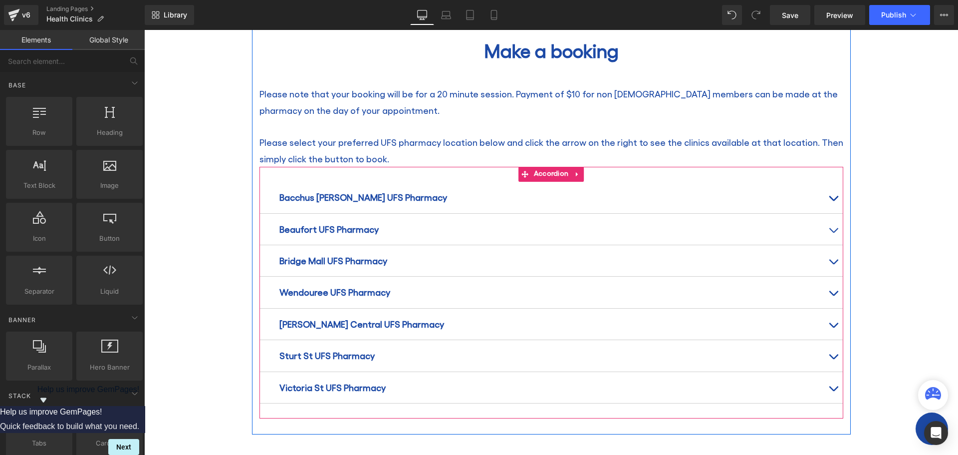
click at [833, 391] on span "button" at bounding box center [833, 391] width 0 height 0
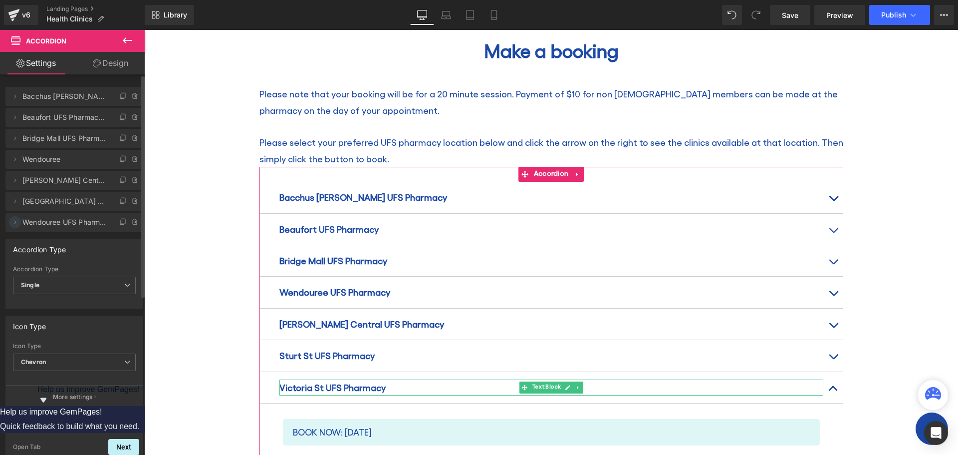
click at [15, 222] on icon at bounding box center [15, 221] width 2 height 3
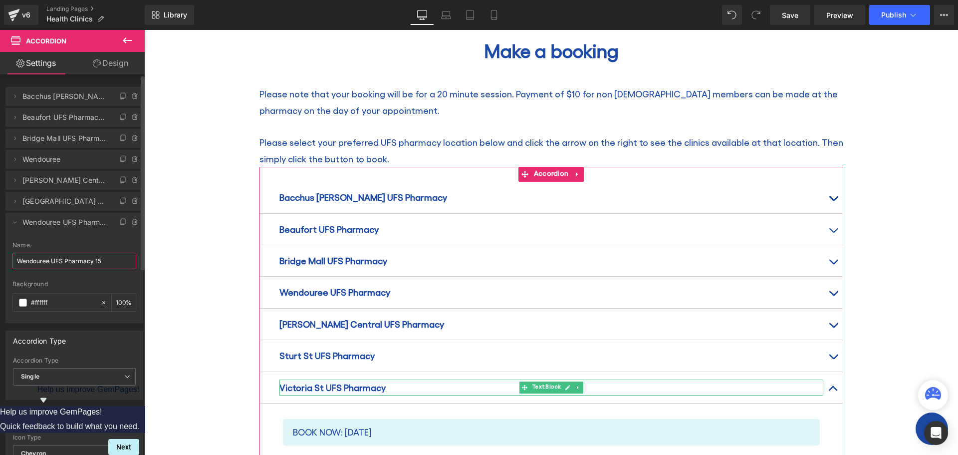
drag, startPoint x: 16, startPoint y: 256, endPoint x: 47, endPoint y: 261, distance: 30.8
click at [47, 261] on input "Wendouree UFS Pharmacy 15" at bounding box center [74, 260] width 124 height 16
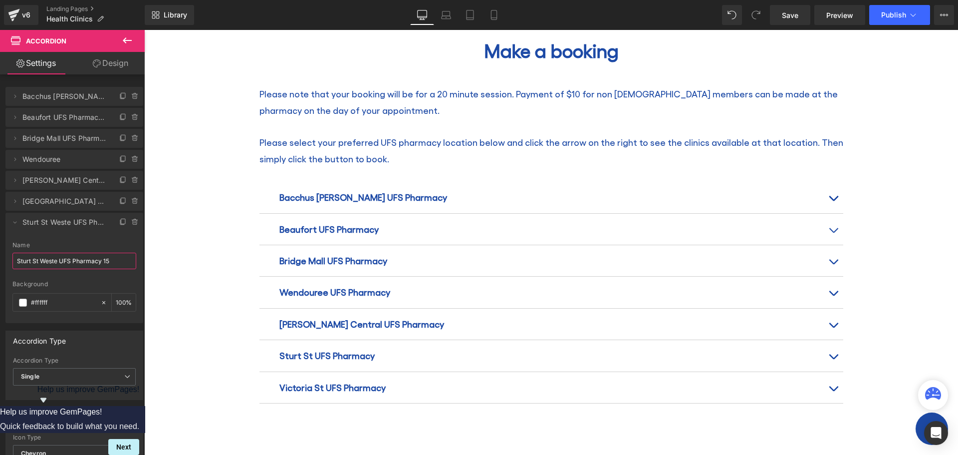
type input "Sturt St West UFS Pharmacy 15"
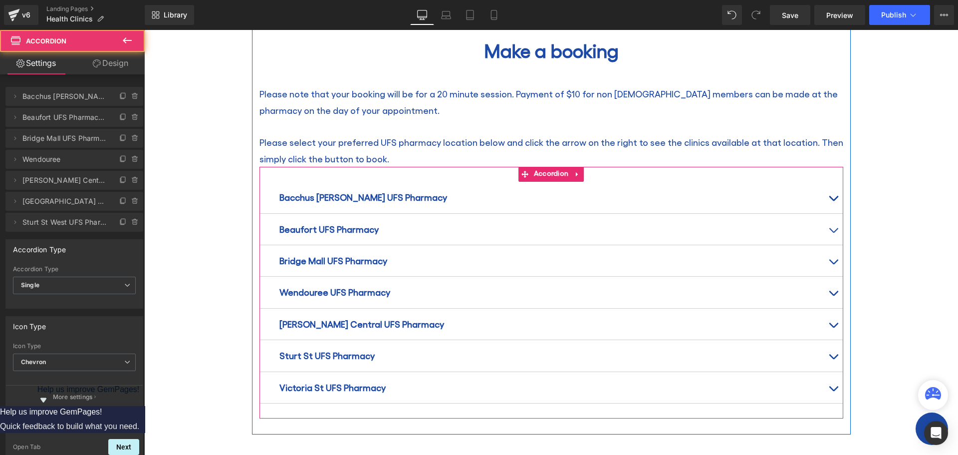
click at [833, 391] on span "button" at bounding box center [833, 391] width 0 height 0
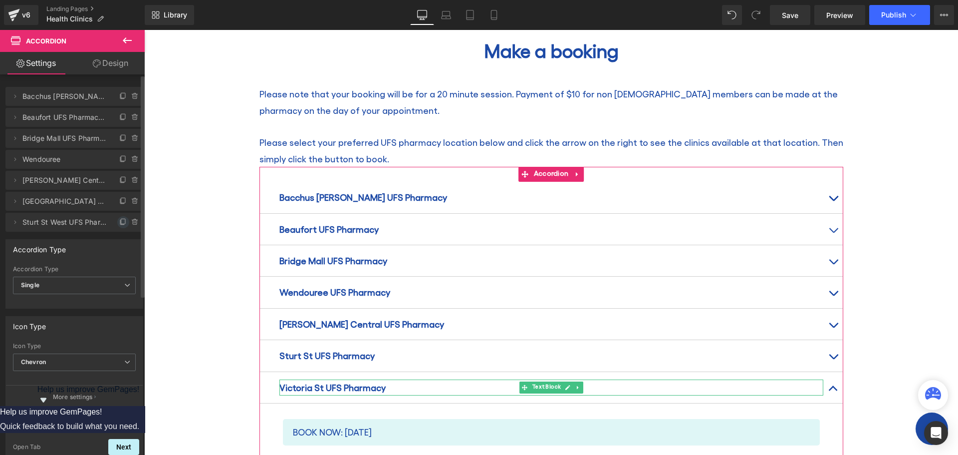
click at [120, 222] on icon at bounding box center [122, 222] width 4 height 4
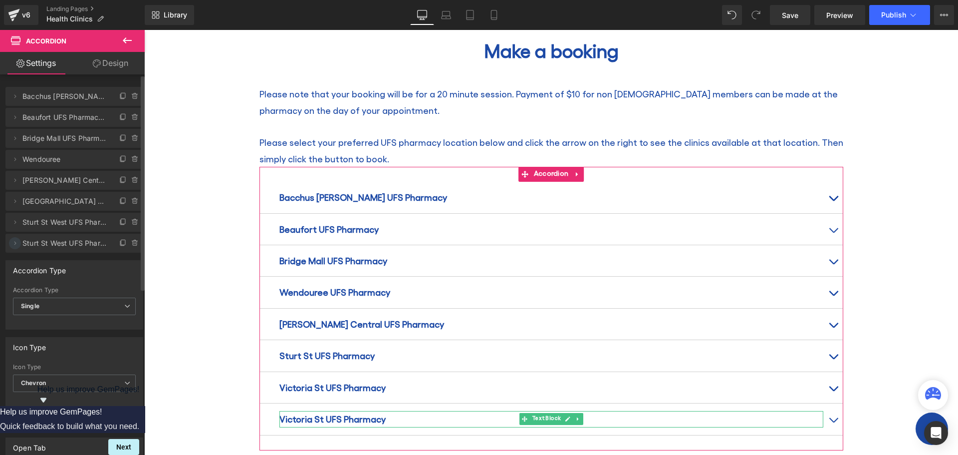
click at [16, 244] on icon at bounding box center [15, 243] width 8 height 8
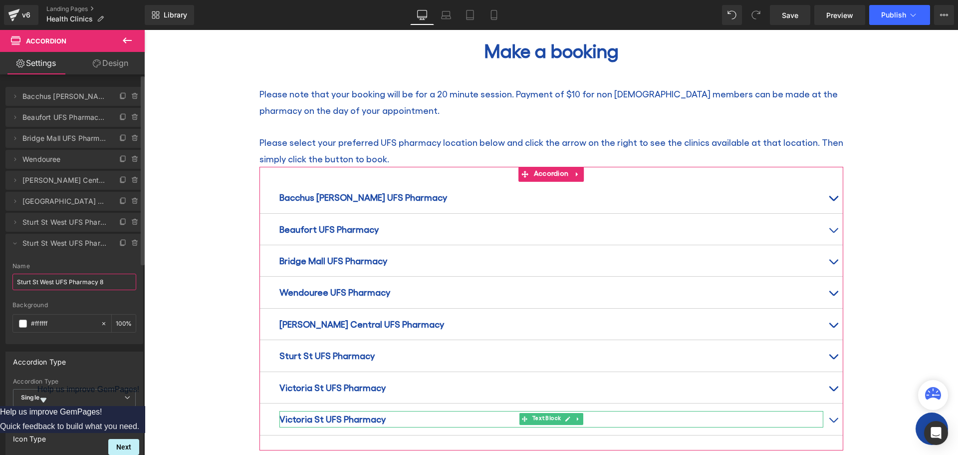
drag, startPoint x: 16, startPoint y: 279, endPoint x: 53, endPoint y: 276, distance: 37.1
click at [53, 276] on input "Sturt St West UFS Pharmacy 8" at bounding box center [74, 281] width 124 height 16
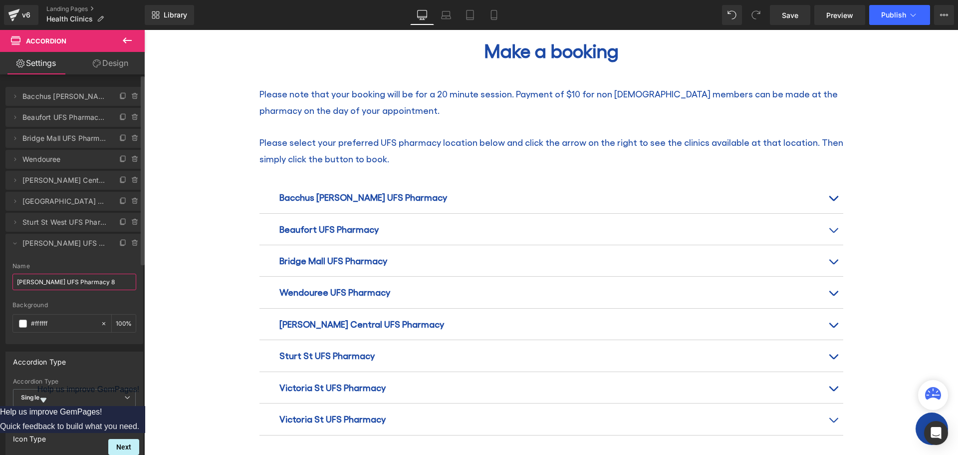
type input "Vic St UFS Pharmacy 8"
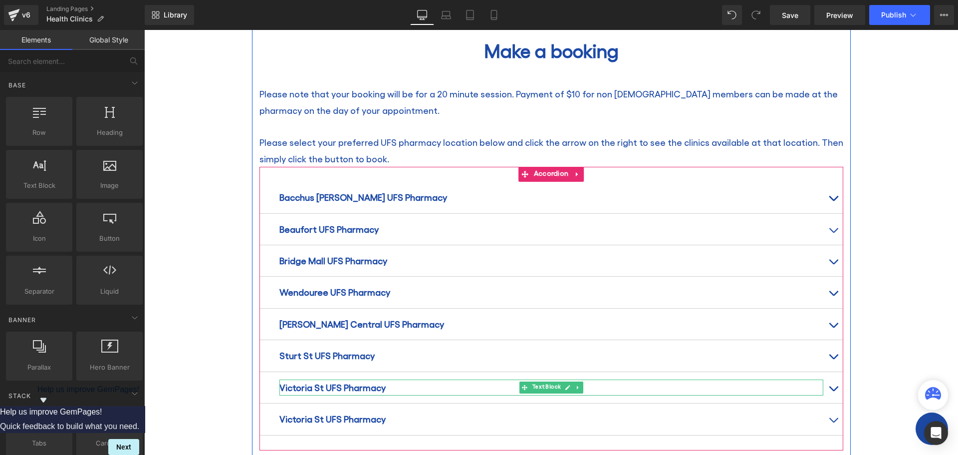
click at [329, 382] on strong "Victoria St UFS Pharmacy" at bounding box center [332, 387] width 106 height 10
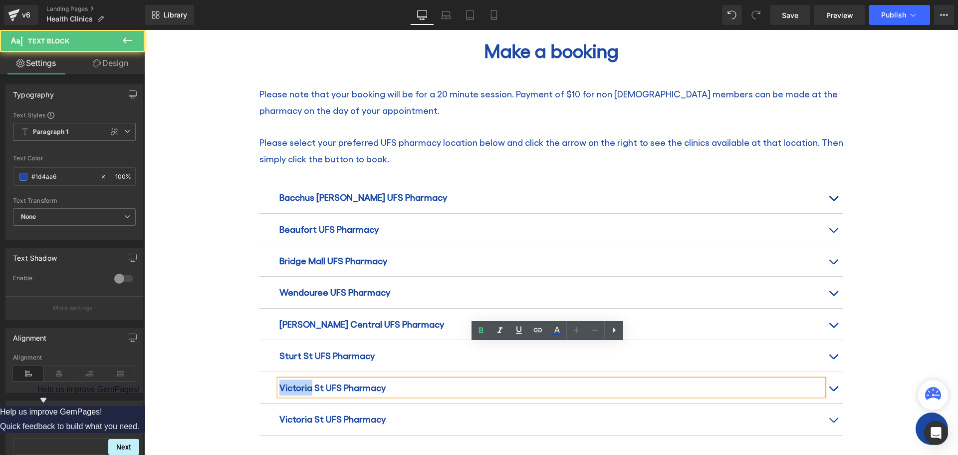
drag, startPoint x: 275, startPoint y: 352, endPoint x: 305, endPoint y: 352, distance: 29.9
click at [305, 382] on strong "Victoria St UFS Pharmacy" at bounding box center [332, 387] width 106 height 10
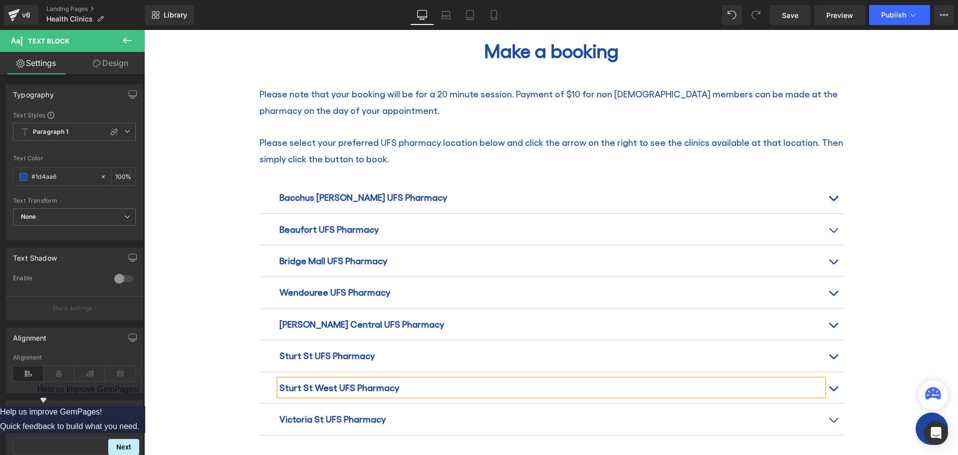
click at [833, 391] on span "button" at bounding box center [833, 391] width 0 height 0
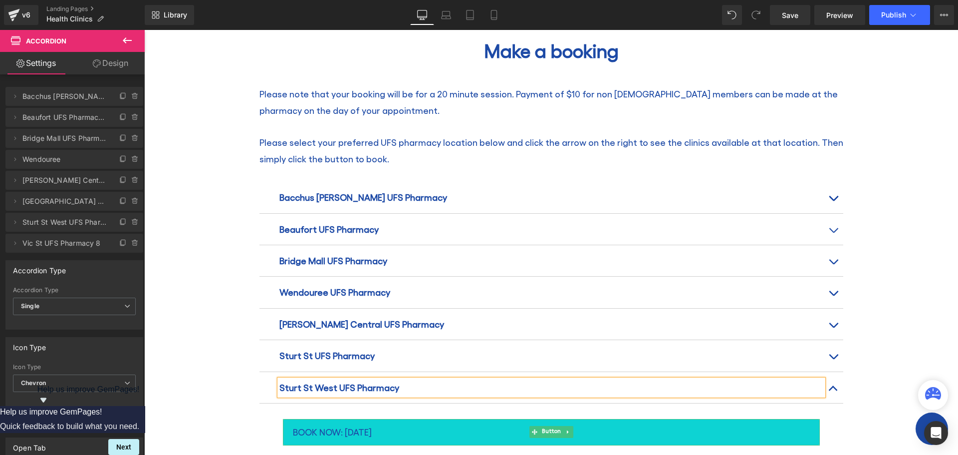
click at [360, 424] on span "BOOK NOW: [DATE]" at bounding box center [332, 432] width 79 height 16
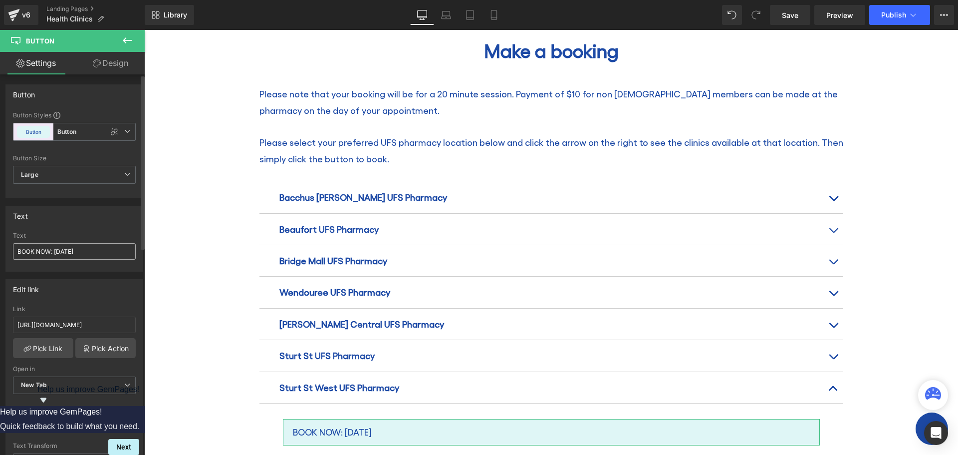
drag, startPoint x: 57, startPoint y: 249, endPoint x: 84, endPoint y: 250, distance: 26.5
click at [84, 250] on input "BOOK NOW: [DATE]" at bounding box center [74, 251] width 123 height 16
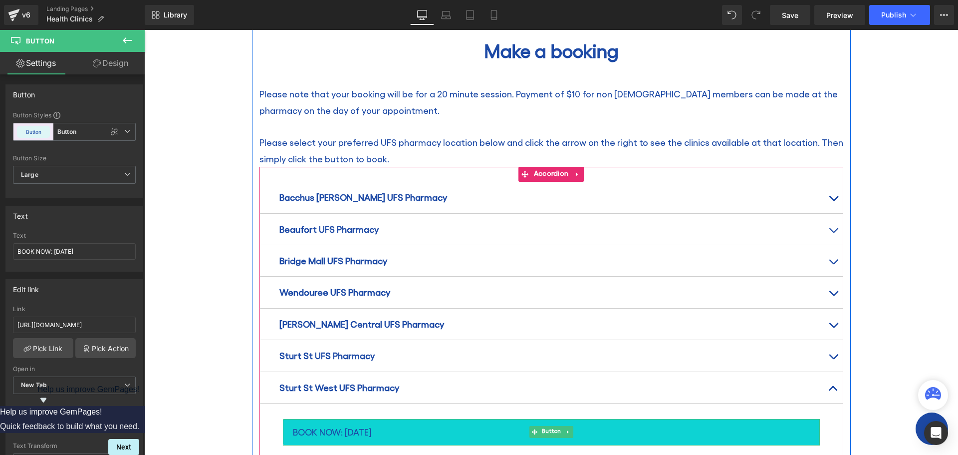
click at [349, 424] on span "BOOK NOW: [DATE]" at bounding box center [332, 432] width 79 height 16
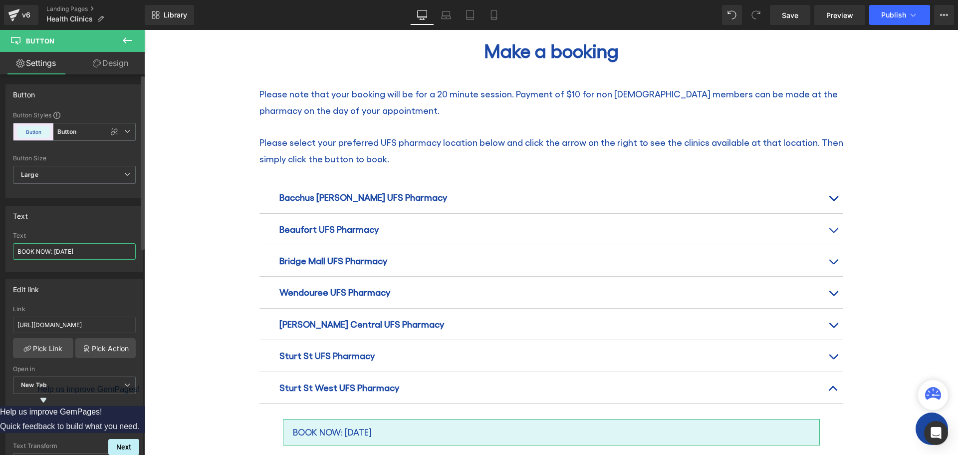
click at [57, 249] on input "BOOK NOW: [DATE]" at bounding box center [74, 251] width 123 height 16
drag, startPoint x: 55, startPoint y: 250, endPoint x: 82, endPoint y: 255, distance: 27.5
click at [82, 255] on input "BOOK NOW: [DATE]" at bounding box center [74, 251] width 123 height 16
type input "BOOK NOW: [DATE]"
click at [18, 328] on input "[URL][DOMAIN_NAME]" at bounding box center [74, 324] width 123 height 16
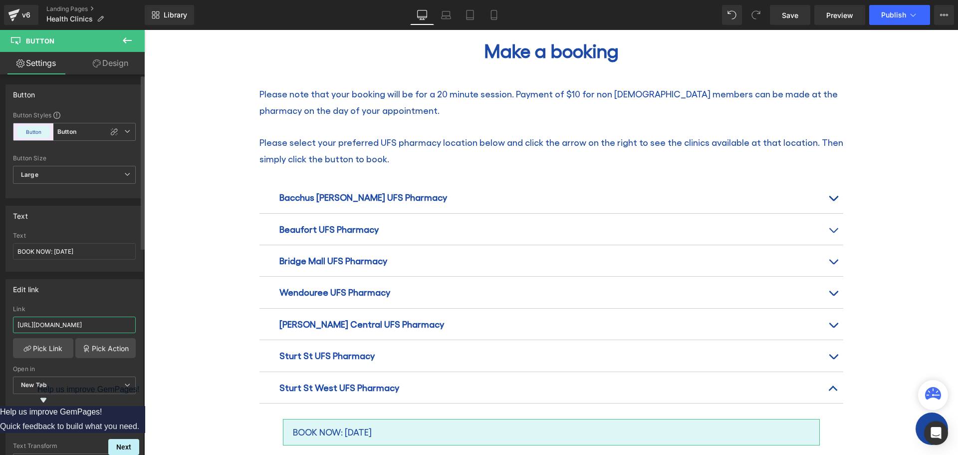
scroll to position [0, 7]
drag, startPoint x: 162, startPoint y: 355, endPoint x: 281, endPoint y: 356, distance: 118.8
click at [50, 326] on input "text" at bounding box center [74, 324] width 123 height 16
paste input "[URL][DOMAIN_NAME]"
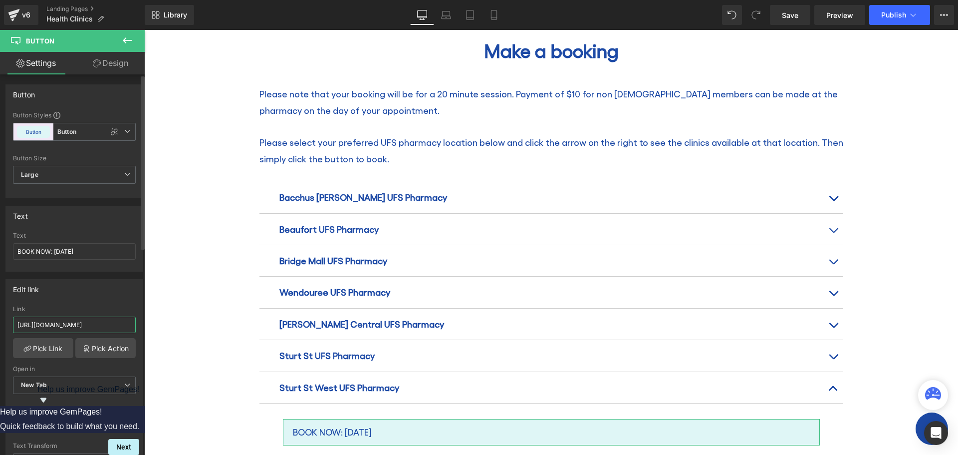
scroll to position [0, 7]
type input "[URL][DOMAIN_NAME]"
click at [782, 18] on link "Save" at bounding box center [790, 15] width 40 height 20
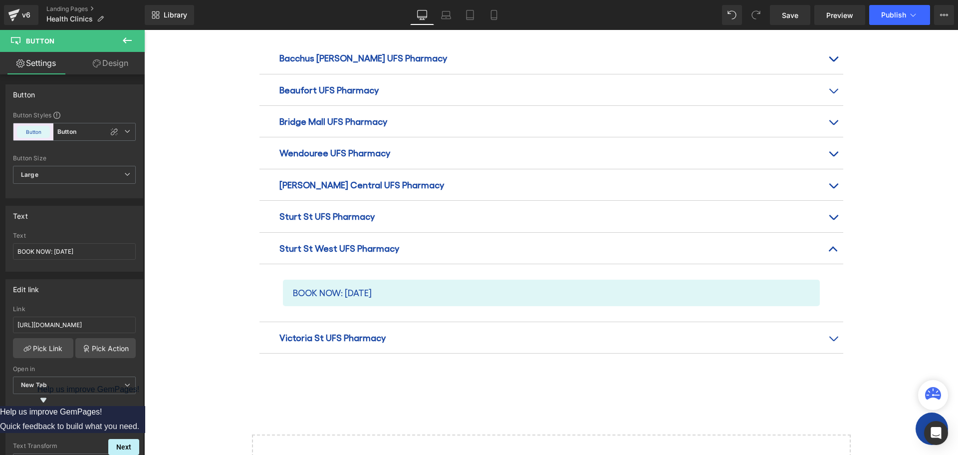
scroll to position [1247, 0]
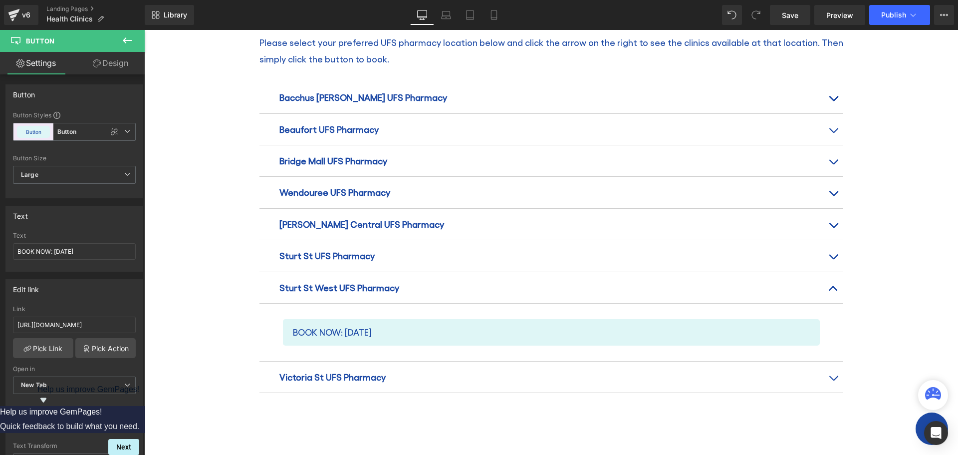
click at [495, 361] on div "Victoria St UFS Pharmacy Text Block" at bounding box center [551, 376] width 584 height 31
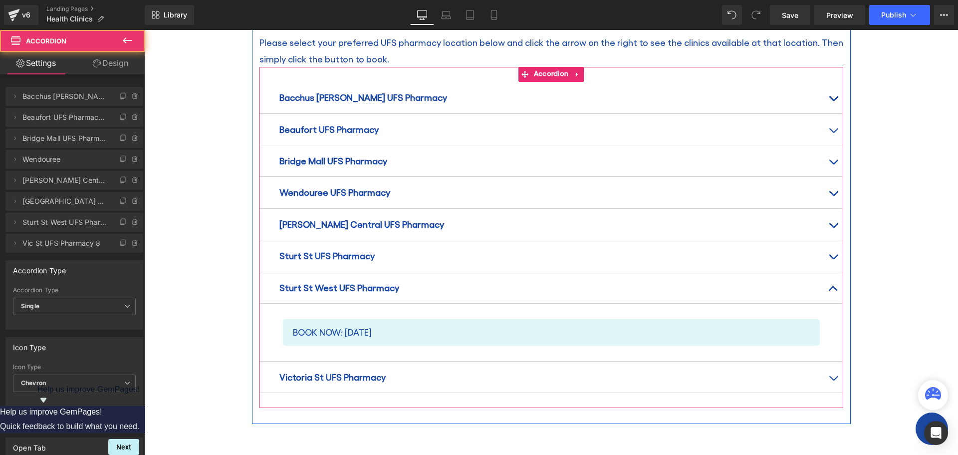
click at [833, 380] on span "button" at bounding box center [833, 380] width 0 height 0
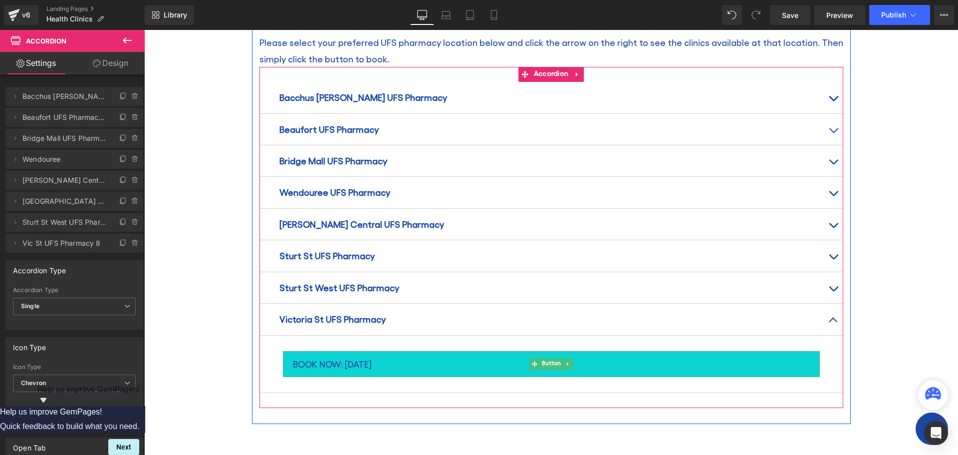
click at [372, 356] on span "BOOK NOW: [DATE]" at bounding box center [332, 364] width 79 height 16
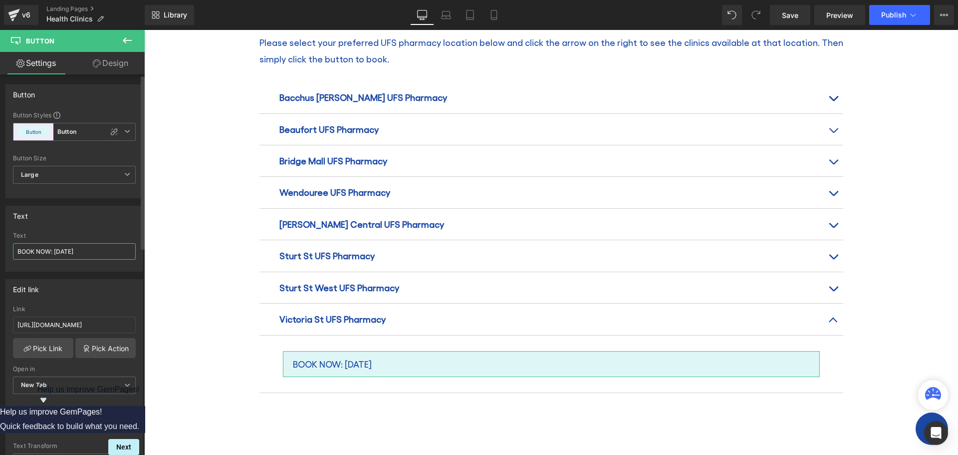
drag, startPoint x: 56, startPoint y: 252, endPoint x: 83, endPoint y: 252, distance: 27.0
click at [83, 252] on input "BOOK NOW: [DATE]" at bounding box center [74, 251] width 123 height 16
type input "BOOK NOW: [DATE]"
drag, startPoint x: 17, startPoint y: 322, endPoint x: 136, endPoint y: 330, distance: 119.0
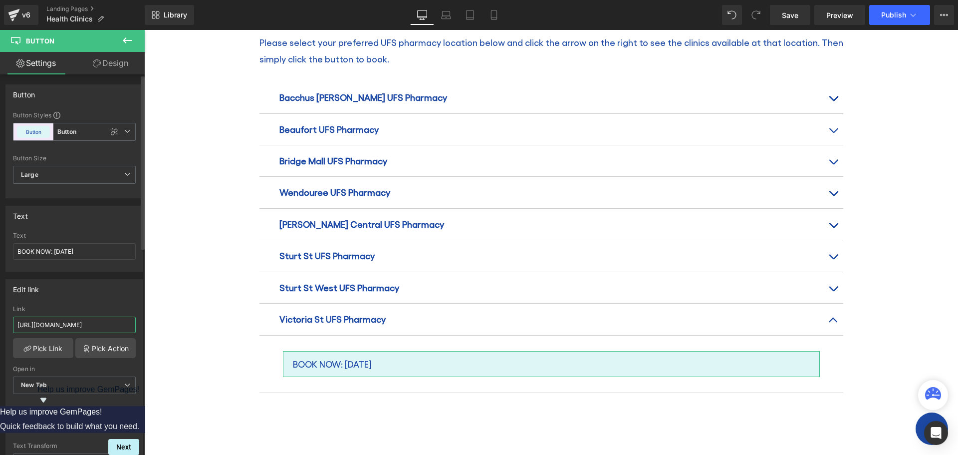
click at [136, 330] on div "[URL][DOMAIN_NAME] Link [URL][DOMAIN_NAME] Pick Link Pick Action Current Tab Ne…" at bounding box center [74, 356] width 137 height 102
click at [42, 323] on input "text" at bounding box center [74, 324] width 123 height 16
paste input "[URL][DOMAIN_NAME]"
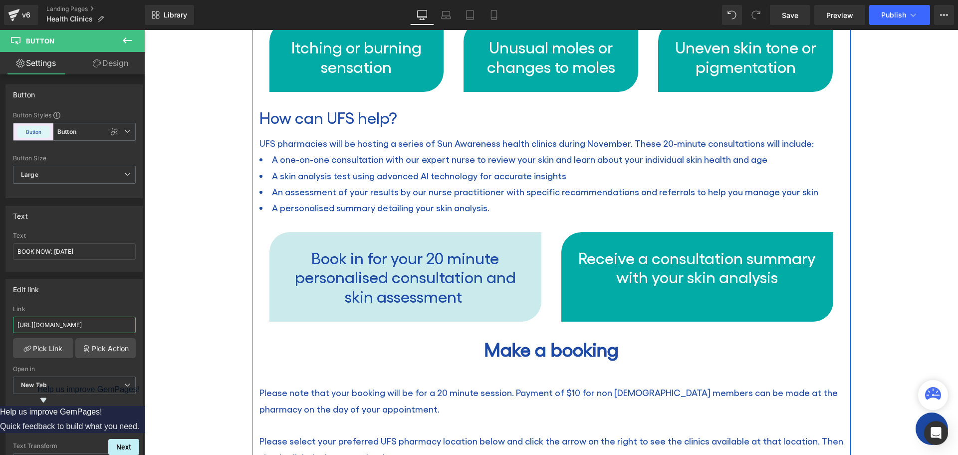
scroll to position [848, 0]
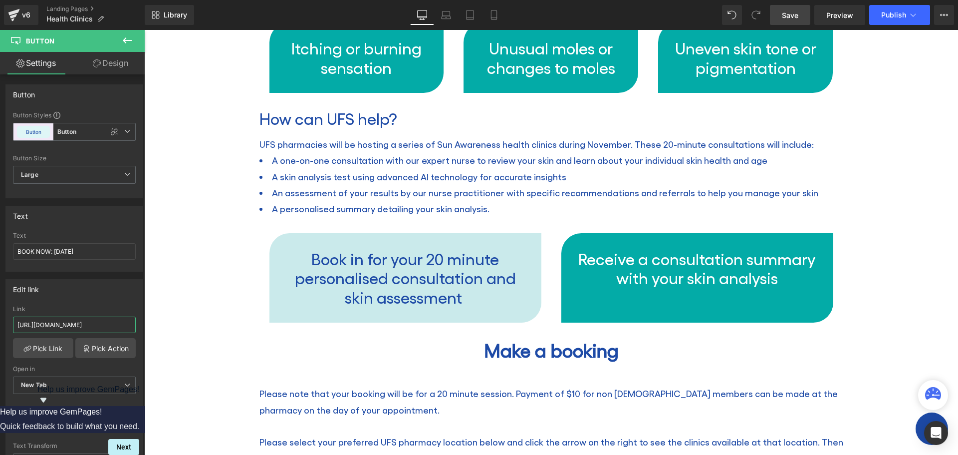
type input "[URL][DOMAIN_NAME]"
click at [790, 11] on span "Save" at bounding box center [790, 15] width 16 height 10
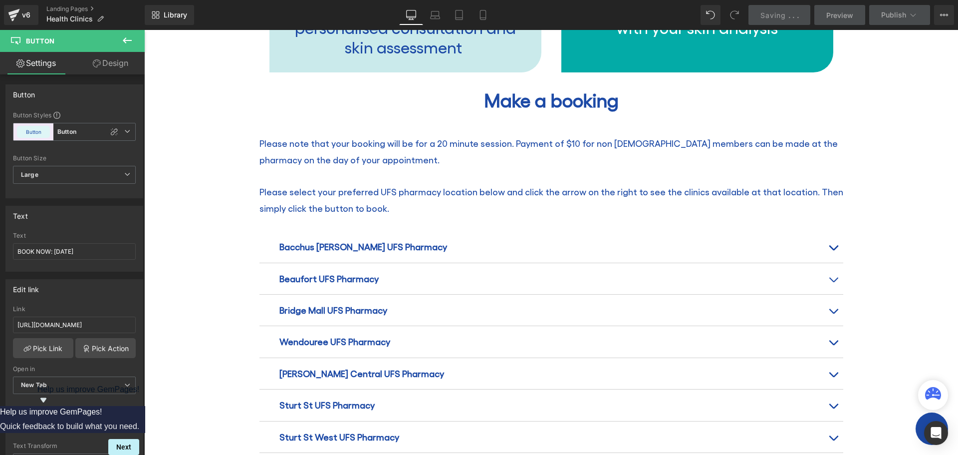
scroll to position [1148, 0]
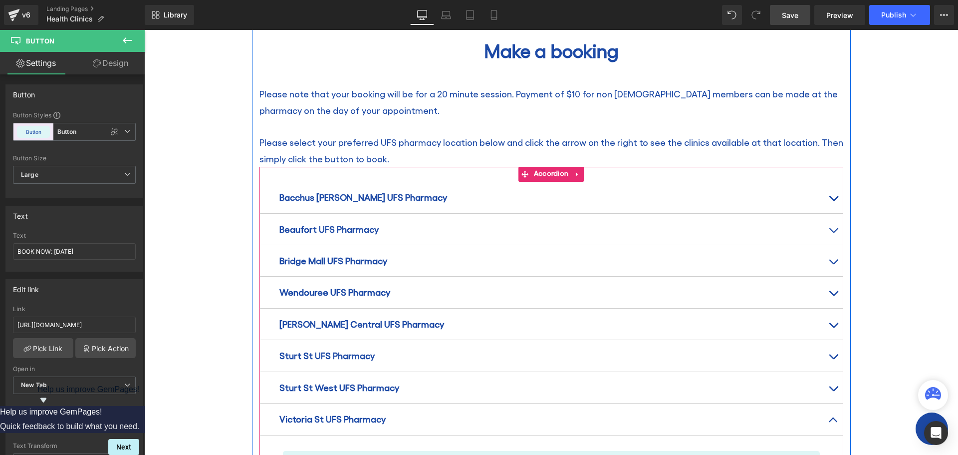
click at [833, 327] on span "button" at bounding box center [833, 327] width 0 height 0
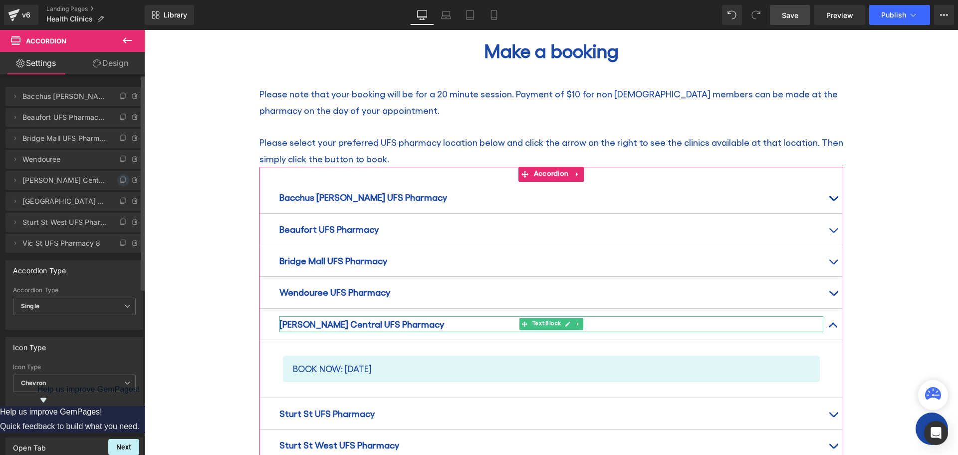
click at [119, 180] on icon at bounding box center [123, 180] width 8 height 8
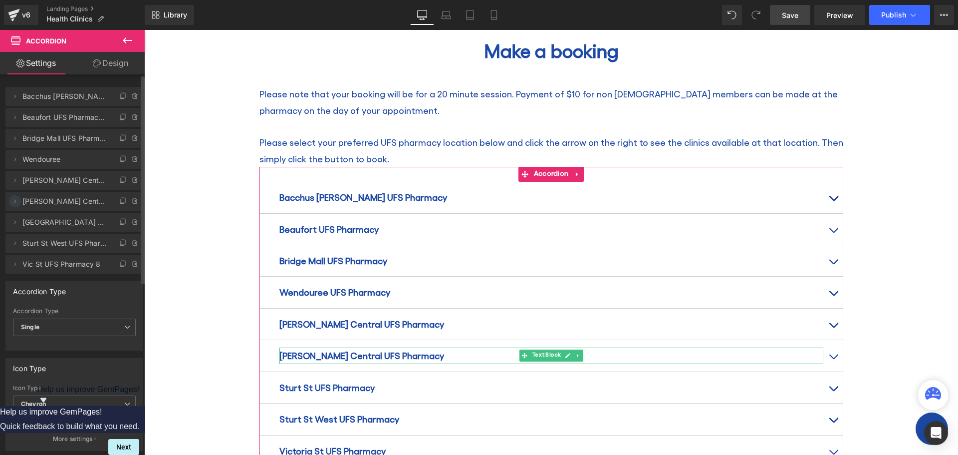
click at [15, 202] on icon at bounding box center [15, 201] width 8 height 8
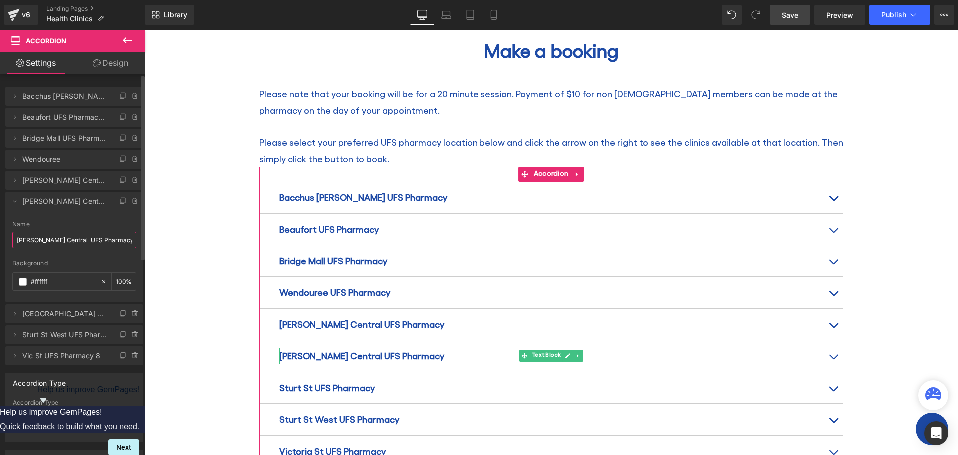
drag, startPoint x: 15, startPoint y: 241, endPoint x: 57, endPoint y: 242, distance: 42.4
click at [57, 242] on input "[PERSON_NAME] Central UFS Pharmacy 9" at bounding box center [74, 240] width 124 height 16
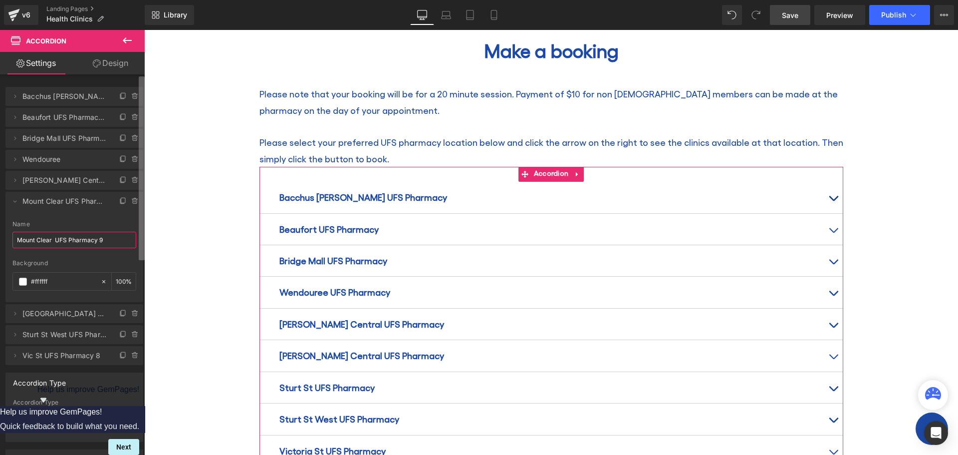
type input "Mount Clear UFS Pharmacy 9"
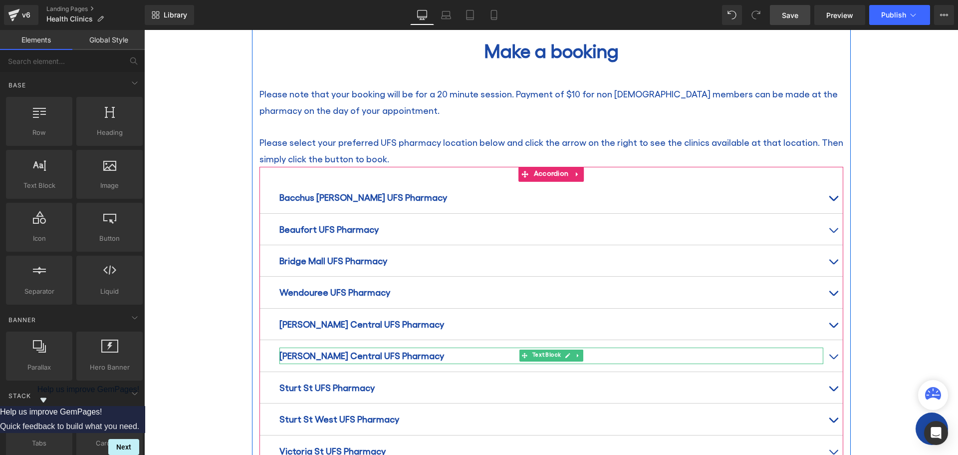
click at [392, 350] on strong "[PERSON_NAME] Central UFS Pharmacy" at bounding box center [361, 355] width 165 height 10
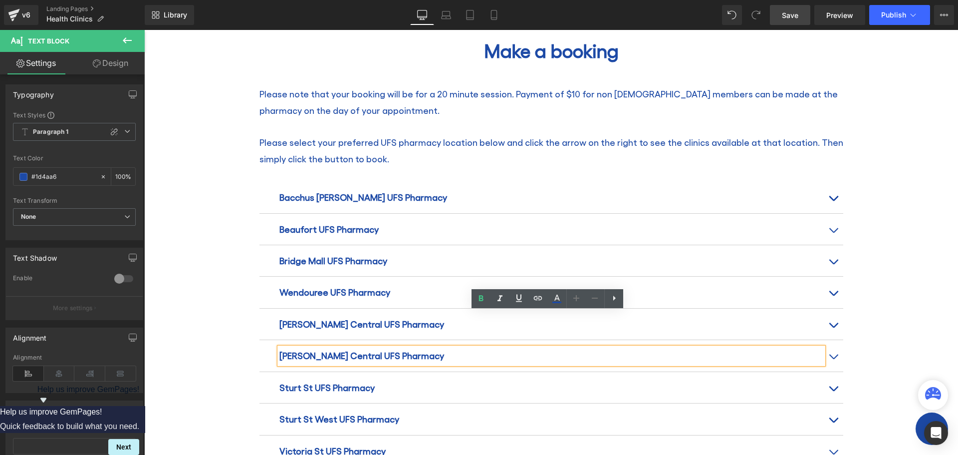
click at [831, 340] on button "button" at bounding box center [833, 355] width 20 height 31
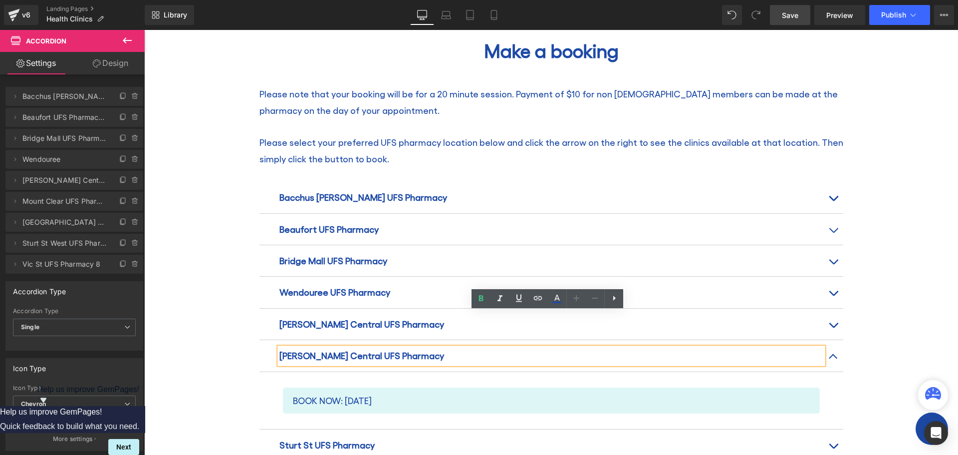
click at [364, 350] on strong "[PERSON_NAME] Central UFS Pharmacy" at bounding box center [361, 355] width 165 height 10
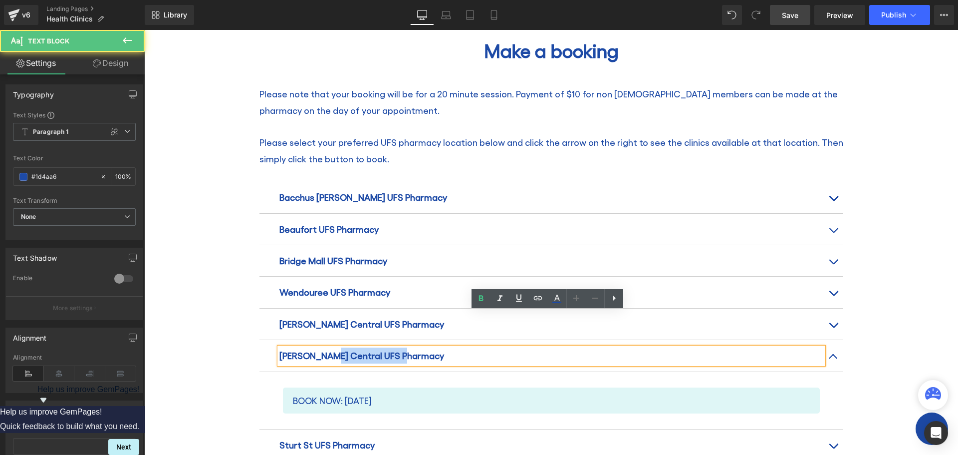
drag, startPoint x: 274, startPoint y: 322, endPoint x: 324, endPoint y: 322, distance: 49.9
click at [324, 347] on div "[PERSON_NAME] Central UFS Pharmacy" at bounding box center [551, 355] width 544 height 16
click at [334, 350] on strong "[PERSON_NAME] Central UFS Pharmacy" at bounding box center [361, 355] width 165 height 10
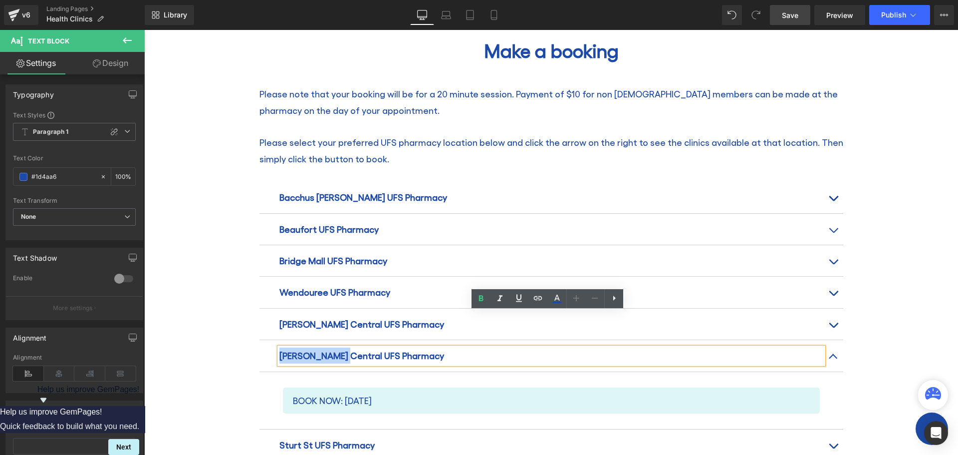
drag, startPoint x: 336, startPoint y: 321, endPoint x: 271, endPoint y: 316, distance: 65.6
click at [271, 340] on div "[PERSON_NAME] Central UFS Pharmacy Text Block" at bounding box center [551, 355] width 584 height 31
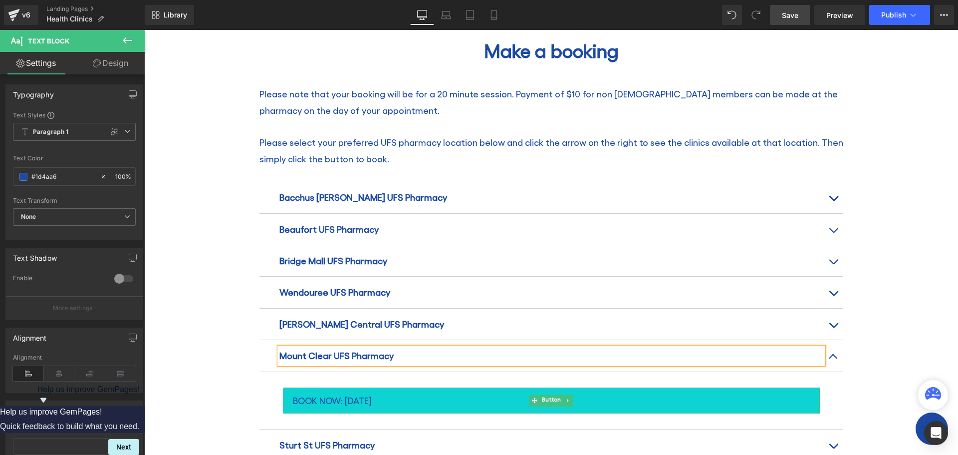
click at [371, 392] on span "BOOK NOW: [DATE]" at bounding box center [332, 400] width 79 height 16
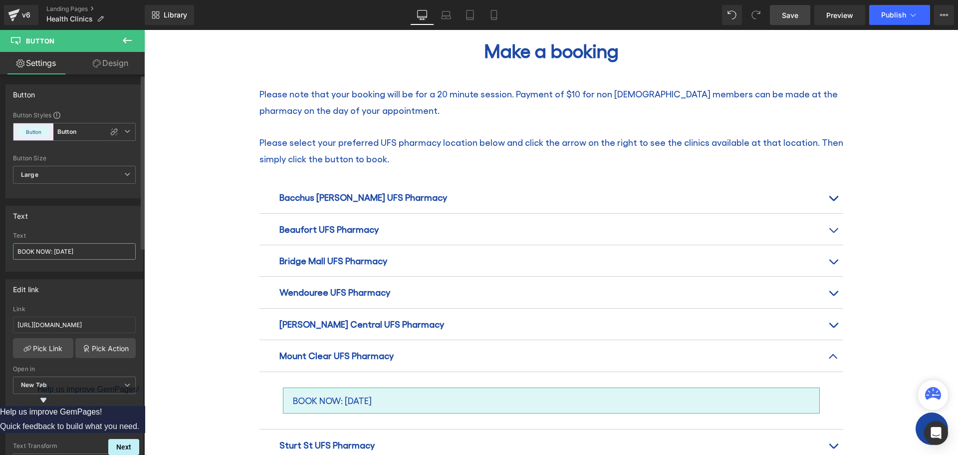
drag, startPoint x: 85, startPoint y: 248, endPoint x: 91, endPoint y: 250, distance: 6.3
click at [91, 250] on input "BOOK NOW: [DATE]" at bounding box center [74, 251] width 123 height 16
click at [89, 250] on input "BOOK NOW: [DATE]" at bounding box center [74, 251] width 123 height 16
type input "BOOK NOW: [DATE]"
drag, startPoint x: 161, startPoint y: 353, endPoint x: 204, endPoint y: 323, distance: 52.7
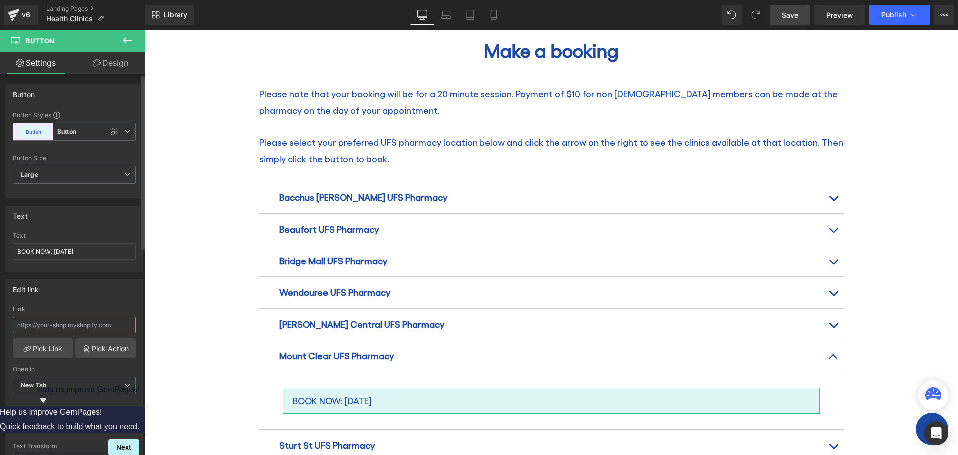
click at [30, 324] on input "text" at bounding box center [74, 324] width 123 height 16
paste input "[URL][DOMAIN_NAME]"
type input "[URL][DOMAIN_NAME]"
click at [782, 13] on span "Save" at bounding box center [790, 15] width 16 height 10
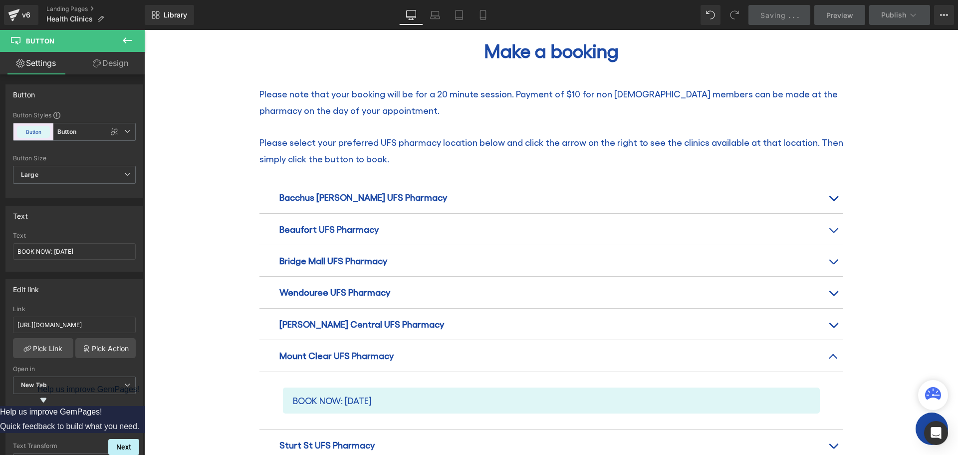
scroll to position [0, 0]
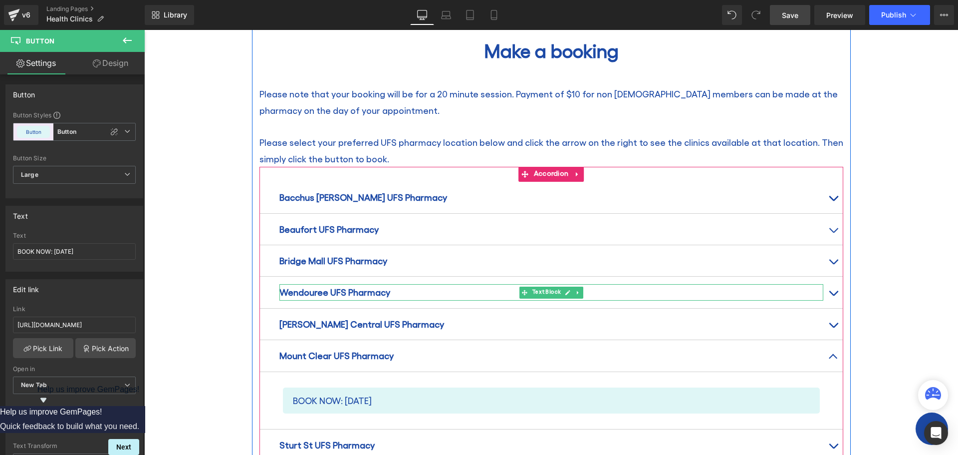
click at [302, 286] on strong "Wendouree UFS Pharmacy" at bounding box center [334, 291] width 111 height 10
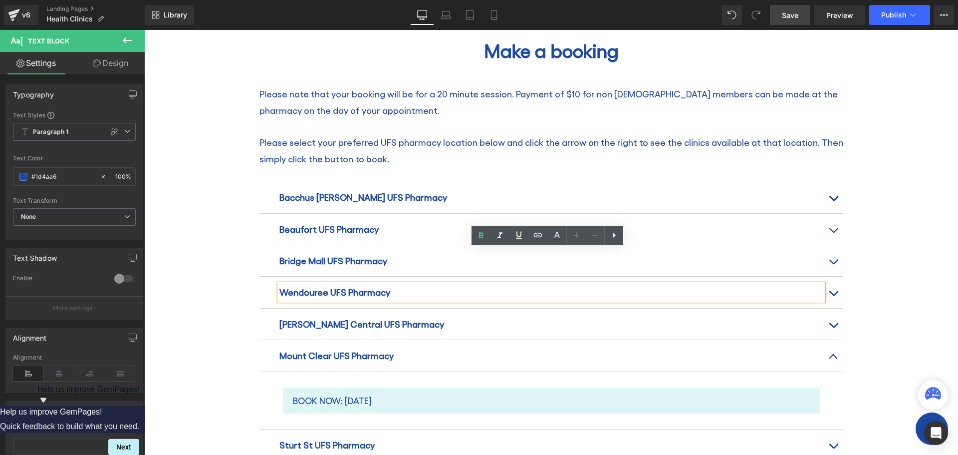
click at [824, 276] on button "button" at bounding box center [833, 291] width 20 height 31
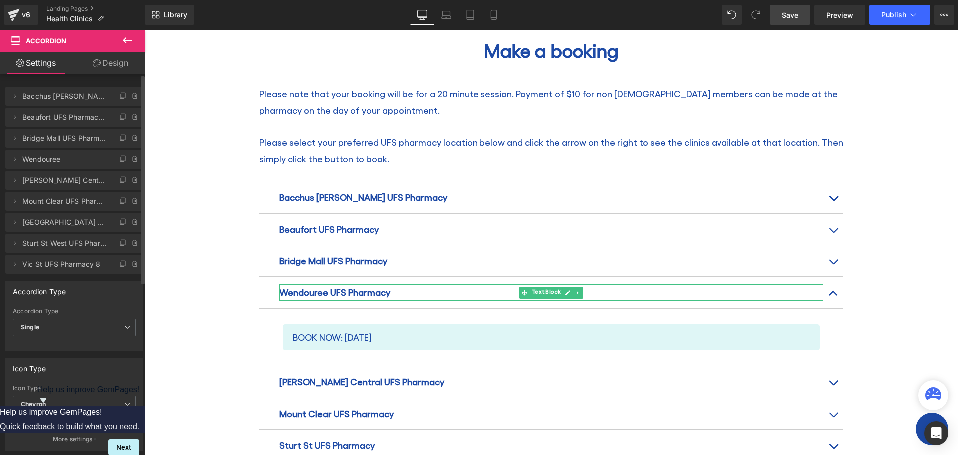
click at [73, 159] on span "Wendouree" at bounding box center [64, 159] width 84 height 19
drag, startPoint x: 12, startPoint y: 161, endPoint x: 22, endPoint y: 275, distance: 114.2
click at [22, 275] on div "Delete Cancel Bacchus [PERSON_NAME] UFS Pharmacy Bacchus [PERSON_NAME] UFS Phar…" at bounding box center [74, 407] width 149 height 667
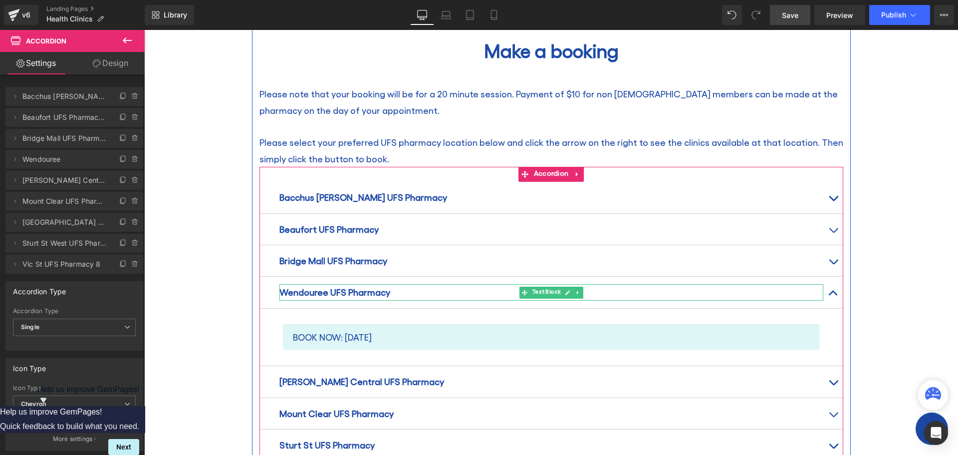
click at [315, 286] on strong "Wendouree UFS Pharmacy" at bounding box center [334, 291] width 111 height 10
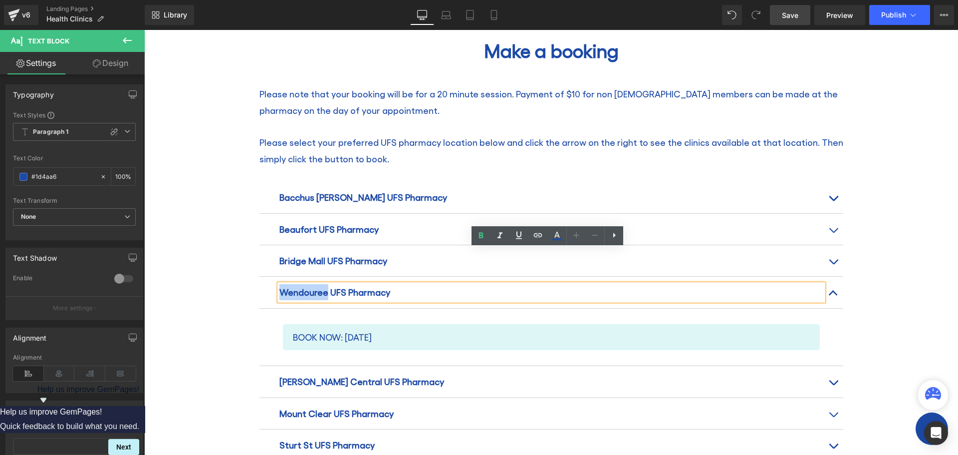
drag, startPoint x: 321, startPoint y: 259, endPoint x: 275, endPoint y: 253, distance: 45.9
click at [279, 286] on strong "Wendouree UFS Pharmacy" at bounding box center [334, 291] width 111 height 10
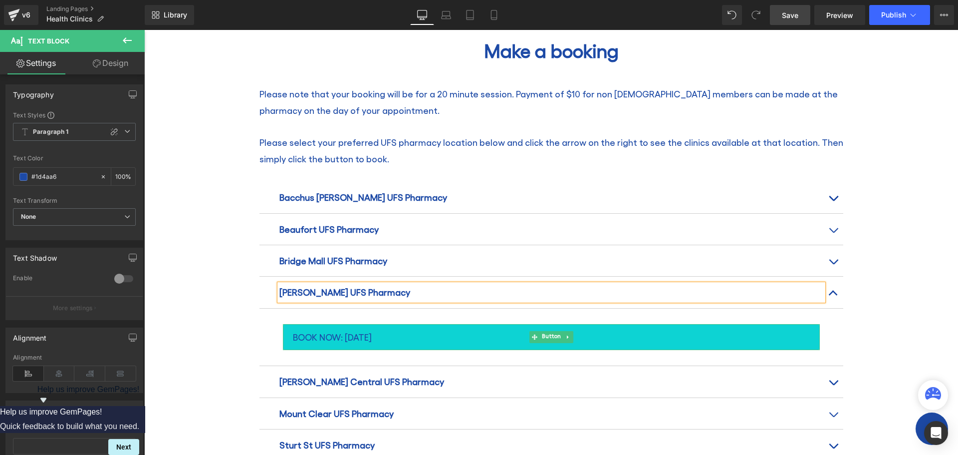
click at [361, 329] on span "BOOK NOW: [DATE]" at bounding box center [332, 337] width 79 height 16
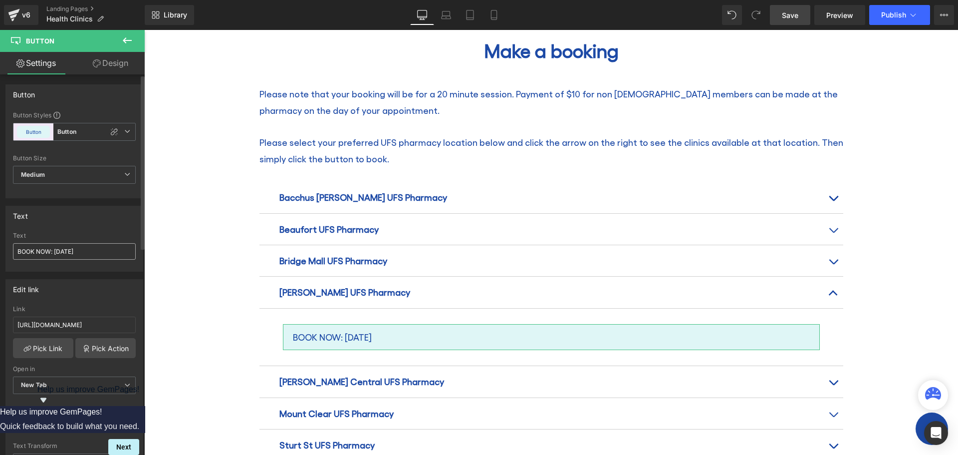
click at [90, 250] on input "BOOK NOW: [DATE]" at bounding box center [74, 251] width 123 height 16
type input "BOOK NOW: [DATE]"
click at [14, 324] on input "[URL][DOMAIN_NAME]" at bounding box center [74, 324] width 123 height 16
drag, startPoint x: 159, startPoint y: 354, endPoint x: 275, endPoint y: 353, distance: 116.3
click at [23, 324] on input "text" at bounding box center [74, 324] width 123 height 16
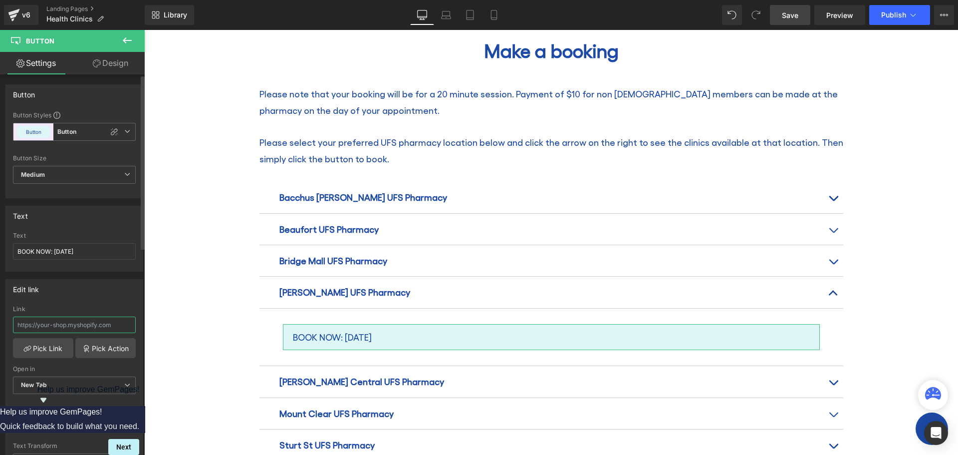
paste input "[URL][DOMAIN_NAME]"
type input "[URL][DOMAIN_NAME]"
click at [782, 15] on link "Save" at bounding box center [790, 15] width 40 height 20
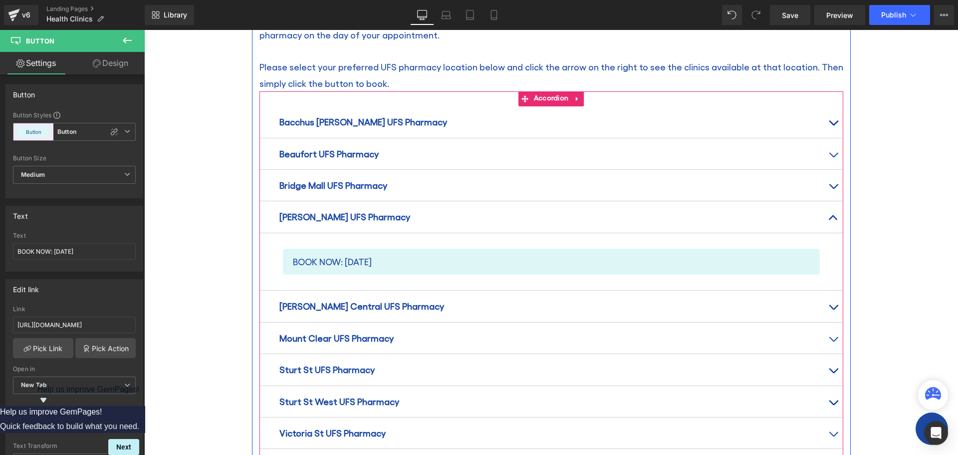
scroll to position [1247, 0]
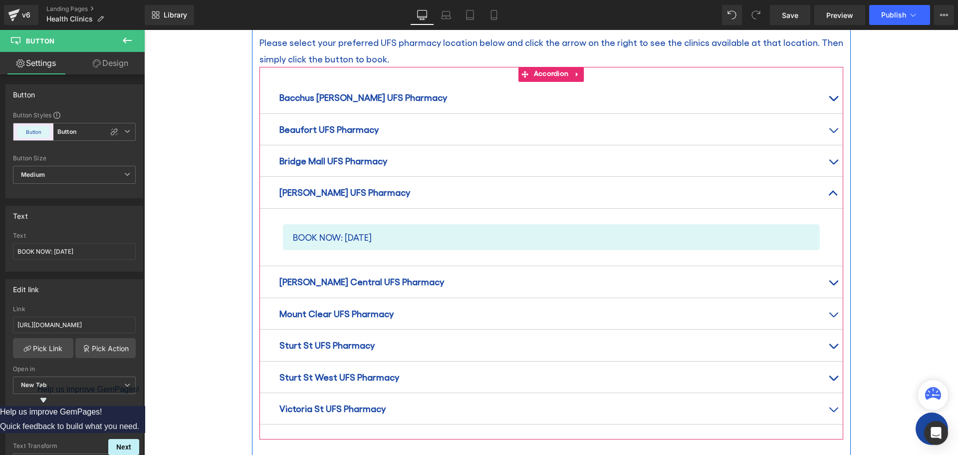
click at [833, 412] on span "button" at bounding box center [833, 412] width 0 height 0
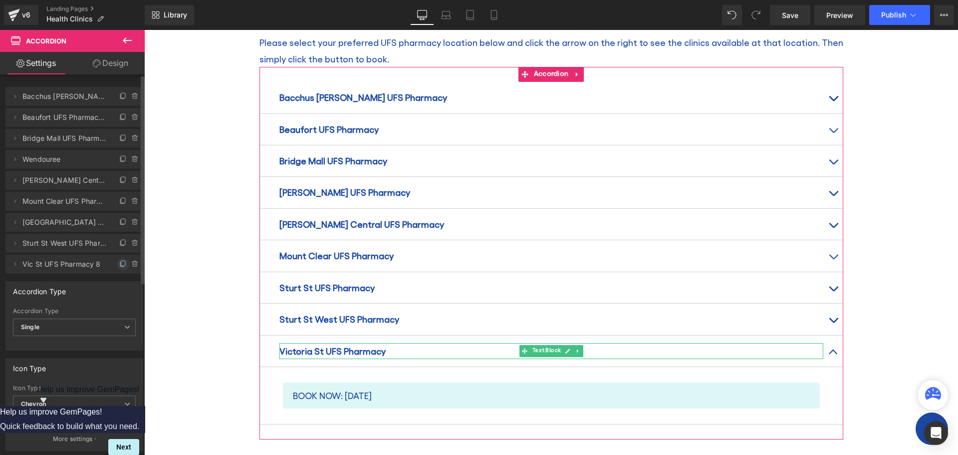
click at [119, 261] on icon at bounding box center [123, 264] width 8 height 8
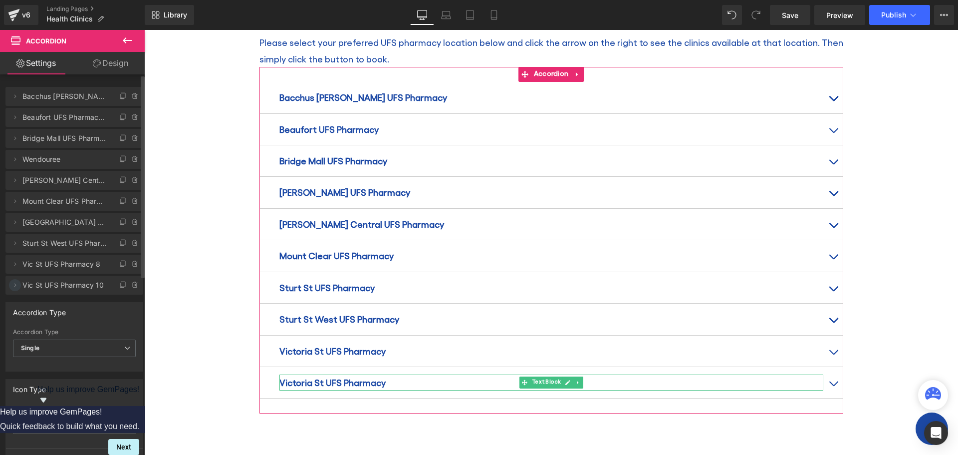
click at [16, 284] on icon at bounding box center [15, 285] width 8 height 8
drag, startPoint x: 17, startPoint y: 320, endPoint x: 33, endPoint y: 322, distance: 16.6
click at [33, 322] on input "Vic St UFS Pharmacy 10" at bounding box center [74, 323] width 124 height 16
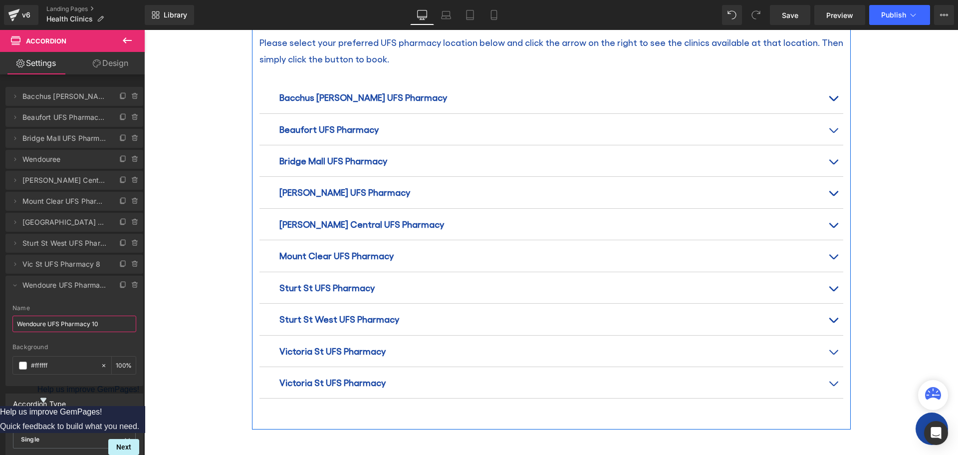
type input "Wendouree UFS Pharmacy 10"
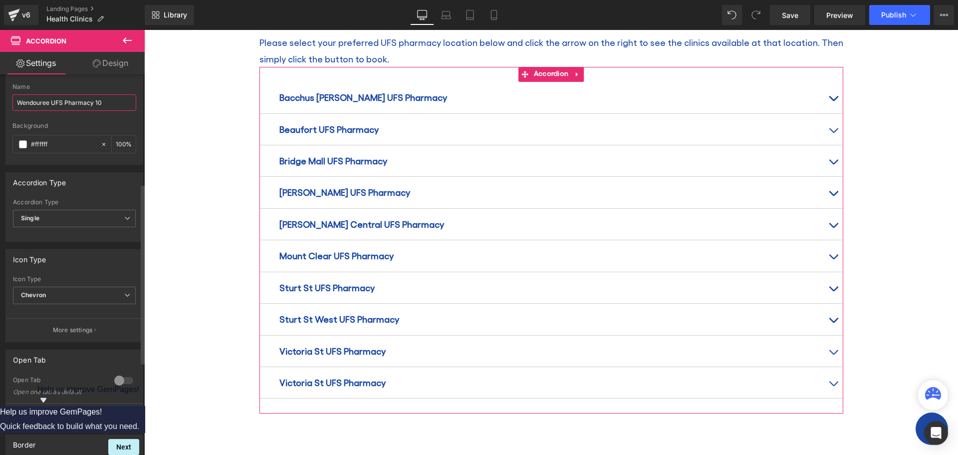
scroll to position [249, 0]
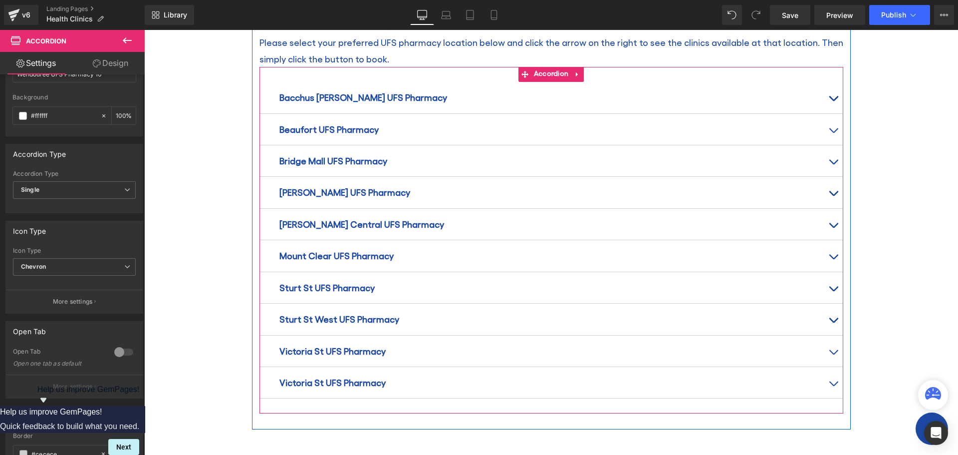
click at [327, 377] on strong "Victoria St UFS Pharmacy" at bounding box center [332, 382] width 106 height 10
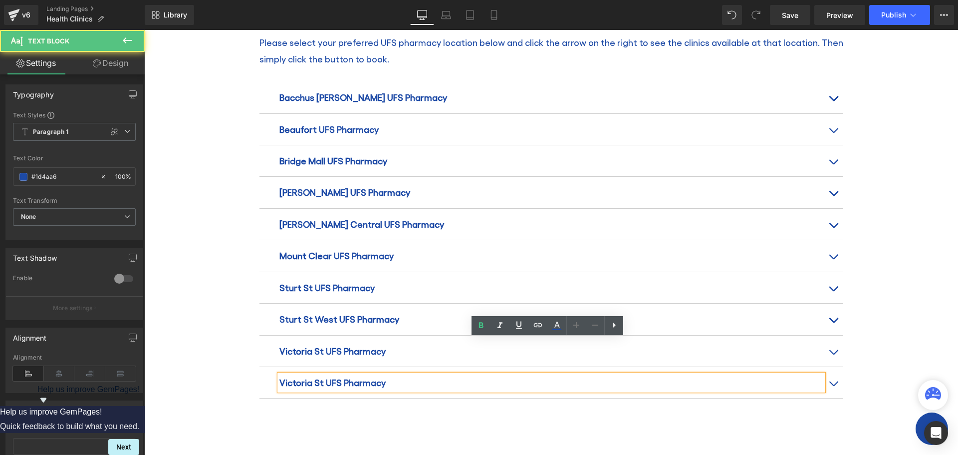
click at [385, 374] on p "Victoria St UFS Pharmacy" at bounding box center [551, 382] width 544 height 16
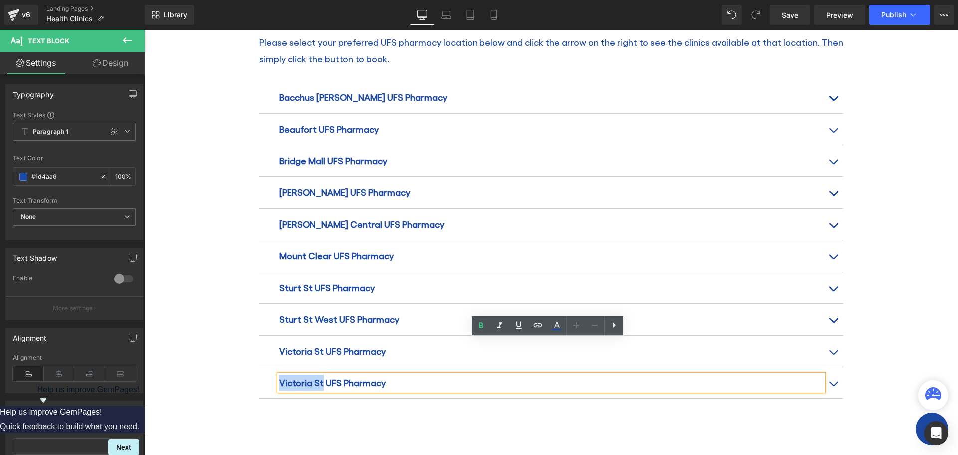
drag, startPoint x: 277, startPoint y: 346, endPoint x: 317, endPoint y: 347, distance: 39.9
click at [317, 377] on strong "Victoria St UFS Pharmacy" at bounding box center [332, 382] width 106 height 10
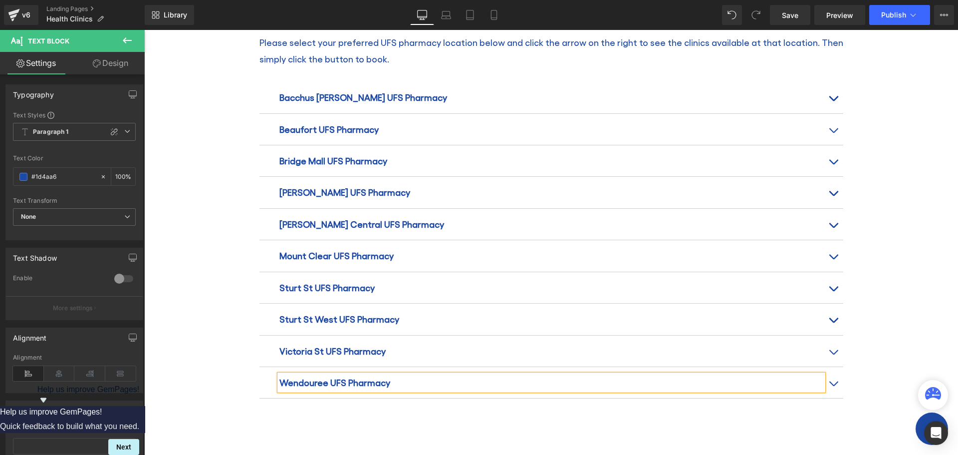
click at [830, 367] on button "button" at bounding box center [833, 382] width 20 height 31
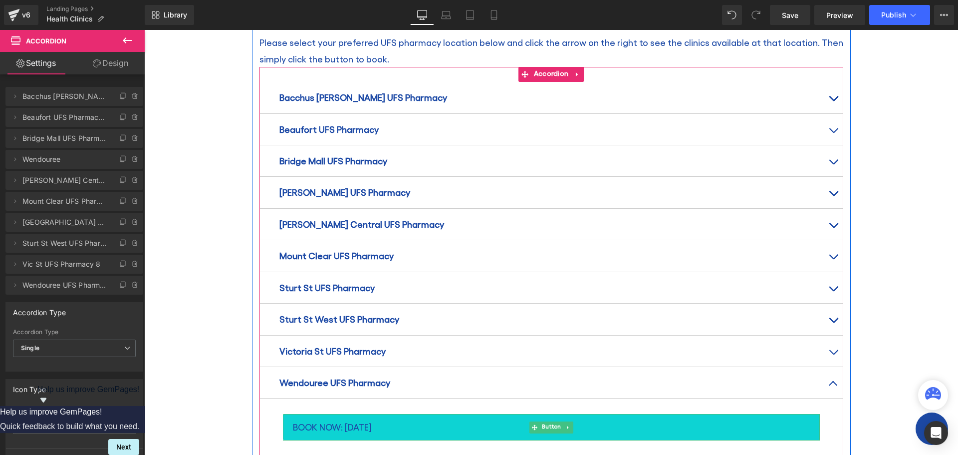
click at [350, 419] on span "BOOK NOW: [DATE]" at bounding box center [332, 427] width 79 height 16
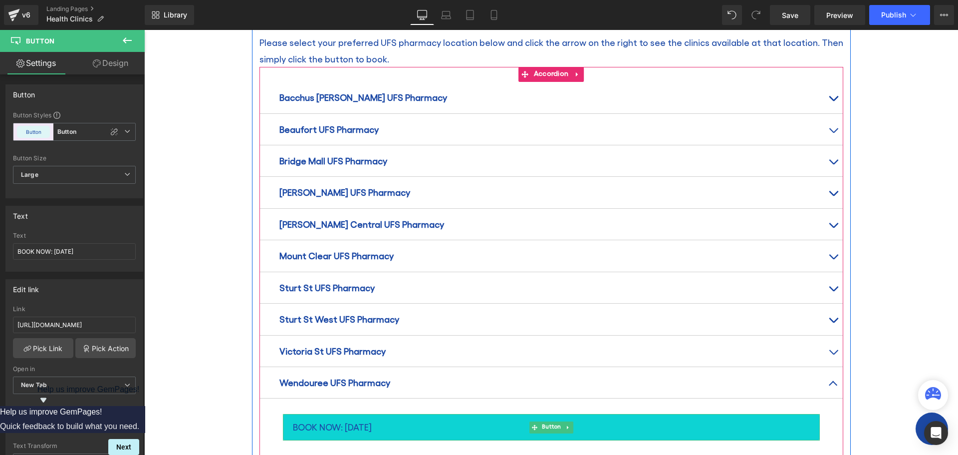
click at [362, 419] on span "BOOK NOW: [DATE]" at bounding box center [332, 427] width 79 height 16
click at [361, 419] on span "BOOK NOW: [DATE]" at bounding box center [332, 427] width 79 height 16
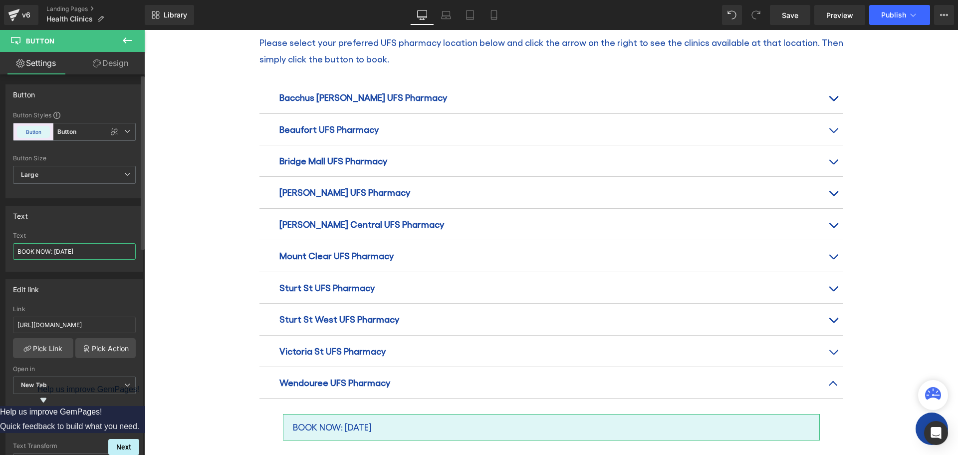
drag, startPoint x: 54, startPoint y: 248, endPoint x: 61, endPoint y: 250, distance: 6.8
click at [61, 250] on input "BOOK NOW: [DATE]" at bounding box center [74, 251] width 123 height 16
click at [60, 251] on input "BOOK NOW: [DATE]" at bounding box center [74, 251] width 123 height 16
type input "BOOK NOW: [DATE]"
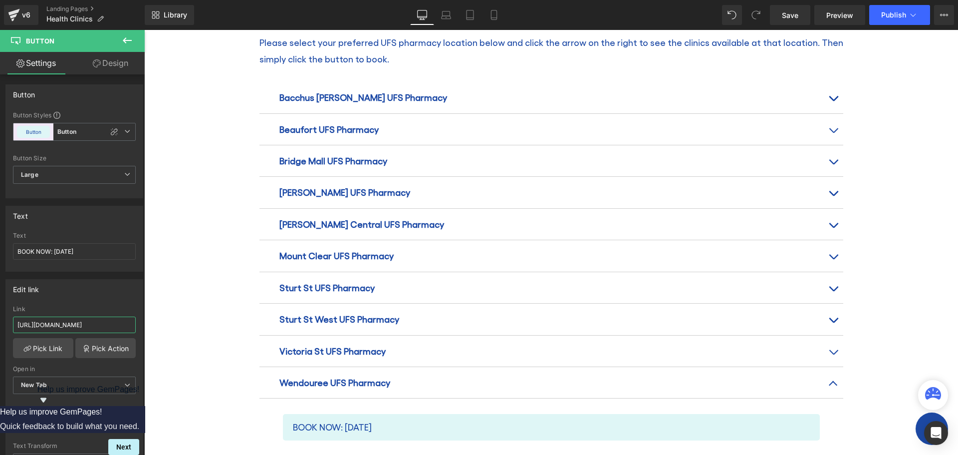
drag, startPoint x: 160, startPoint y: 353, endPoint x: 214, endPoint y: 329, distance: 59.4
click at [57, 325] on input "text" at bounding box center [74, 324] width 123 height 16
paste input "[URL][DOMAIN_NAME]"
type input "[URL][DOMAIN_NAME]"
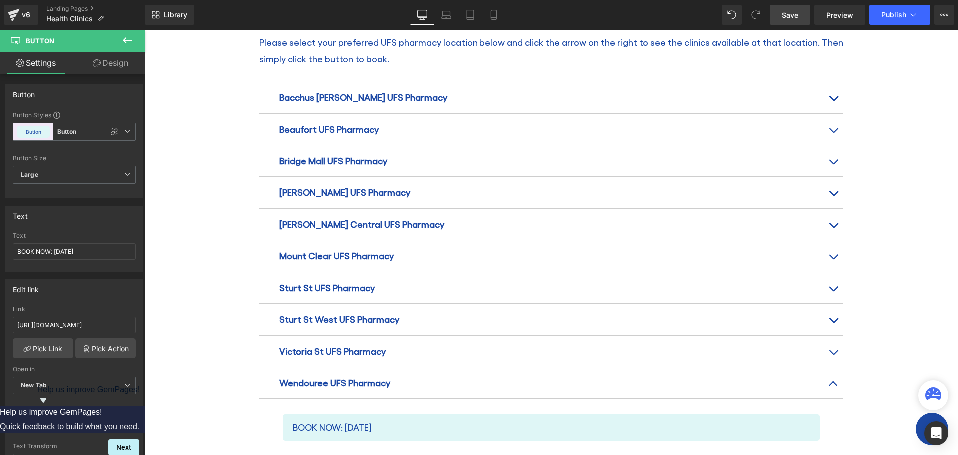
click at [786, 12] on span "Save" at bounding box center [790, 15] width 16 height 10
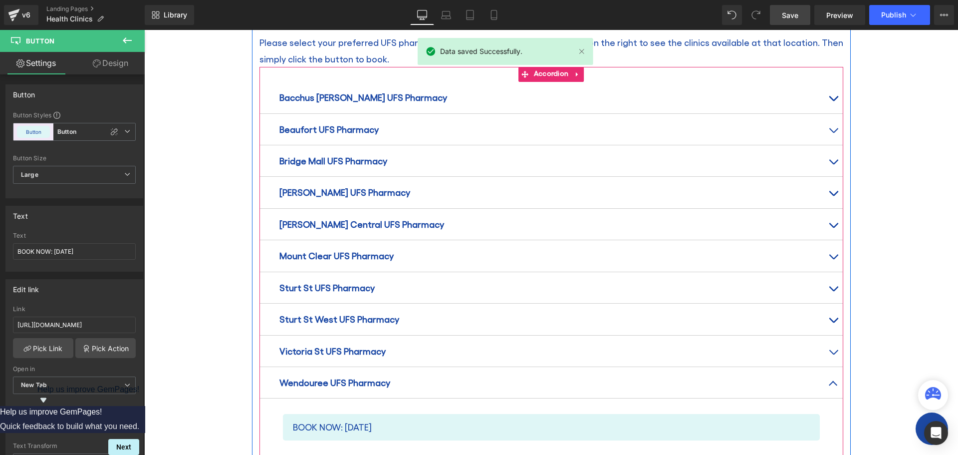
click at [829, 367] on button "button" at bounding box center [833, 382] width 20 height 31
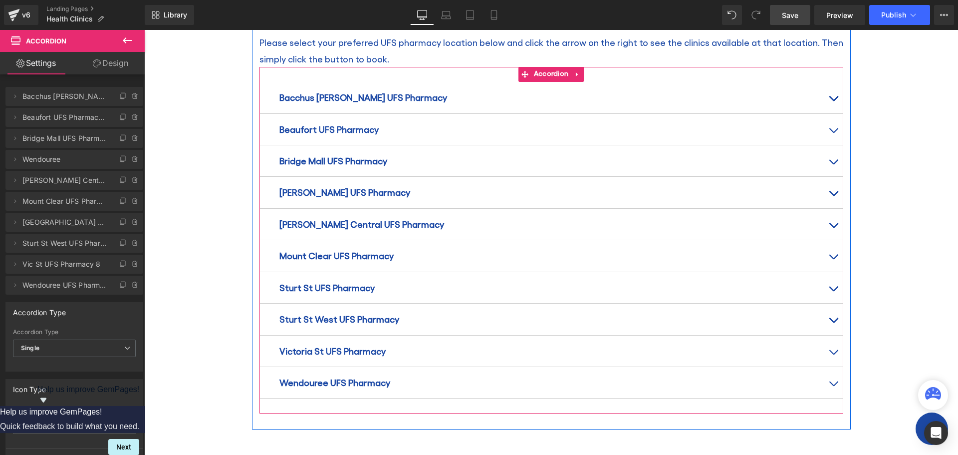
click at [829, 367] on button "button" at bounding box center [833, 382] width 20 height 31
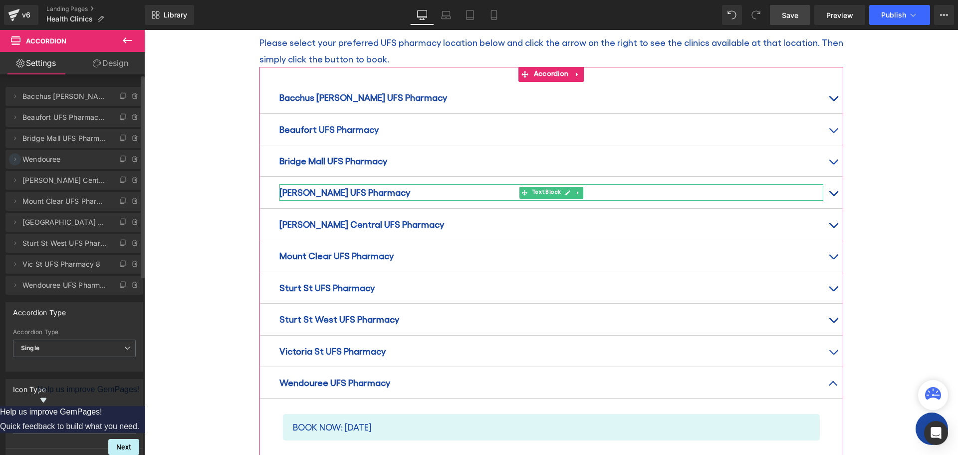
click at [15, 158] on icon at bounding box center [15, 159] width 8 height 8
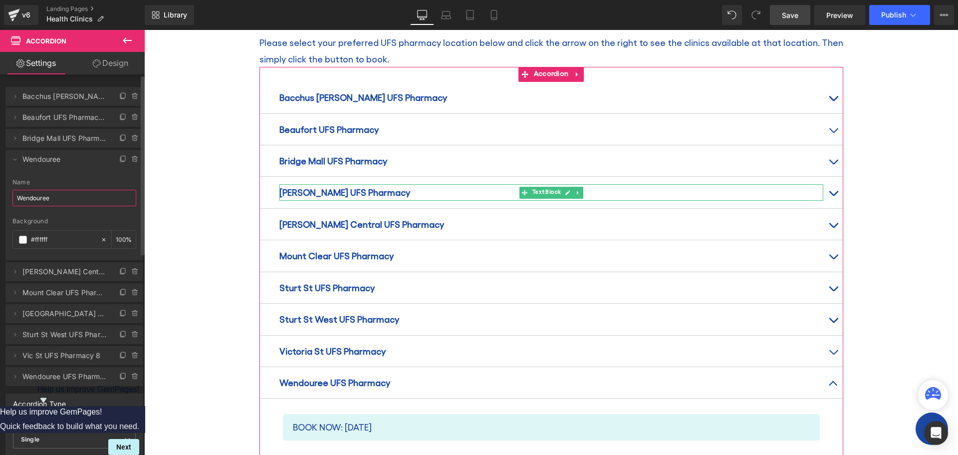
drag, startPoint x: 55, startPoint y: 198, endPoint x: 9, endPoint y: 199, distance: 45.4
click at [9, 199] on div "[PERSON_NAME] Name [PERSON_NAME] #FFFFFF Background #ffffff 100 %" at bounding box center [74, 219] width 138 height 81
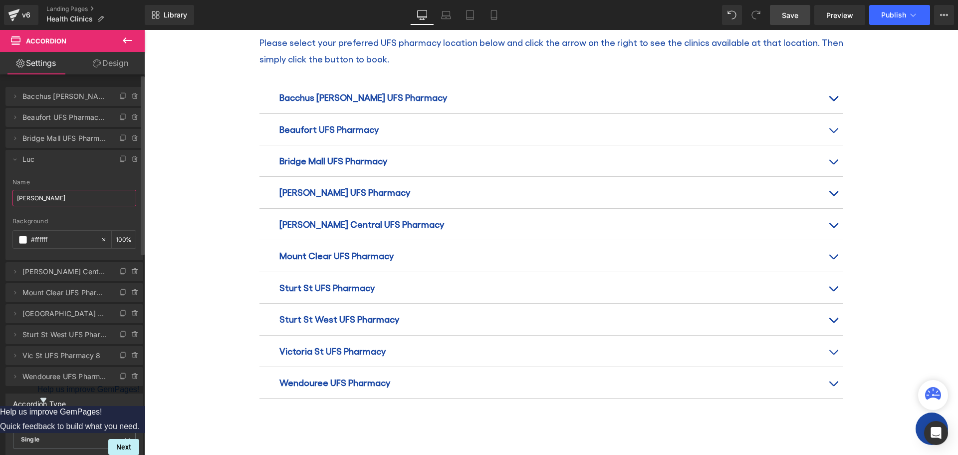
type input "[PERSON_NAME]"
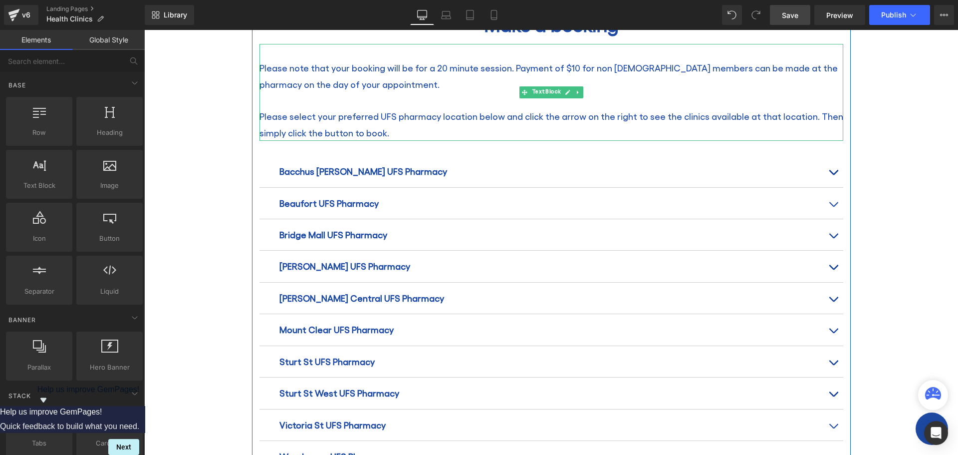
scroll to position [1198, 0]
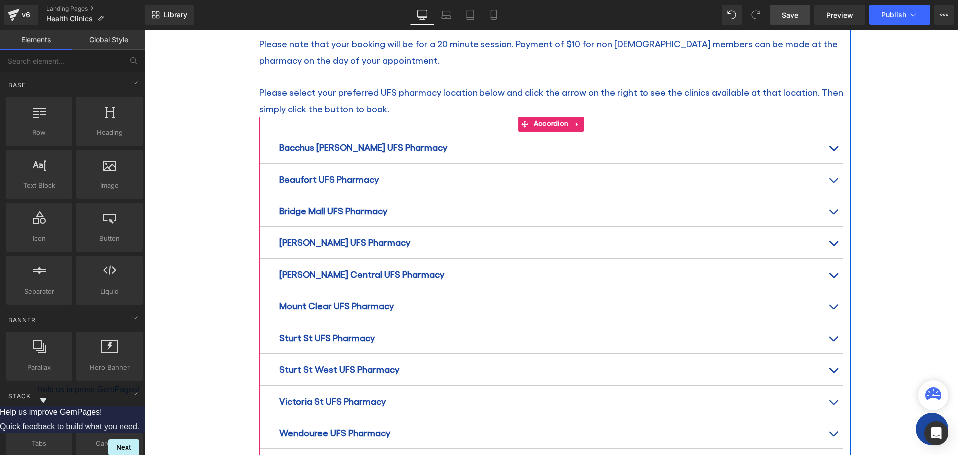
click at [416, 203] on p "Bridge Mall UFS Pharmacy" at bounding box center [551, 211] width 544 height 16
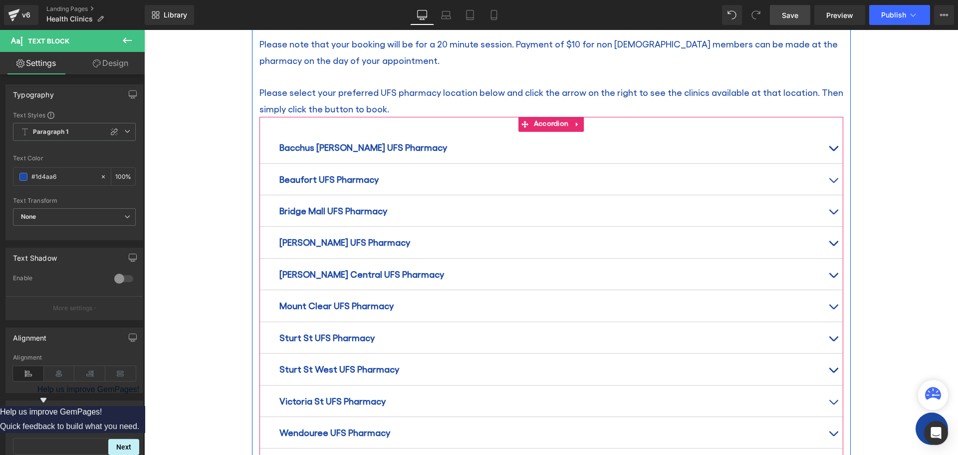
click at [824, 195] on button "button" at bounding box center [833, 210] width 20 height 31
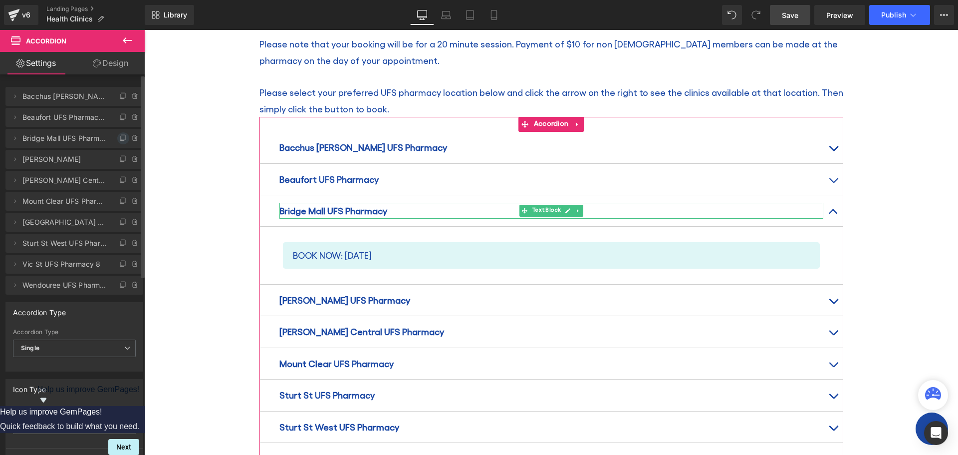
click at [121, 136] on icon at bounding box center [123, 137] width 4 height 5
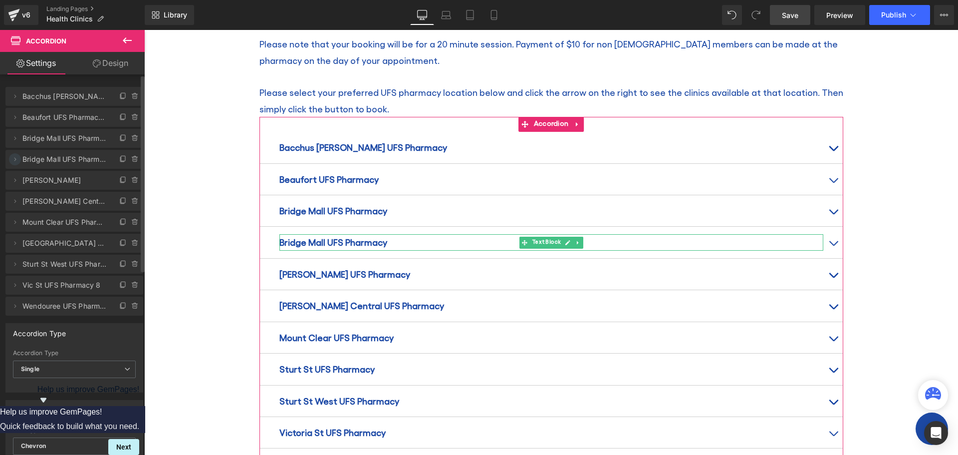
click at [12, 157] on icon at bounding box center [15, 159] width 8 height 8
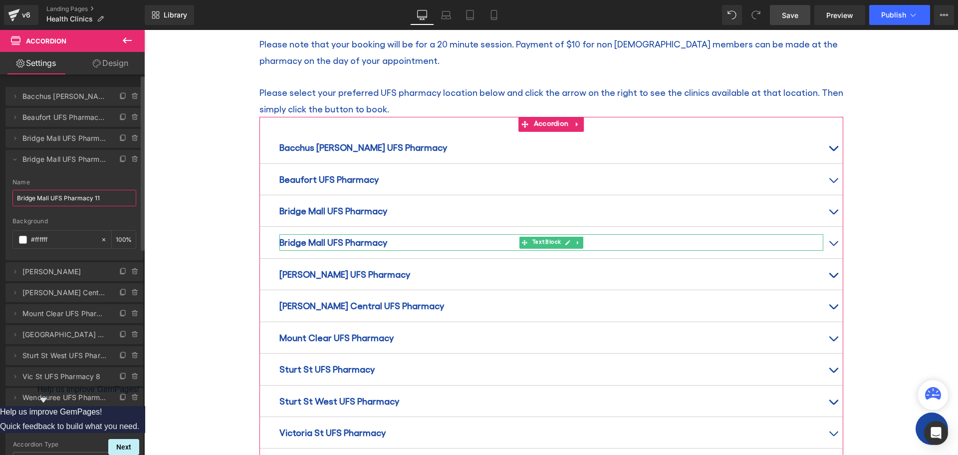
drag, startPoint x: 17, startPoint y: 194, endPoint x: 48, endPoint y: 196, distance: 31.5
click at [48, 196] on input "Bridge Mall UFS Pharmacy 11" at bounding box center [74, 198] width 124 height 16
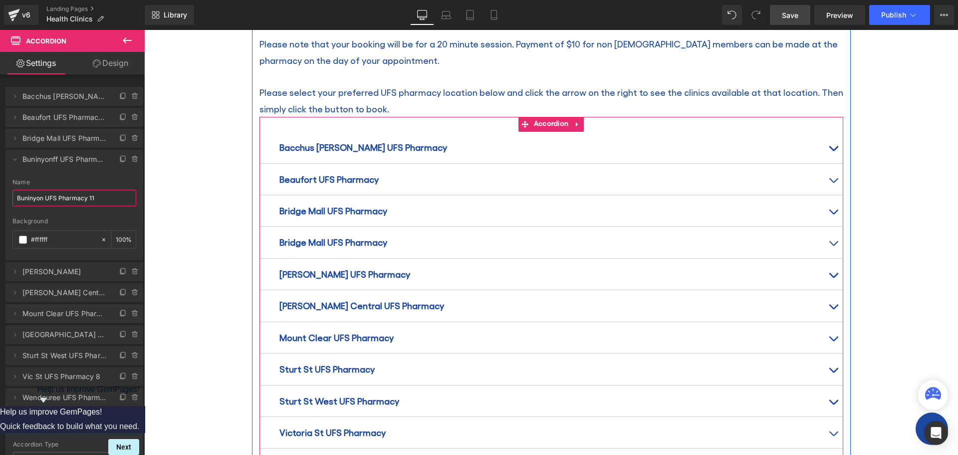
type input "Buninyong UFS Pharmacy 11"
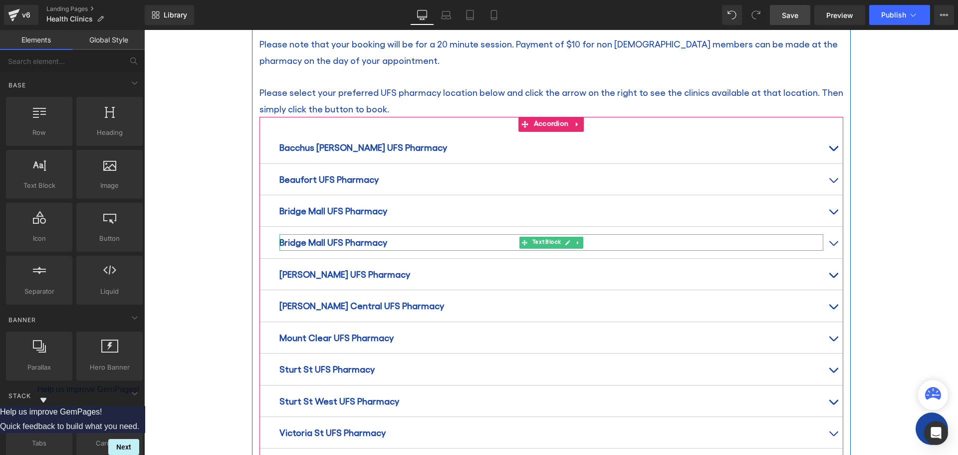
click at [374, 237] on strong "Bridge Mall UFS Pharmacy" at bounding box center [333, 242] width 108 height 10
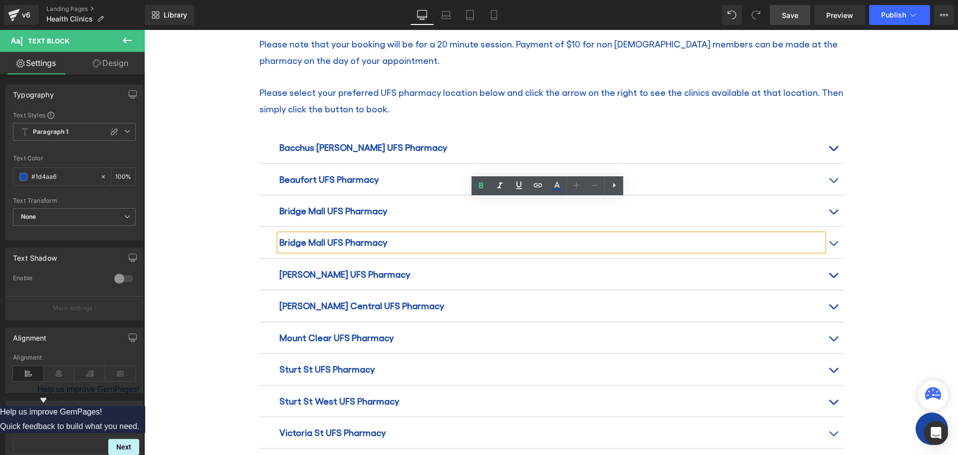
click at [368, 237] on strong "Bridge Mall UFS Pharmacy" at bounding box center [333, 242] width 108 height 10
drag, startPoint x: 279, startPoint y: 212, endPoint x: 278, endPoint y: 206, distance: 5.5
click at [279, 237] on strong "Bridge Mall UFS Pharmacy" at bounding box center [333, 242] width 108 height 10
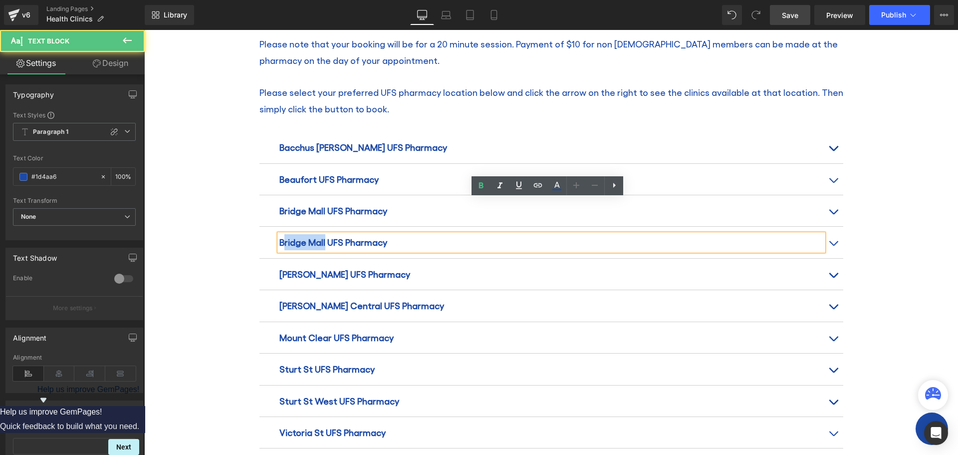
drag, startPoint x: 320, startPoint y: 208, endPoint x: 280, endPoint y: 205, distance: 40.1
click at [280, 237] on strong "Bridge Mall UFS Pharmacy" at bounding box center [333, 242] width 108 height 10
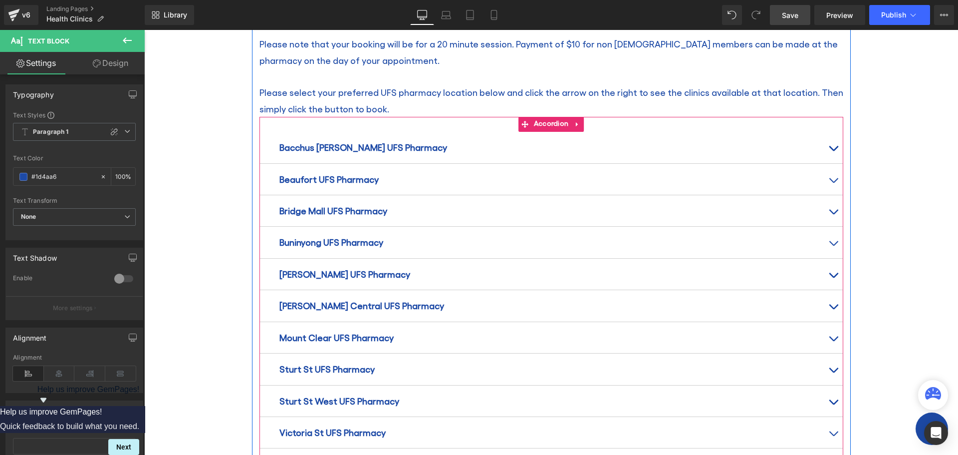
click at [832, 227] on button "button" at bounding box center [833, 242] width 20 height 31
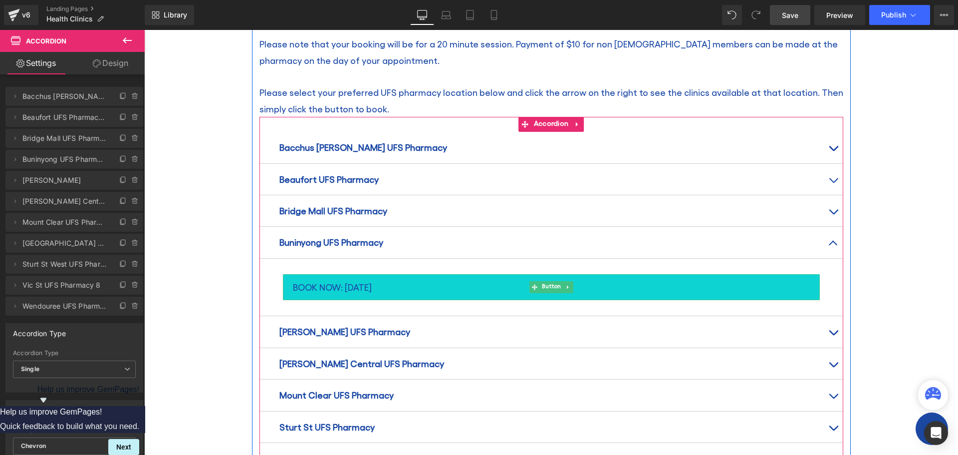
click at [372, 279] on span "BOOK NOW: [DATE]" at bounding box center [332, 287] width 79 height 16
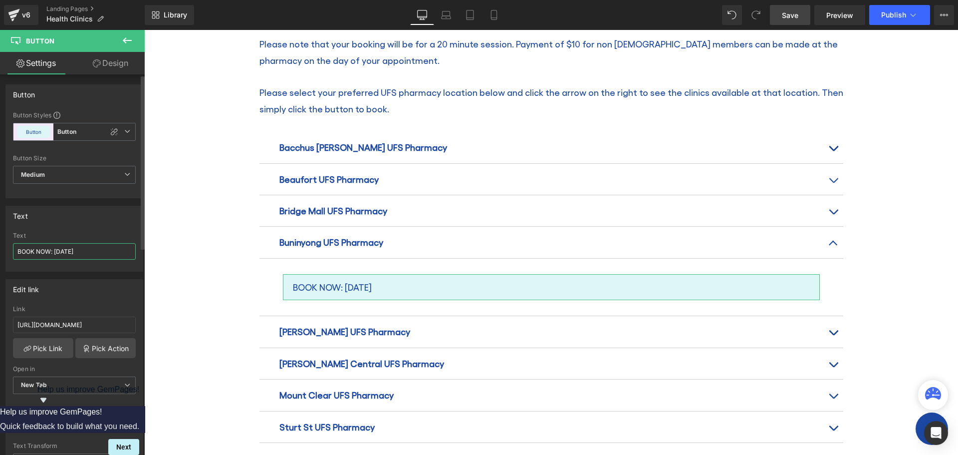
drag, startPoint x: 55, startPoint y: 249, endPoint x: 88, endPoint y: 253, distance: 33.1
click at [88, 253] on input "BOOK NOW: [DATE]" at bounding box center [74, 251] width 123 height 16
type input "BOOK NOW: [DATE]"
drag, startPoint x: 56, startPoint y: 319, endPoint x: 18, endPoint y: 326, distance: 38.7
click at [56, 318] on input "[URL][DOMAIN_NAME]" at bounding box center [74, 324] width 123 height 16
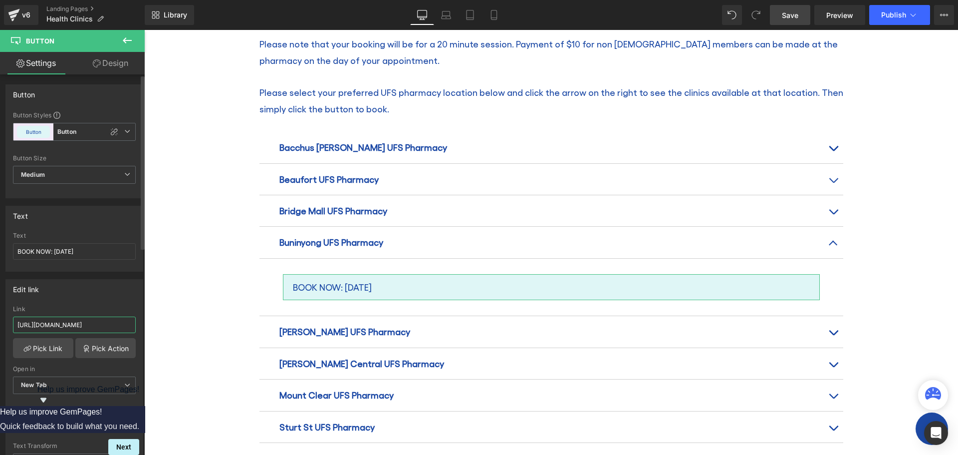
scroll to position [0, 3]
drag, startPoint x: 159, startPoint y: 352, endPoint x: 171, endPoint y: 325, distance: 29.0
click at [18, 322] on input "text" at bounding box center [74, 324] width 123 height 16
paste input "[URL][DOMAIN_NAME]"
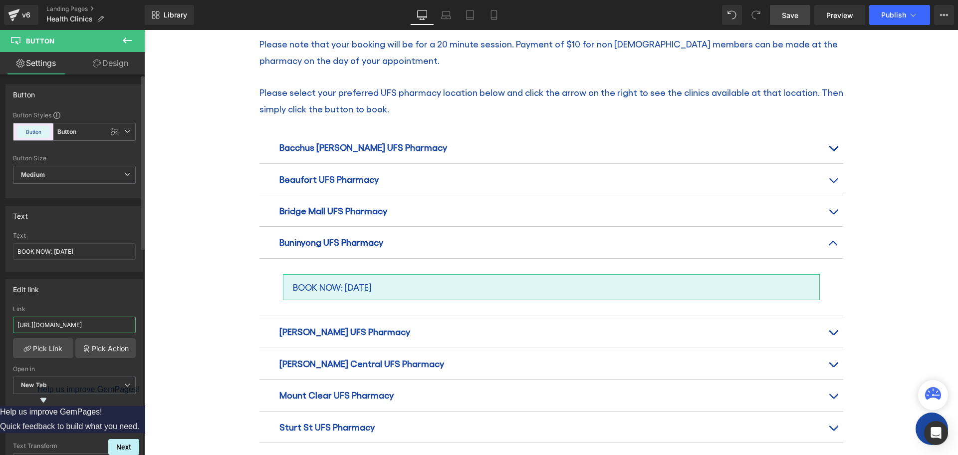
scroll to position [0, 4]
type input "[URL][DOMAIN_NAME]"
click at [791, 14] on span "Save" at bounding box center [790, 15] width 16 height 10
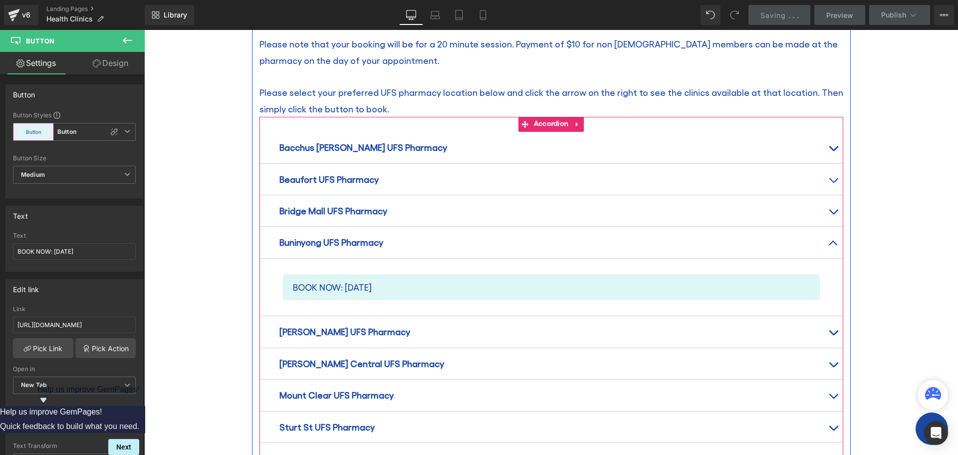
click at [829, 227] on button "button" at bounding box center [833, 242] width 20 height 31
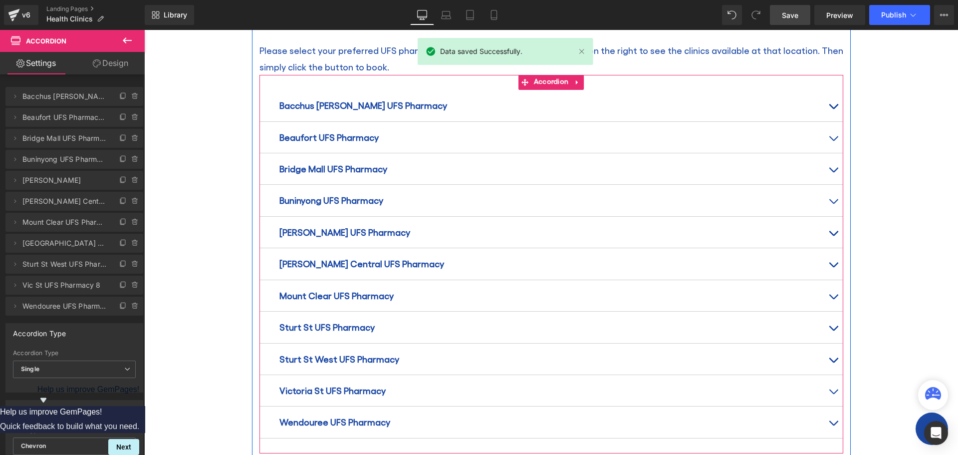
scroll to position [1098, 0]
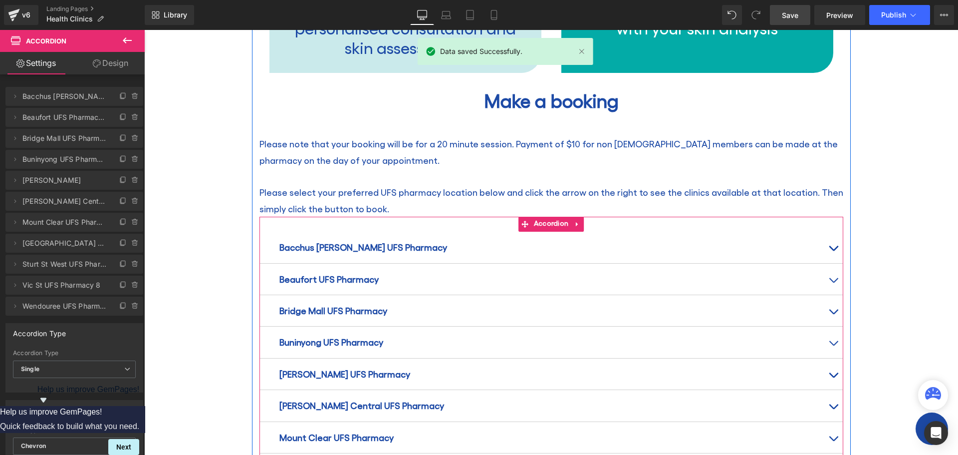
click at [834, 232] on button "button" at bounding box center [833, 247] width 20 height 31
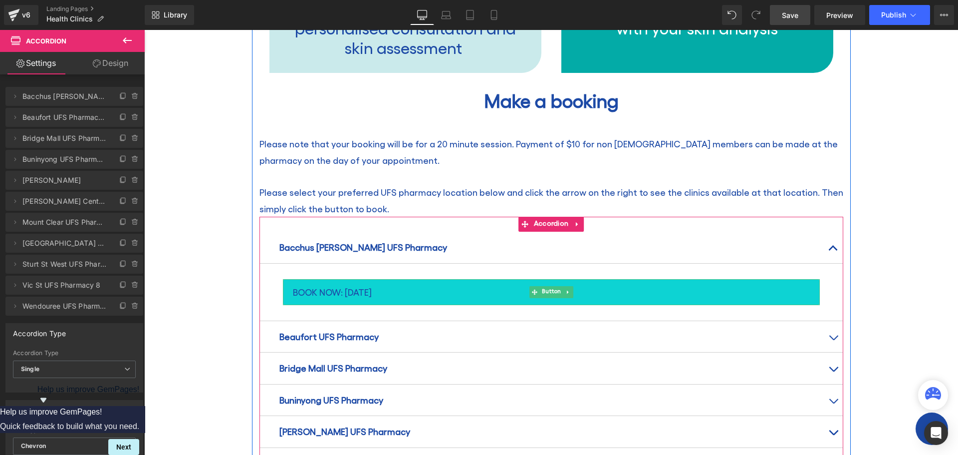
click at [352, 284] on span "BOOK NOW: [DATE]" at bounding box center [332, 292] width 79 height 16
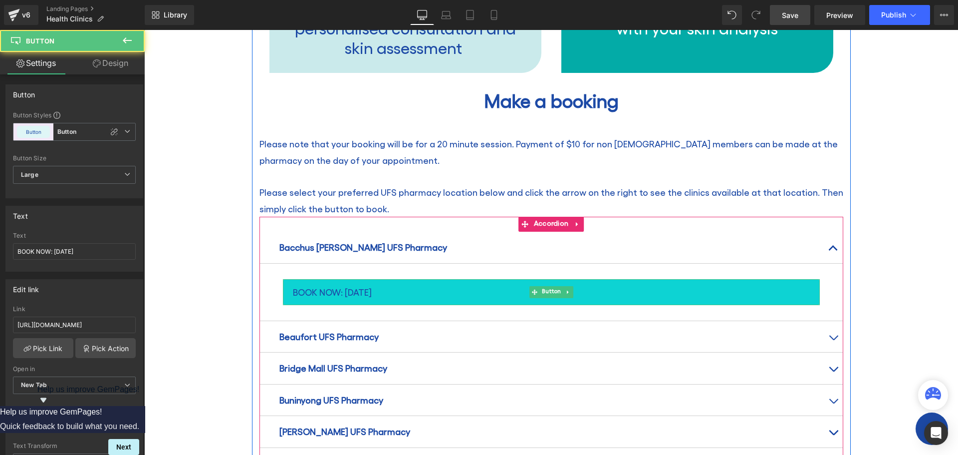
click at [372, 284] on span "BOOK NOW: [DATE]" at bounding box center [332, 292] width 79 height 16
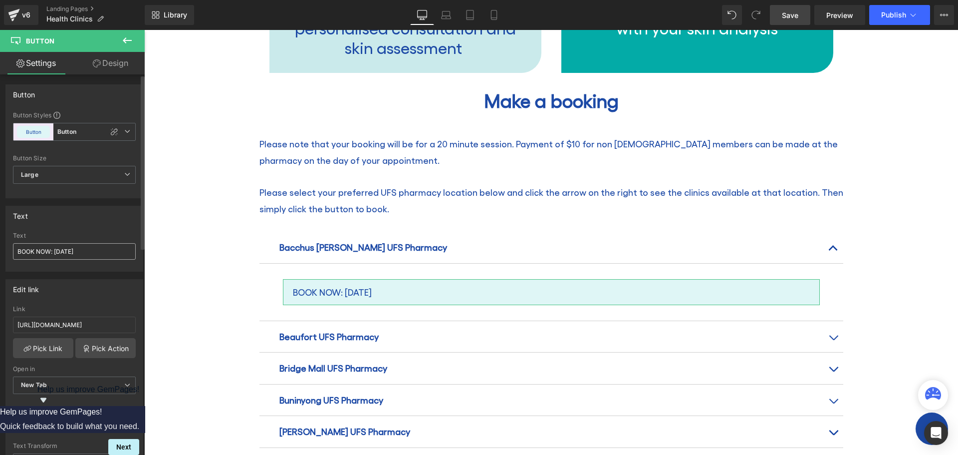
click at [89, 250] on input "BOOK NOW: [DATE]" at bounding box center [74, 251] width 123 height 16
click at [54, 251] on input "BOOK NOW: [DATE]" at bounding box center [74, 251] width 123 height 16
type input "BOOK NOW: [DATE]"
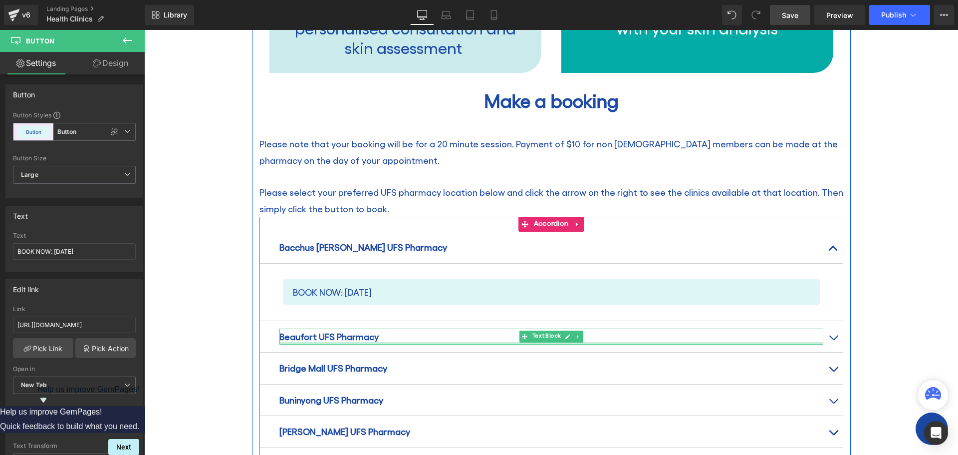
click at [440, 328] on p "Beaufort UFS Pharmacy" at bounding box center [551, 336] width 544 height 16
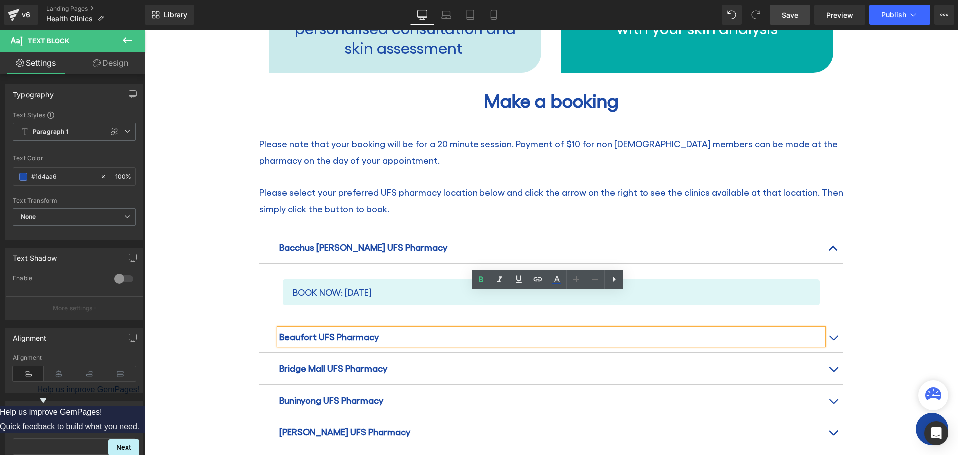
click at [830, 321] on button "button" at bounding box center [833, 336] width 20 height 31
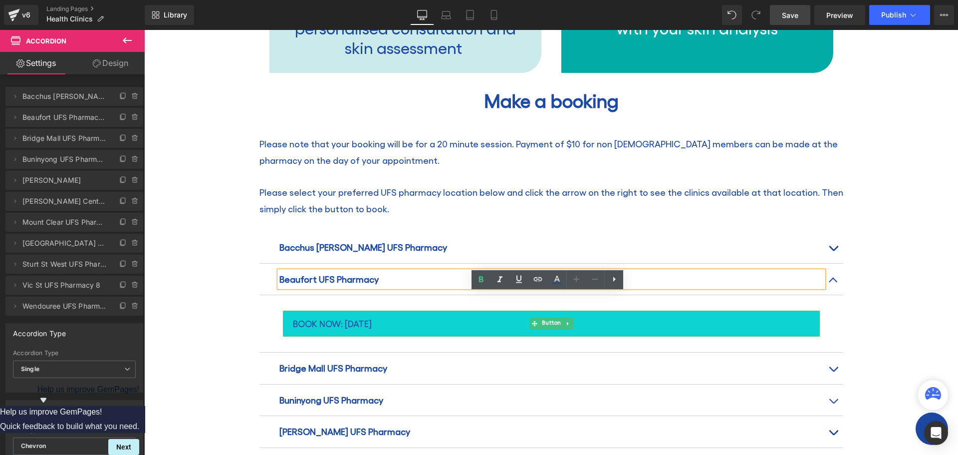
click at [368, 315] on span "BOOK NOW: [DATE]" at bounding box center [332, 323] width 79 height 16
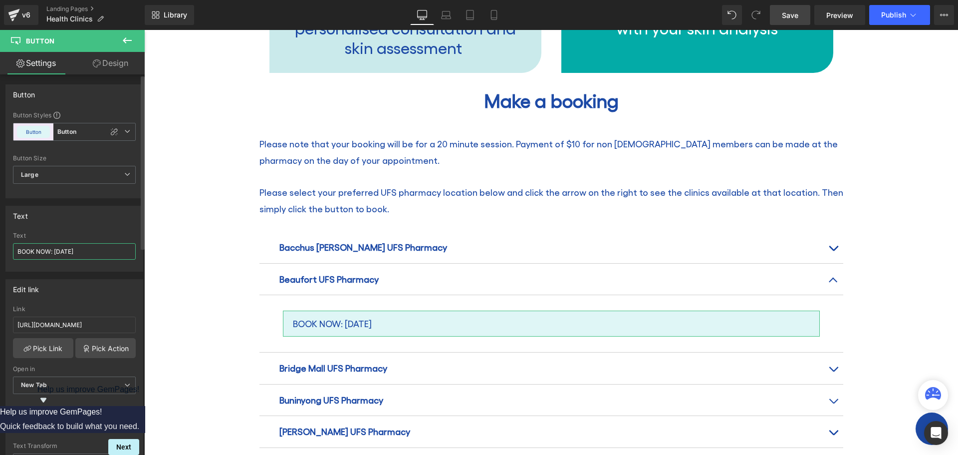
click at [91, 251] on input "BOOK NOW: [DATE]" at bounding box center [74, 251] width 123 height 16
click at [55, 249] on input "BOOK NOW: [DATE]" at bounding box center [74, 251] width 123 height 16
type input "BOOK NOW: [DATE]"
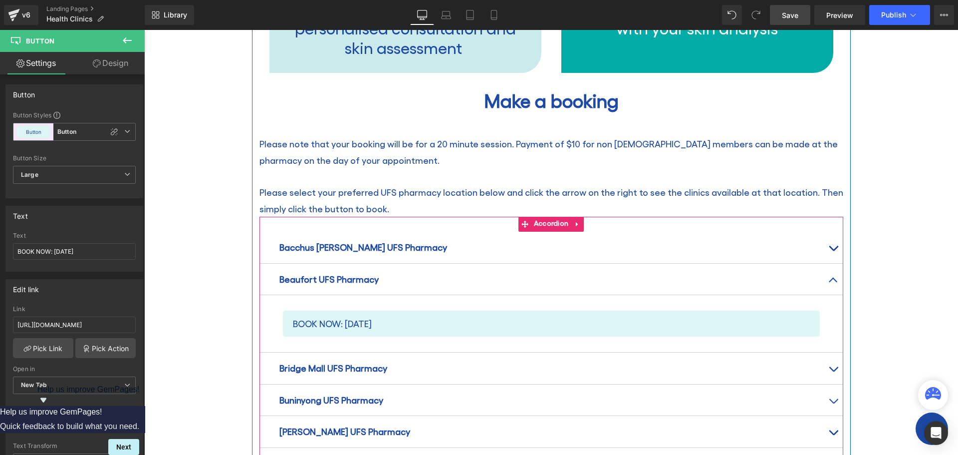
click at [833, 371] on span "button" at bounding box center [833, 371] width 0 height 0
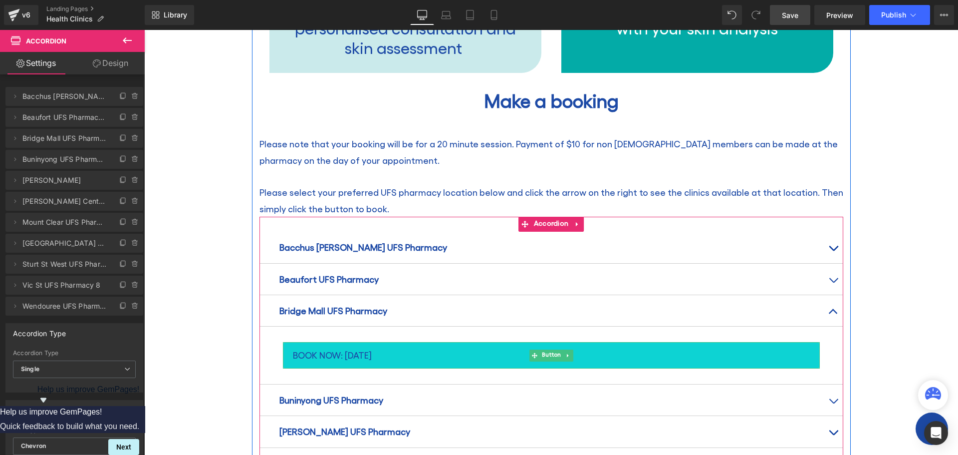
click at [357, 347] on span "BOOK NOW: [DATE]" at bounding box center [332, 355] width 79 height 16
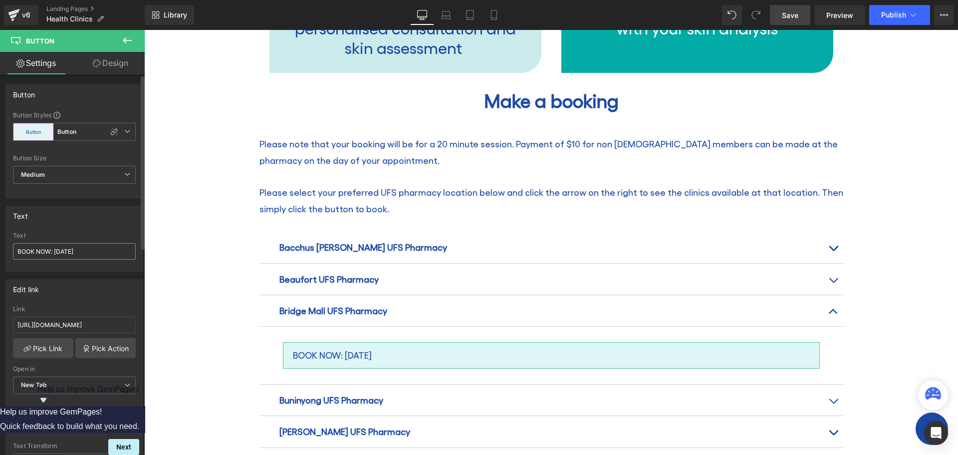
click at [54, 248] on input "BOOK NOW: [DATE]" at bounding box center [74, 251] width 123 height 16
click at [93, 250] on input "BOOK NOW: 3 [DATE]" at bounding box center [74, 251] width 123 height 16
type input "BOOK NOW: [DATE]"
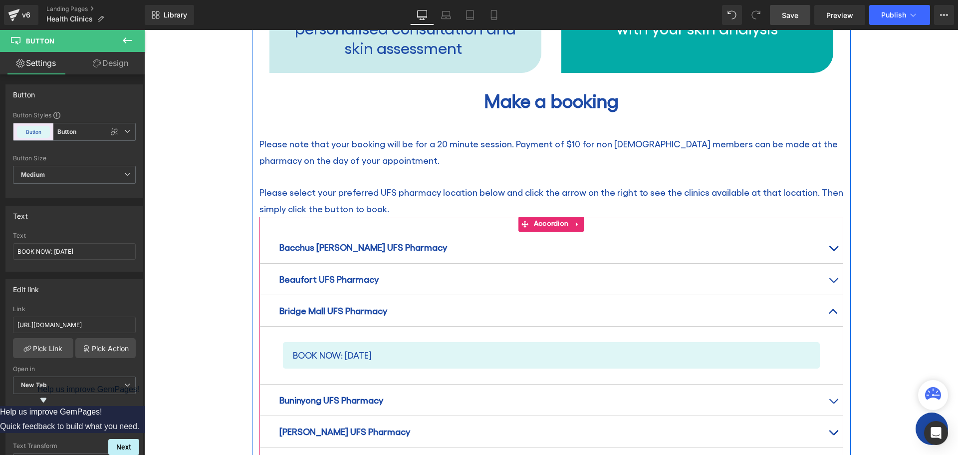
click at [829, 384] on button "button" at bounding box center [833, 399] width 20 height 31
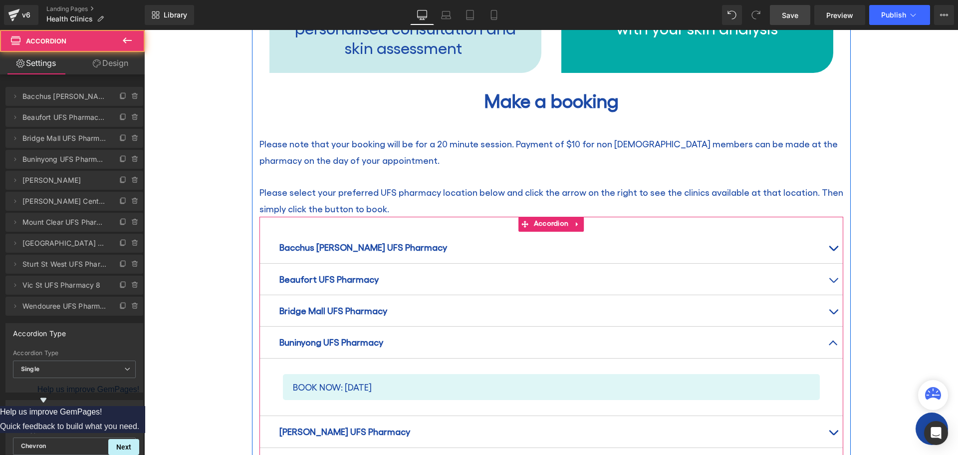
click at [828, 416] on button "button" at bounding box center [833, 431] width 20 height 31
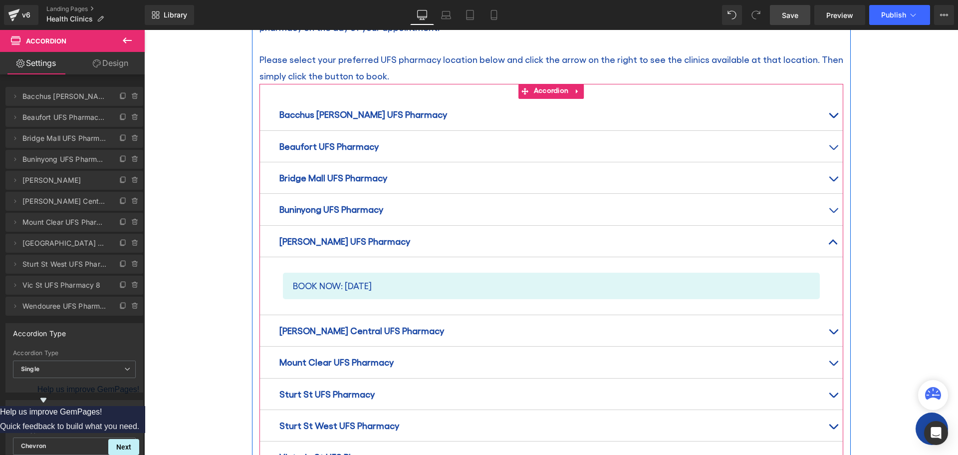
scroll to position [1247, 0]
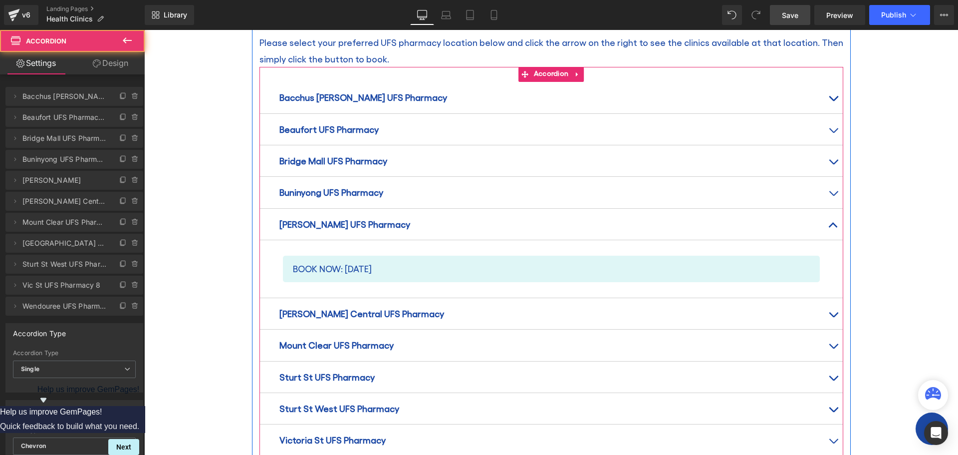
click at [826, 298] on button "button" at bounding box center [833, 313] width 20 height 31
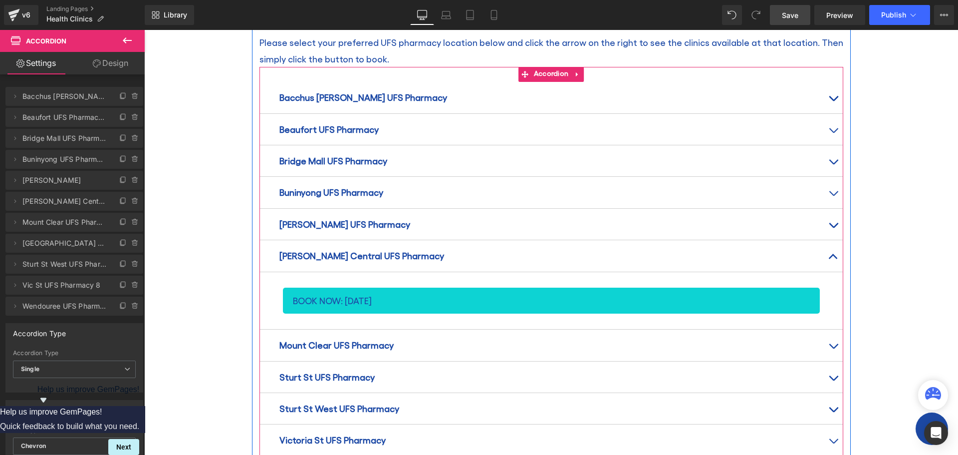
click at [356, 292] on span "BOOK NOW: [DATE]" at bounding box center [332, 300] width 79 height 16
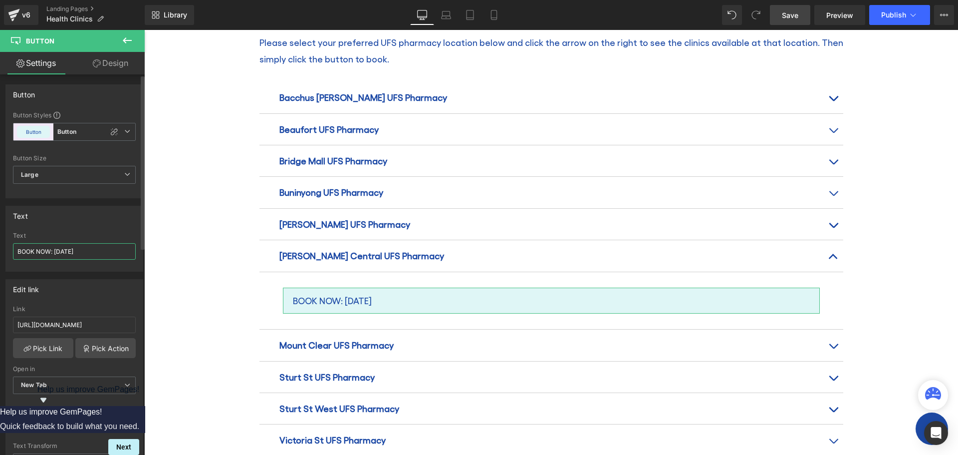
click at [55, 249] on input "BOOK NOW: [DATE]" at bounding box center [74, 251] width 123 height 16
click at [101, 254] on input "BOOK NOW: 19 [DATE]" at bounding box center [74, 251] width 123 height 16
type input "BOOK NOW: [DATE]"
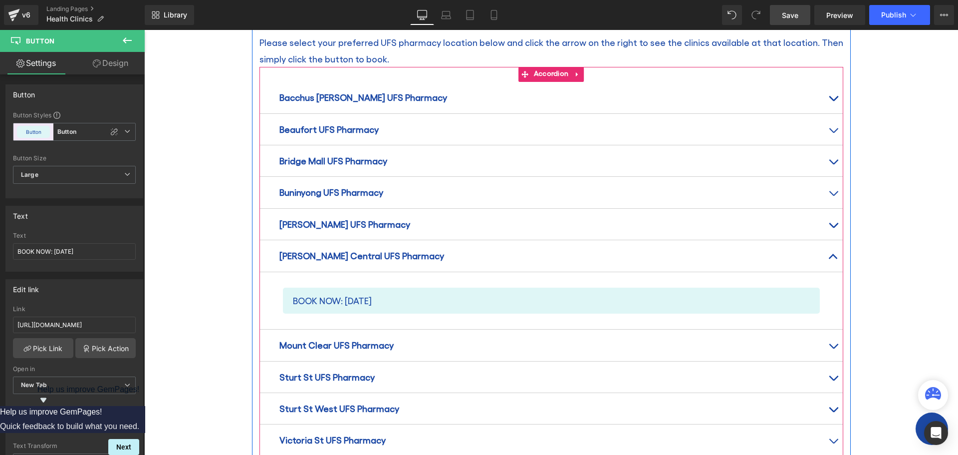
click at [827, 329] on button "button" at bounding box center [833, 344] width 20 height 31
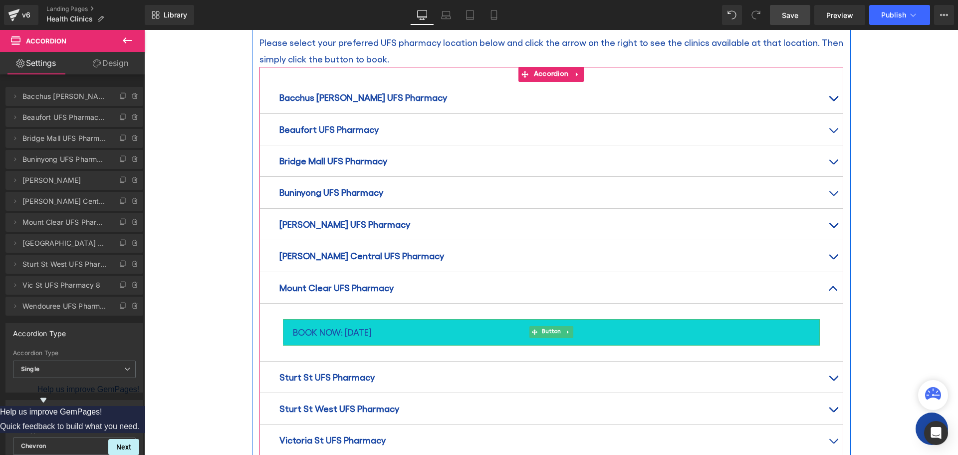
click at [389, 319] on link "BOOK NOW: [DATE]" at bounding box center [551, 332] width 537 height 26
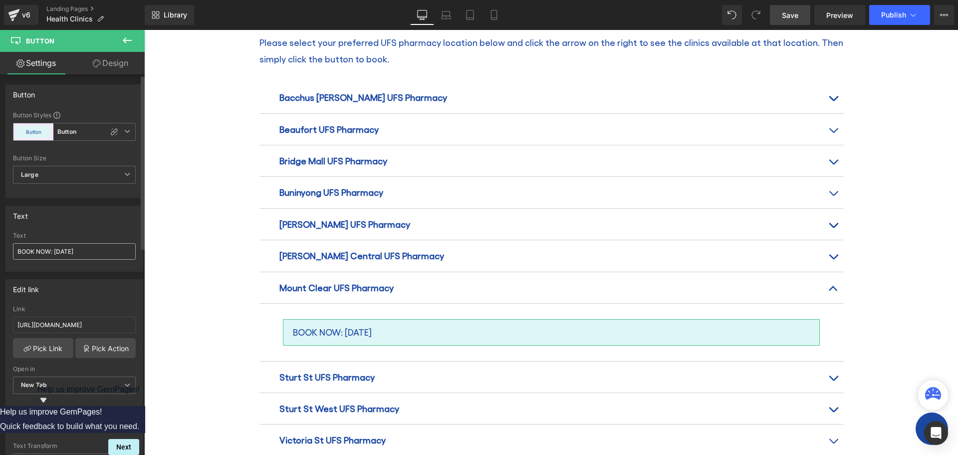
click at [97, 249] on input "BOOK NOW: [DATE]" at bounding box center [74, 251] width 123 height 16
click at [96, 249] on input "BOOK NOW: [DATE]" at bounding box center [74, 251] width 123 height 16
click at [55, 249] on input "BOOK NOW: [DATE]" at bounding box center [74, 251] width 123 height 16
type input "BOOK NOW: [DATE]"
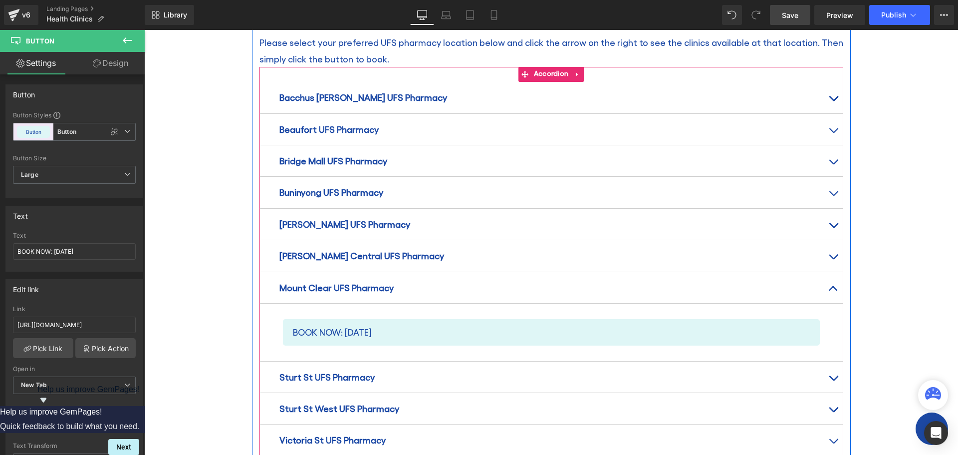
click at [828, 361] on button "button" at bounding box center [833, 376] width 20 height 31
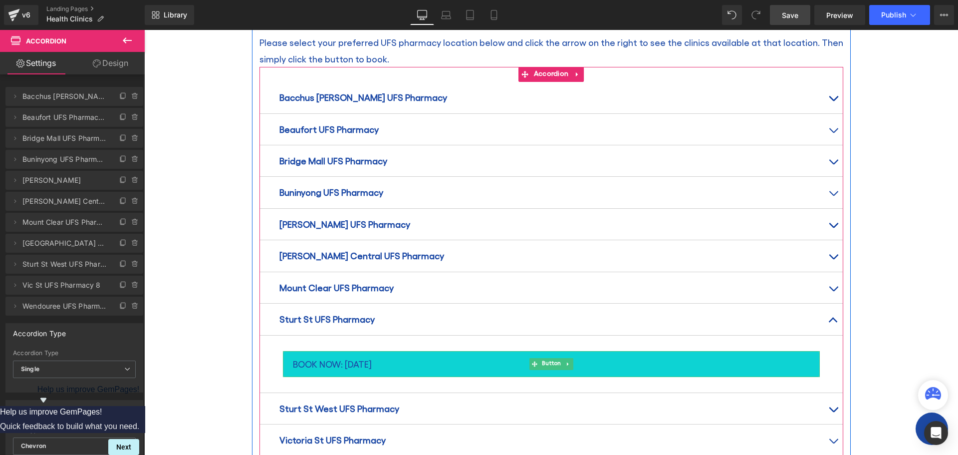
click at [372, 356] on span "BOOK NOW: [DATE]" at bounding box center [332, 364] width 79 height 16
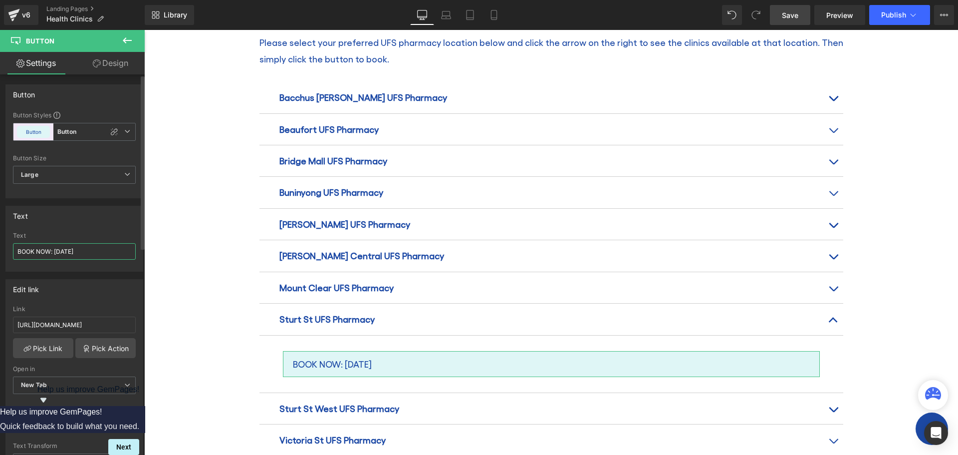
click at [54, 249] on input "BOOK NOW: [DATE]" at bounding box center [74, 251] width 123 height 16
drag, startPoint x: 100, startPoint y: 252, endPoint x: 30, endPoint y: 224, distance: 75.6
click at [100, 252] on input "BOOK NOW: 13 [DATE]" at bounding box center [74, 251] width 123 height 16
type input "BOOK NOW: [DATE]"
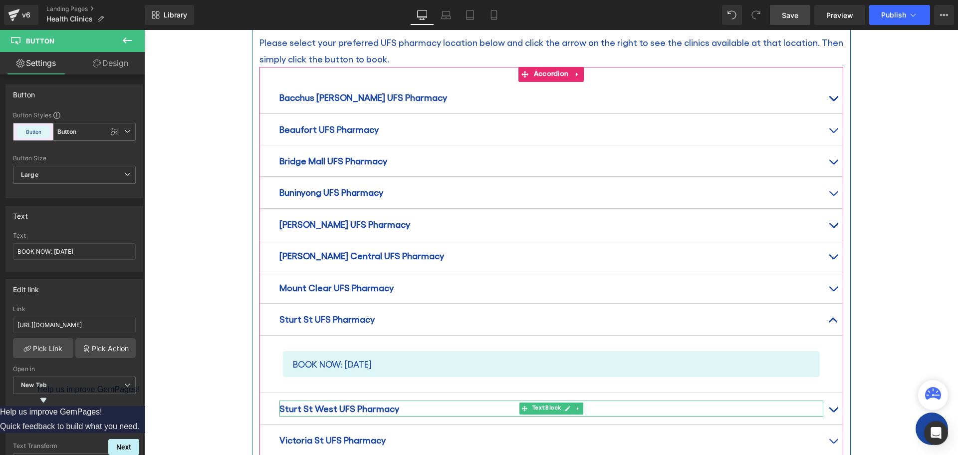
click at [393, 400] on p "Sturt St West UFS Pharmacy" at bounding box center [551, 408] width 544 height 16
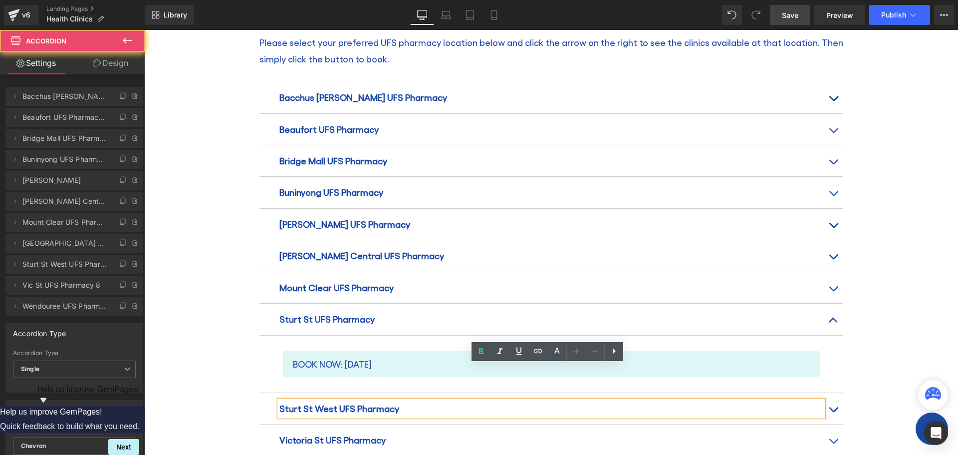
click at [828, 393] on button "button" at bounding box center [833, 408] width 20 height 31
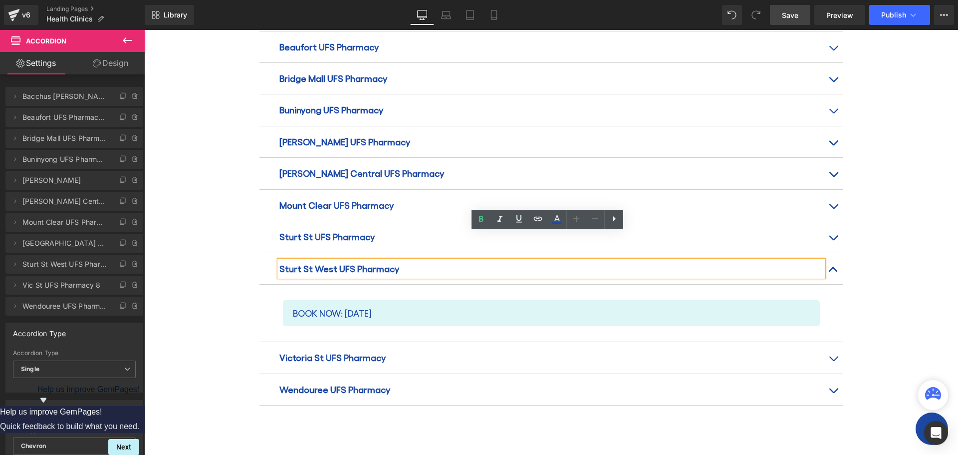
scroll to position [1347, 0]
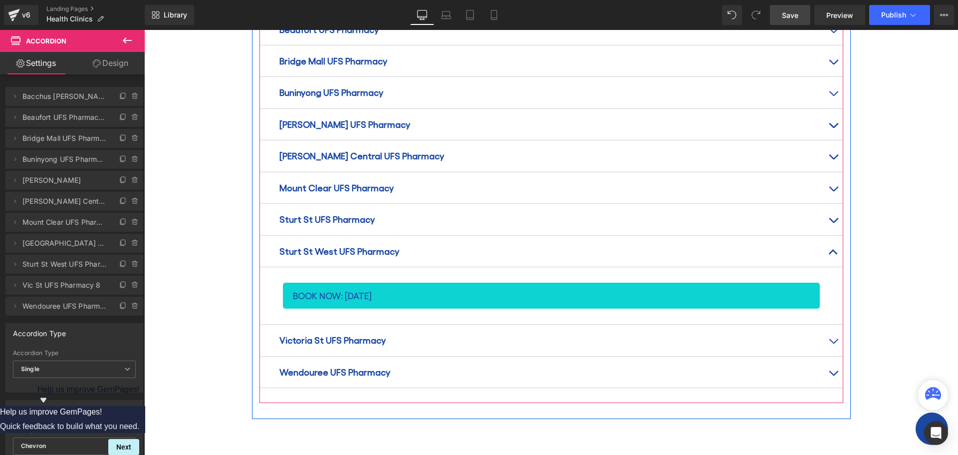
click at [372, 287] on span "BOOK NOW: [DATE]" at bounding box center [332, 295] width 79 height 16
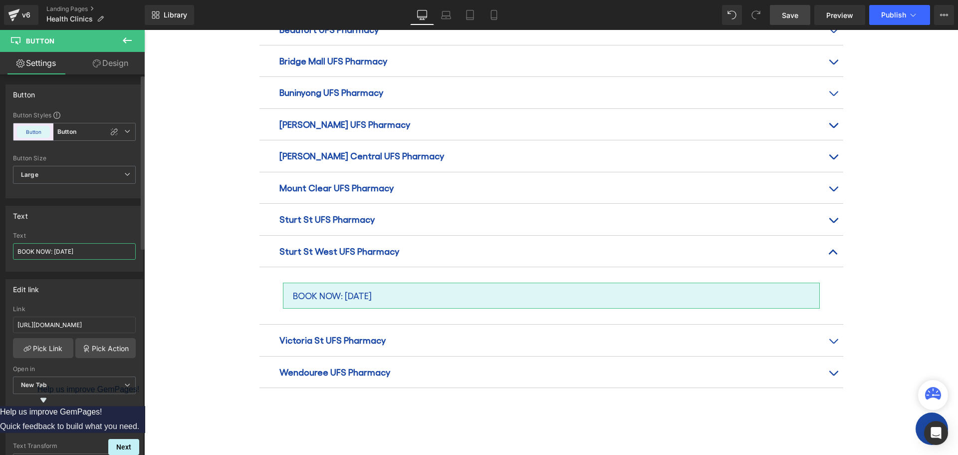
click at [95, 250] on input "BOOK NOW: [DATE]" at bounding box center [74, 251] width 123 height 16
click at [55, 249] on input "BOOK NOW: [DATE]" at bounding box center [74, 251] width 123 height 16
type input "BOOK NOW: [DATE]"
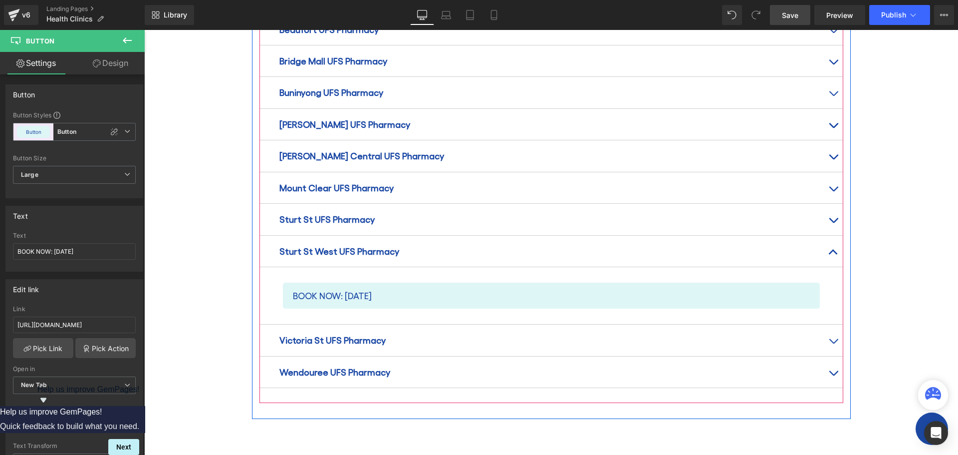
click at [833, 343] on span "button" at bounding box center [833, 343] width 0 height 0
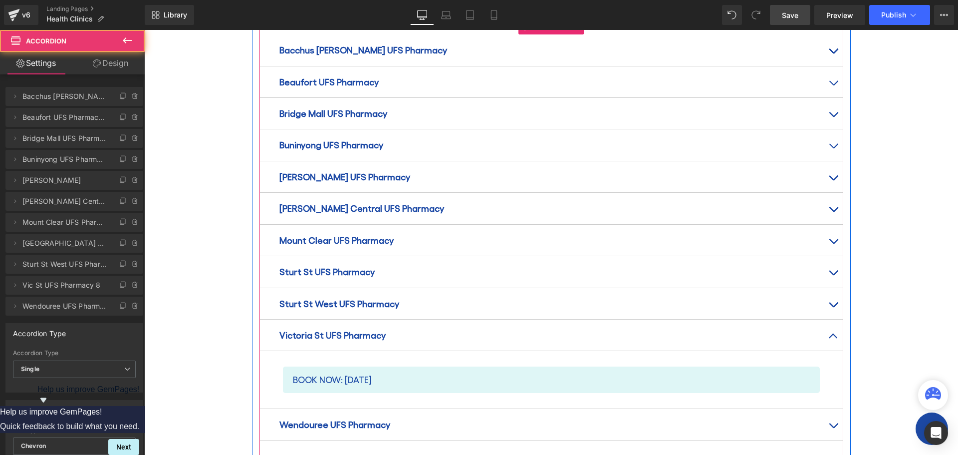
scroll to position [1290, 0]
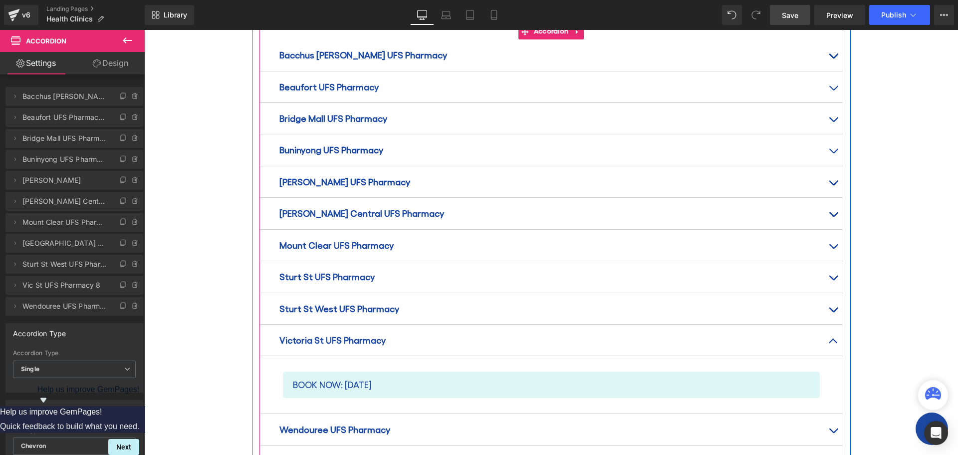
click at [826, 414] on button "button" at bounding box center [833, 429] width 20 height 31
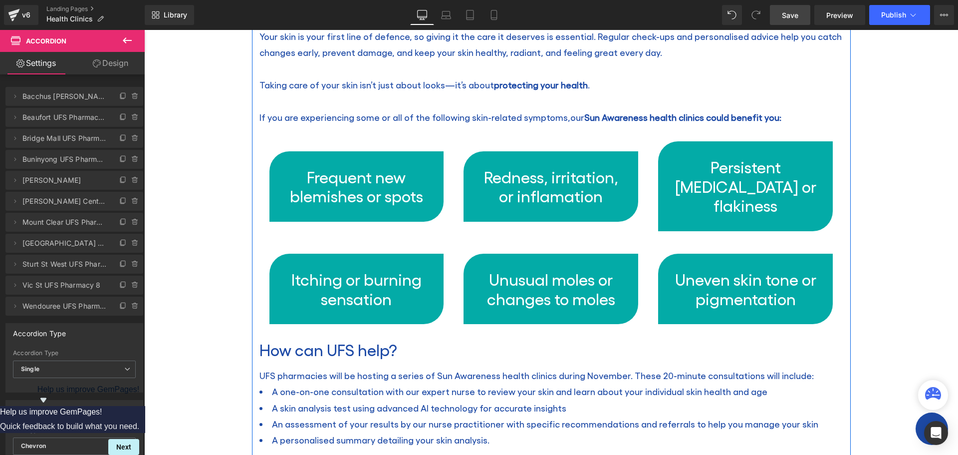
scroll to position [584, 0]
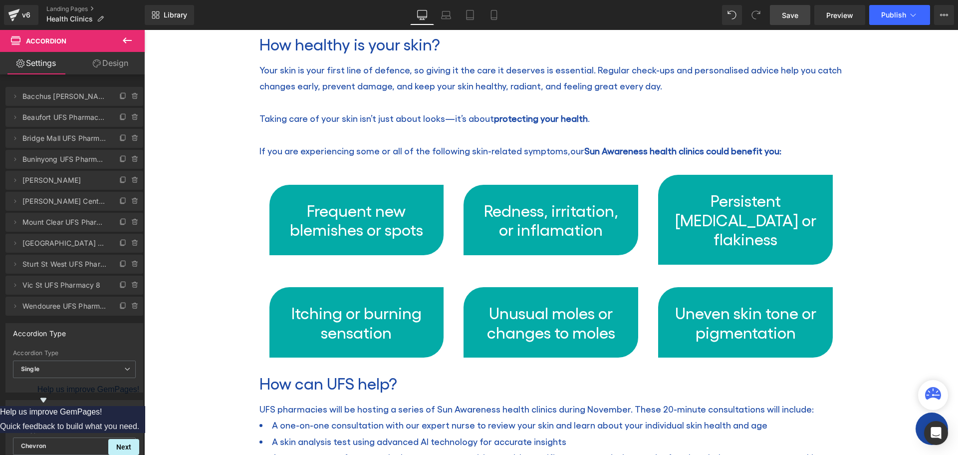
click at [784, 20] on link "Save" at bounding box center [790, 15] width 40 height 20
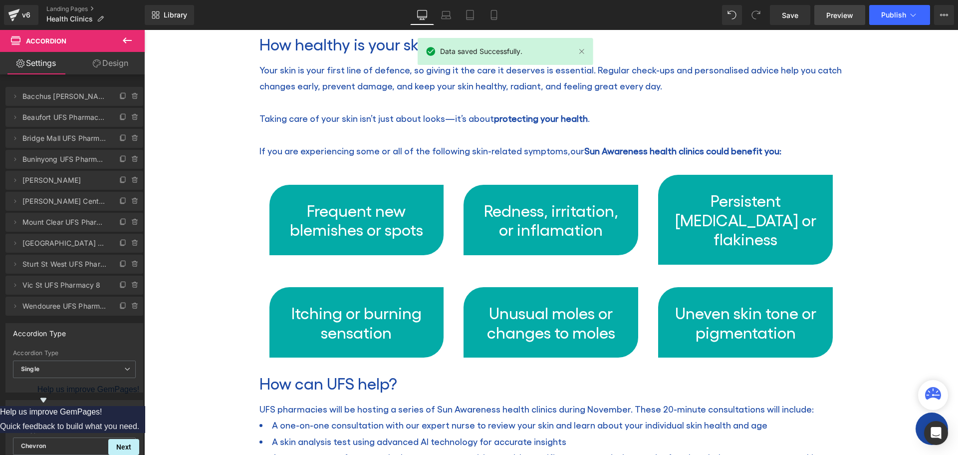
click at [839, 16] on span "Preview" at bounding box center [839, 15] width 27 height 10
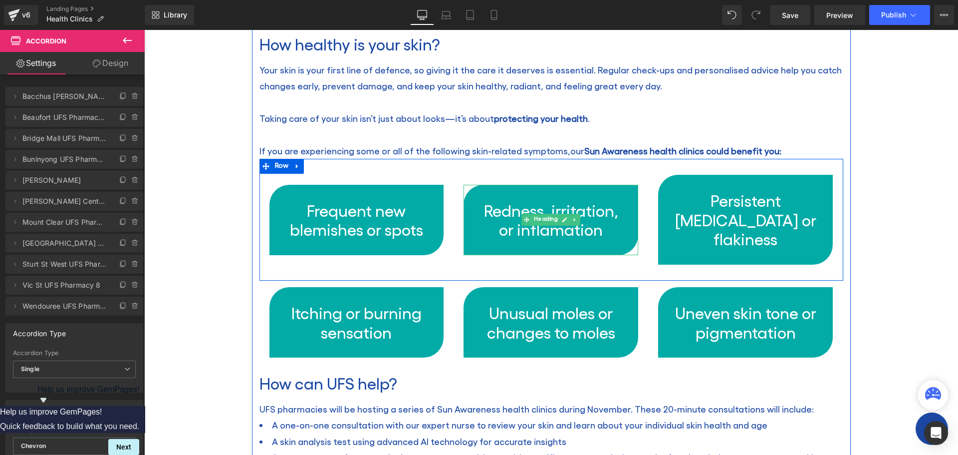
click at [559, 209] on h3 "Redness, irritation, or inflamation" at bounding box center [551, 220] width 143 height 38
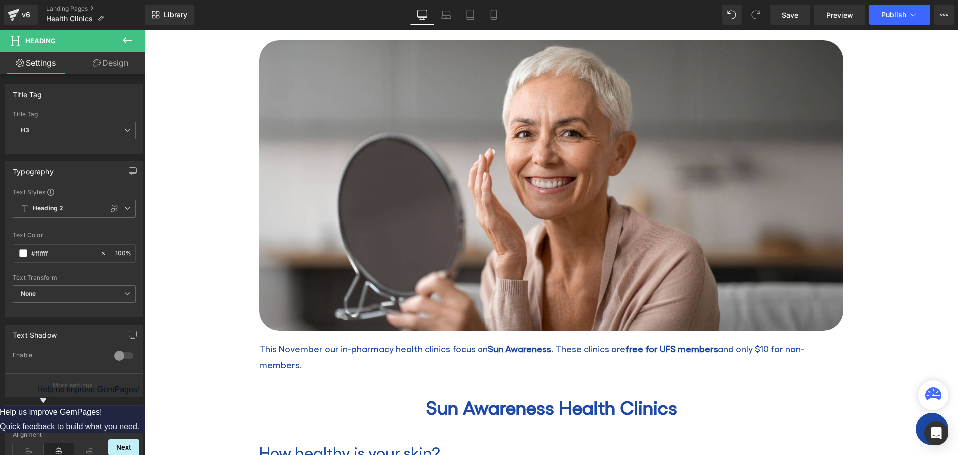
scroll to position [0, 0]
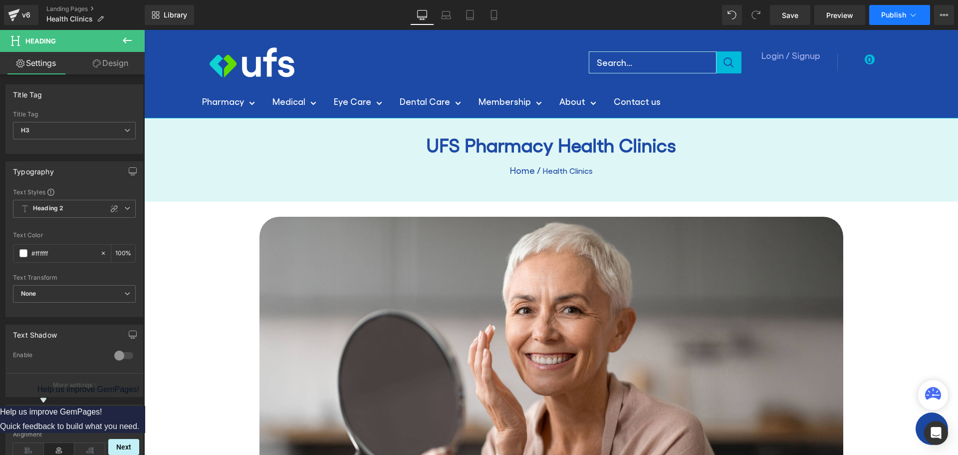
click at [896, 15] on span "Publish" at bounding box center [893, 15] width 25 height 8
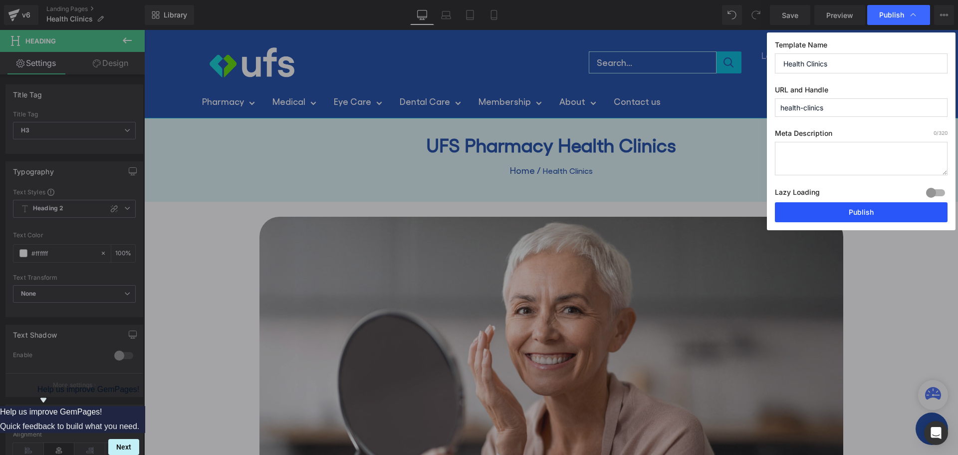
click at [854, 218] on button "Publish" at bounding box center [861, 212] width 173 height 20
